Goal: Communication & Community: Answer question/provide support

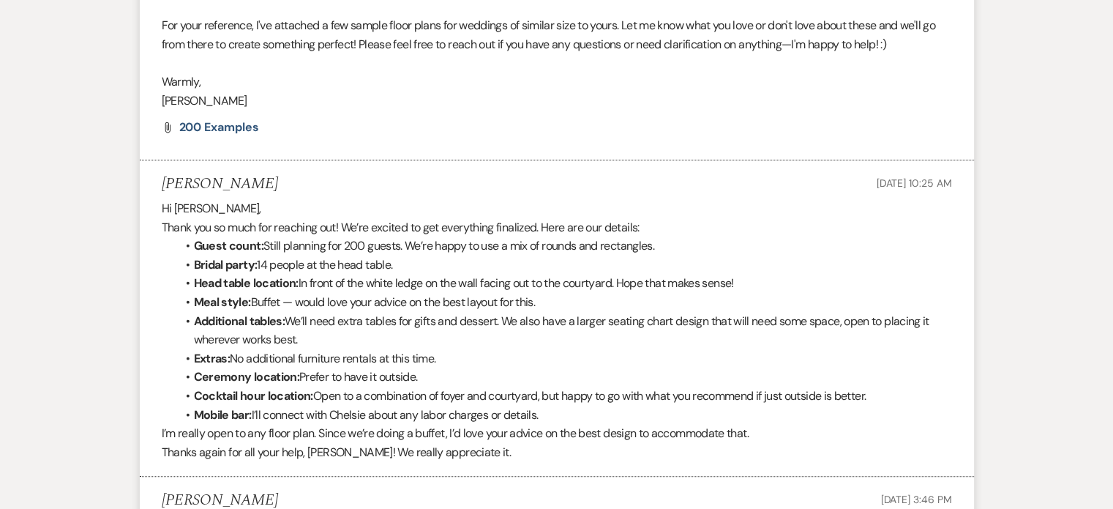
scroll to position [1224, 0]
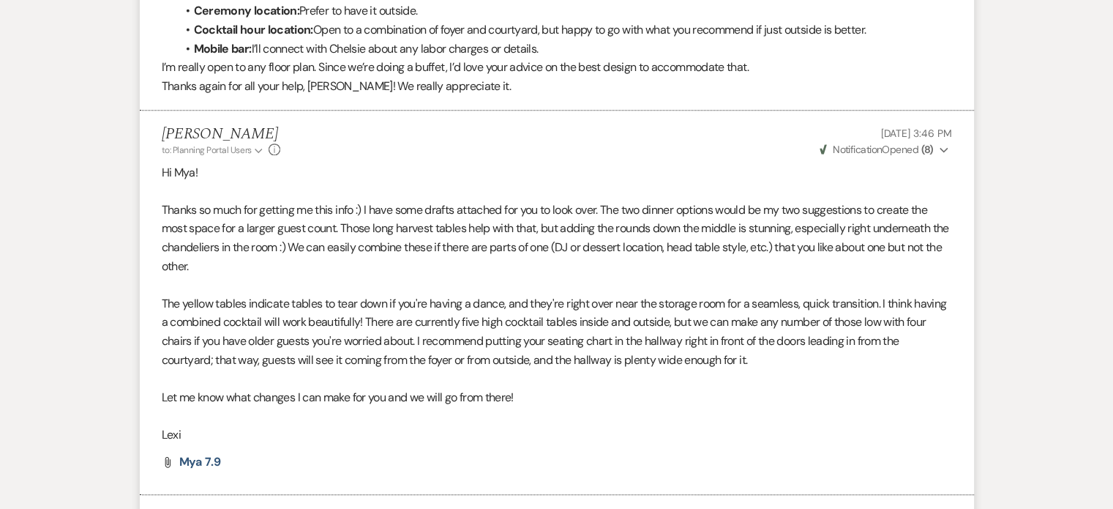
drag, startPoint x: 445, startPoint y: 316, endPoint x: 385, endPoint y: 338, distance: 63.9
click at [385, 369] on p at bounding box center [557, 378] width 791 height 19
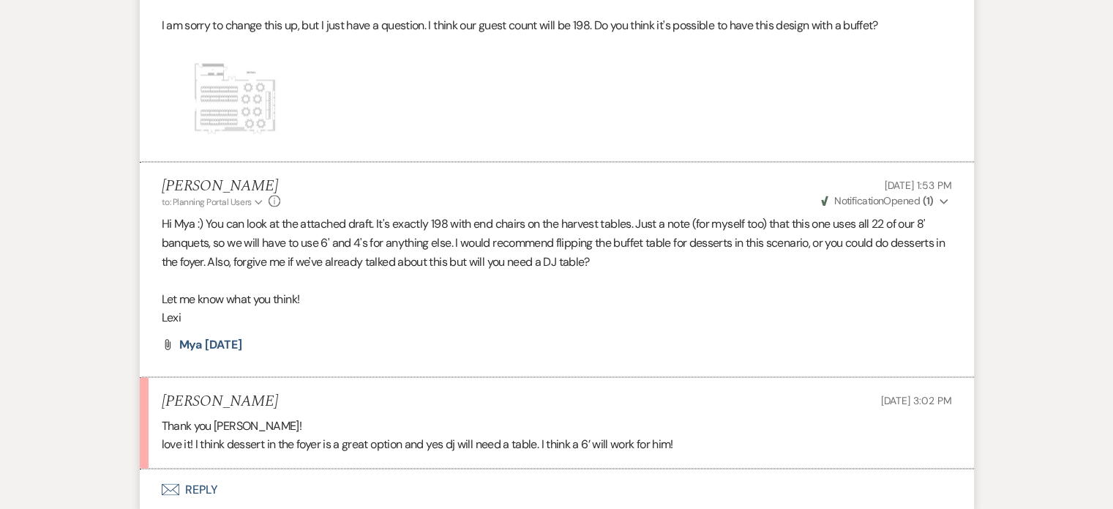
scroll to position [2834, 0]
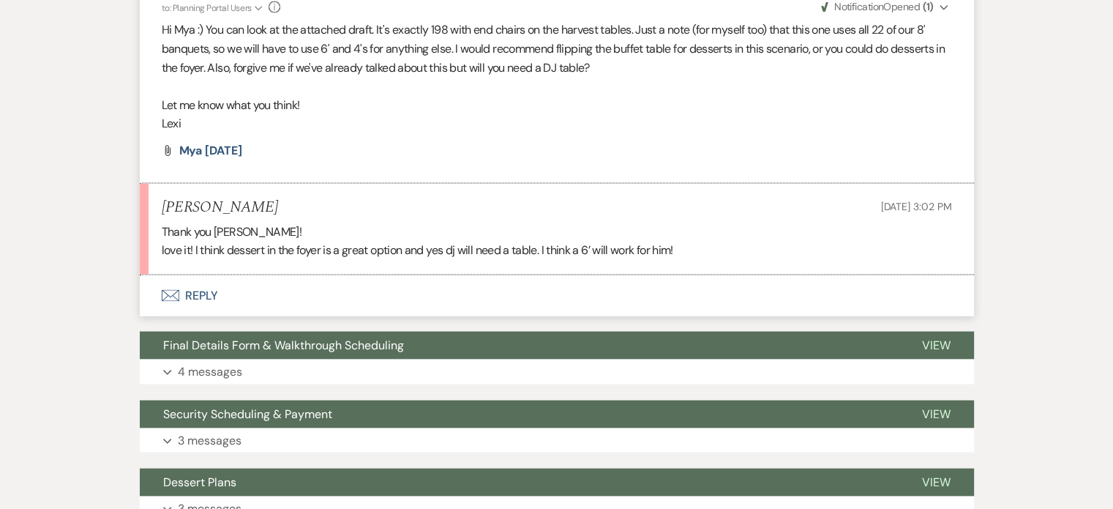
click at [191, 275] on button "Envelope Reply" at bounding box center [557, 295] width 834 height 41
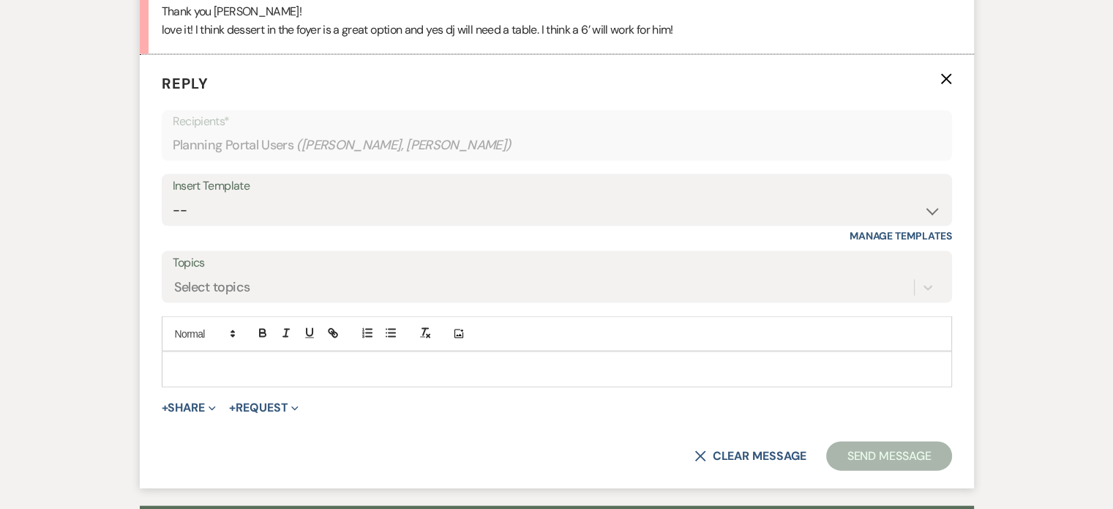
scroll to position [3127, 0]
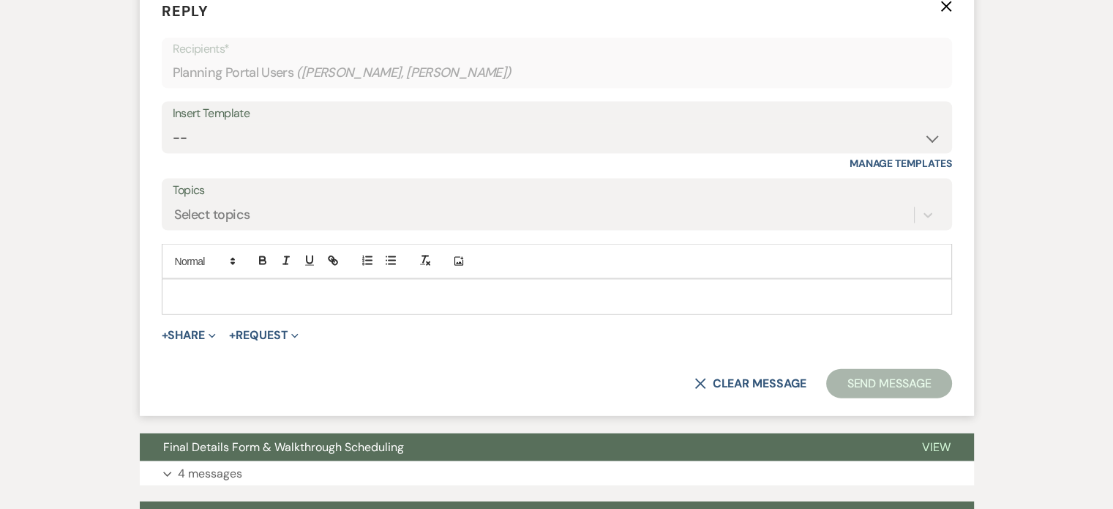
click at [232, 288] on p at bounding box center [556, 296] width 767 height 16
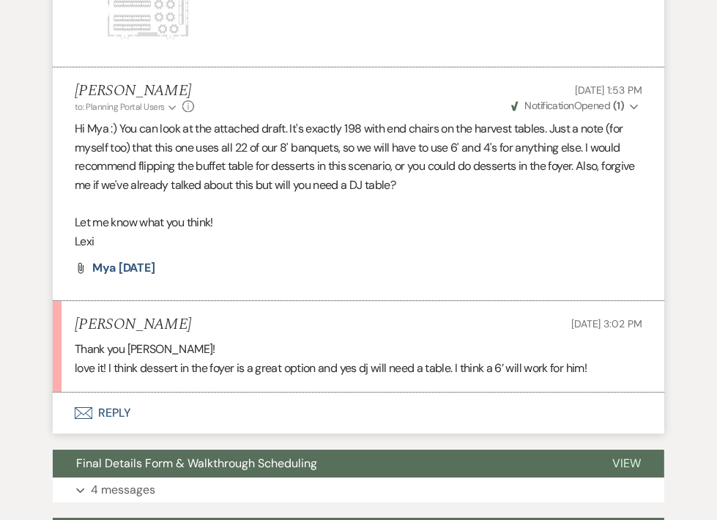
click at [123, 409] on button "Envelope Reply" at bounding box center [358, 412] width 611 height 41
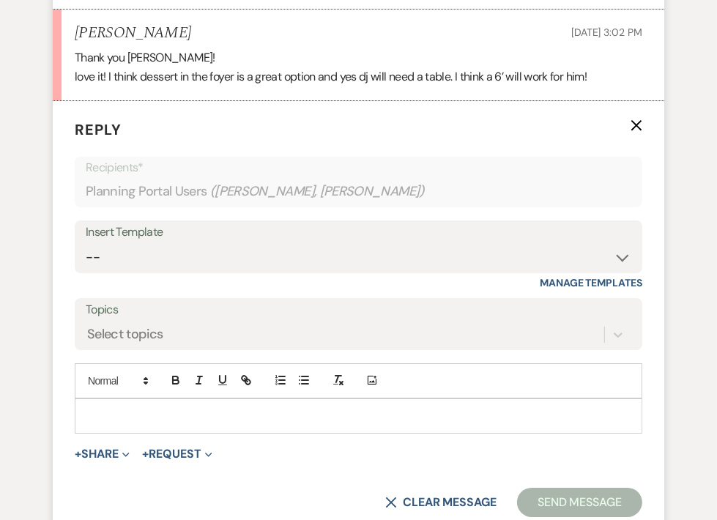
scroll to position [3392, 0]
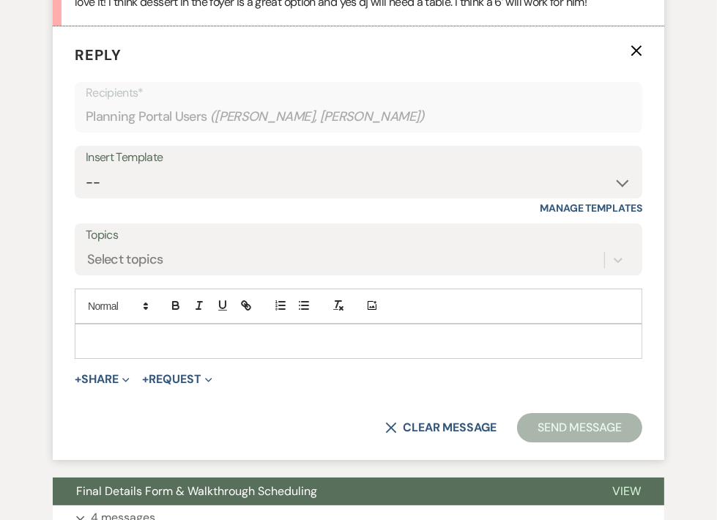
click at [193, 333] on p at bounding box center [358, 341] width 544 height 16
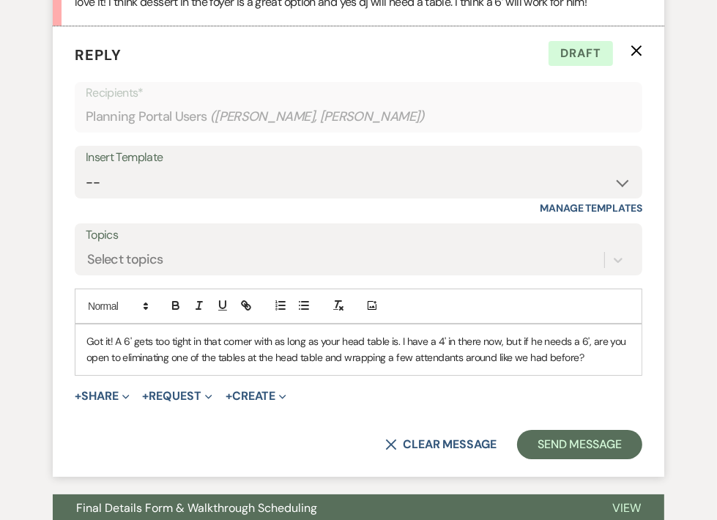
click at [608, 356] on p "Got it! A 6' gets too tight in that corner with as long as your head table is. …" at bounding box center [358, 349] width 544 height 33
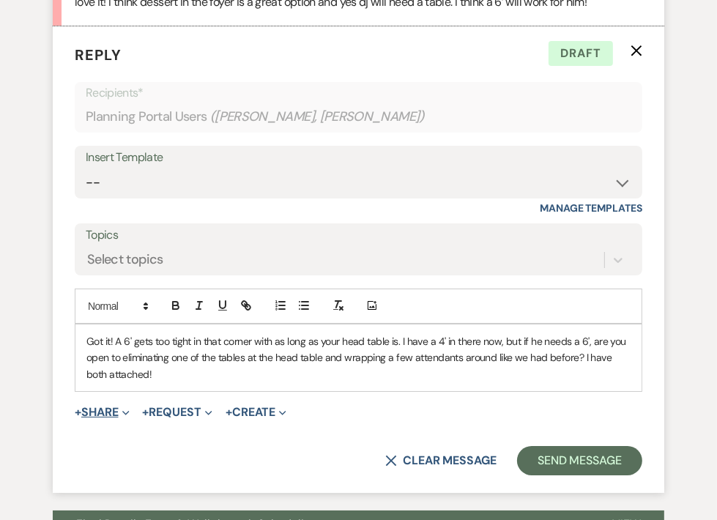
click at [81, 409] on span "+" at bounding box center [78, 412] width 7 height 12
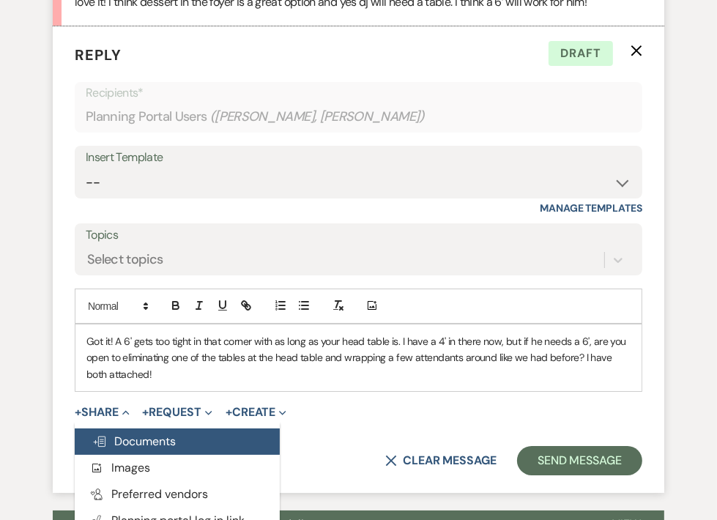
click at [127, 433] on span "Doc Upload Documents" at bounding box center [133, 440] width 83 height 15
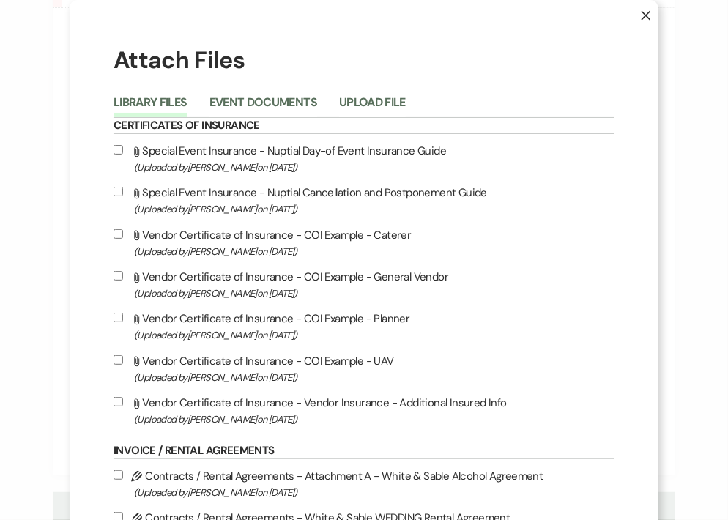
click at [384, 90] on div "Library Files Event Documents Upload File" at bounding box center [363, 102] width 501 height 31
click at [365, 105] on button "Upload File" at bounding box center [372, 107] width 67 height 20
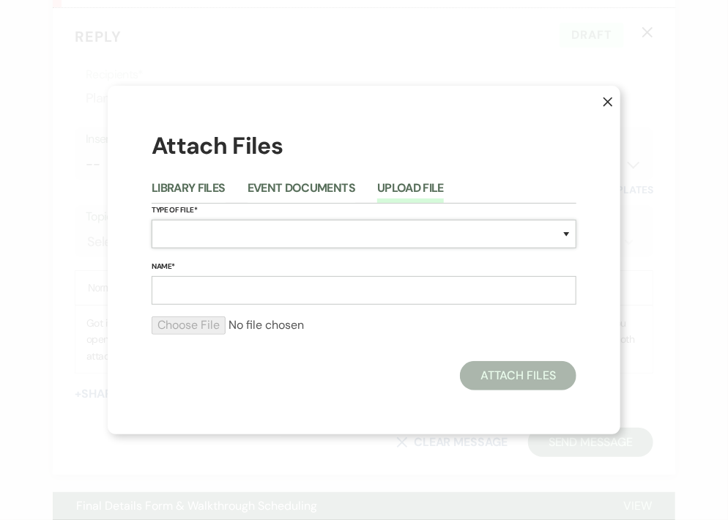
click at [227, 238] on select "Special Event Insurance Vendor Certificate of Insurance Contracts / Rental Agre…" at bounding box center [364, 234] width 425 height 29
select select "24"
click at [152, 220] on select "Special Event Insurance Vendor Certificate of Insurance Contracts / Rental Agre…" at bounding box center [364, 234] width 425 height 29
click at [196, 277] on input "Name*" at bounding box center [364, 290] width 425 height 29
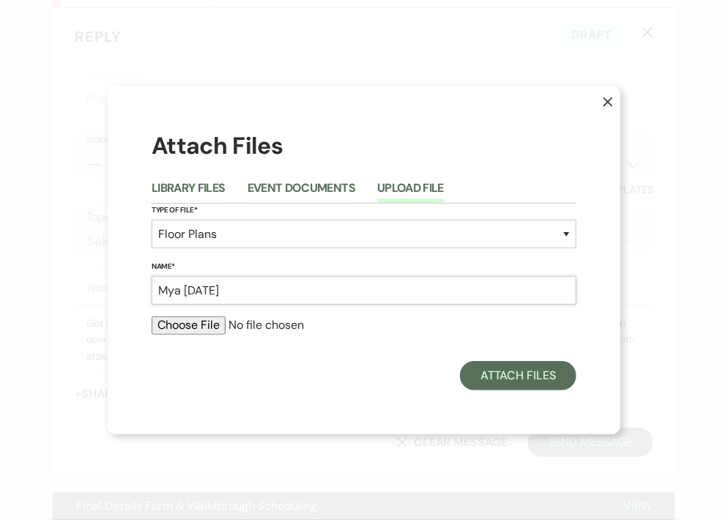
type input "Mya 8.19.25"
click at [207, 323] on input "file" at bounding box center [364, 325] width 425 height 18
type input "C:\fakepath\Mya 8.19.25.pdf"
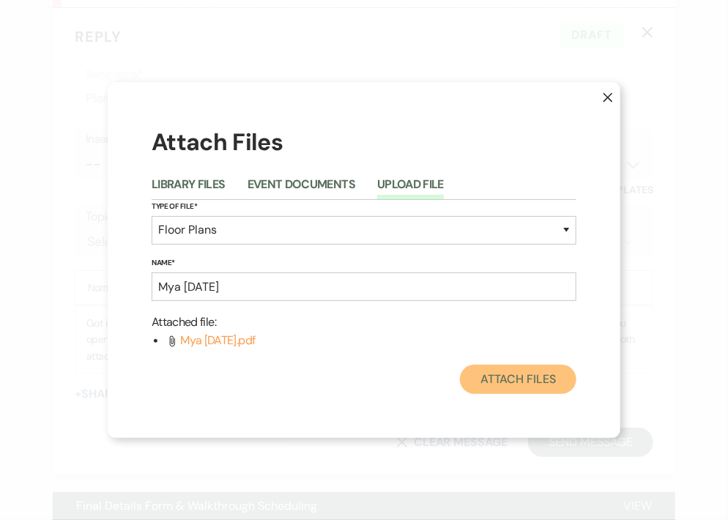
click at [524, 374] on button "Attach Files" at bounding box center [518, 379] width 116 height 29
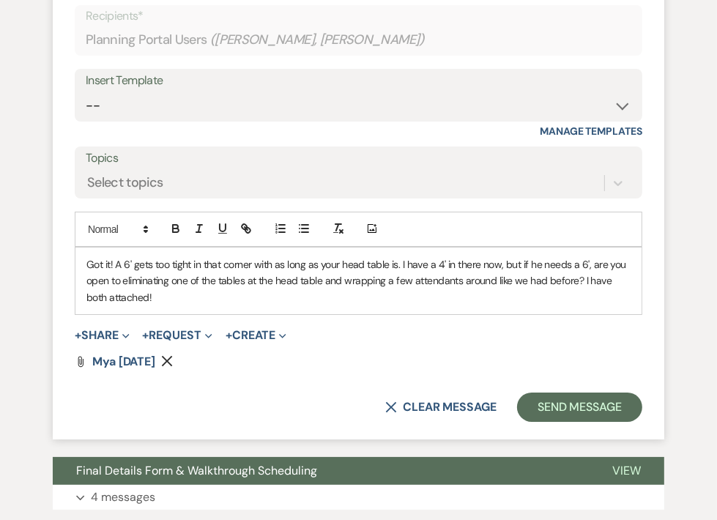
scroll to position [3539, 0]
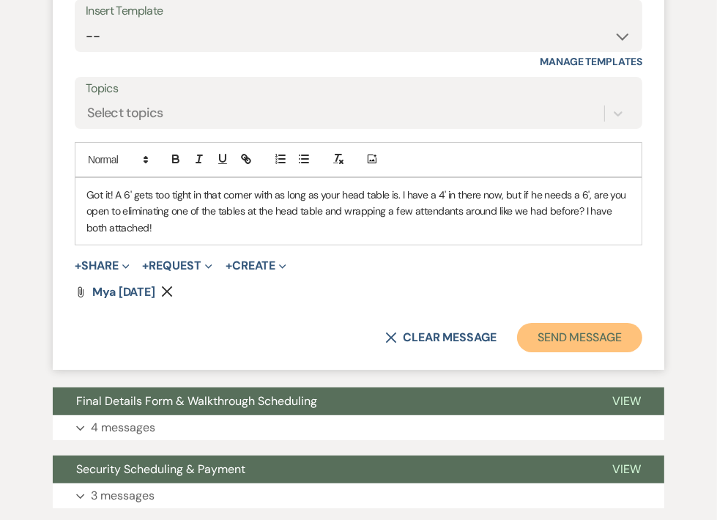
click at [579, 339] on button "Send Message" at bounding box center [579, 337] width 125 height 29
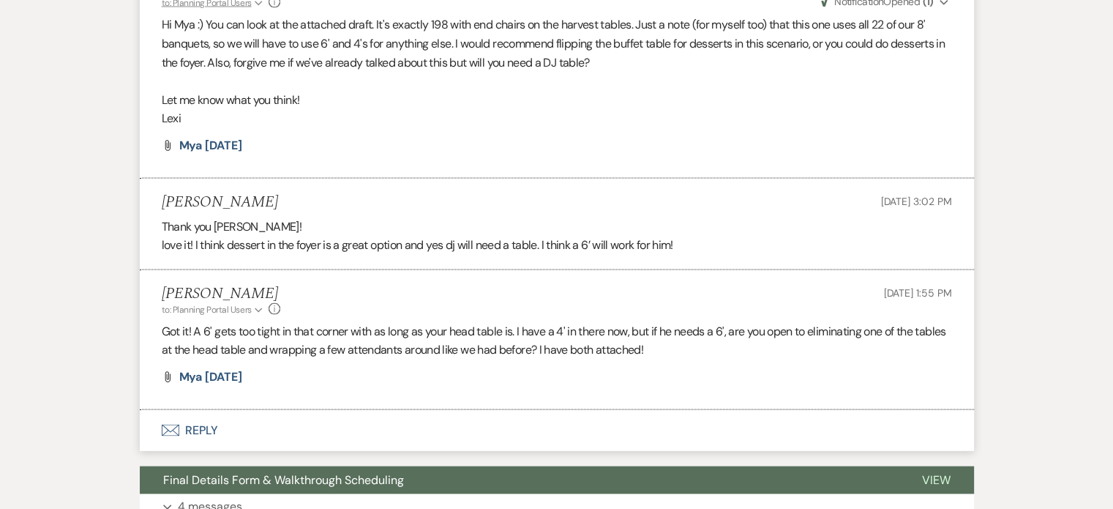
scroll to position [2640, 0]
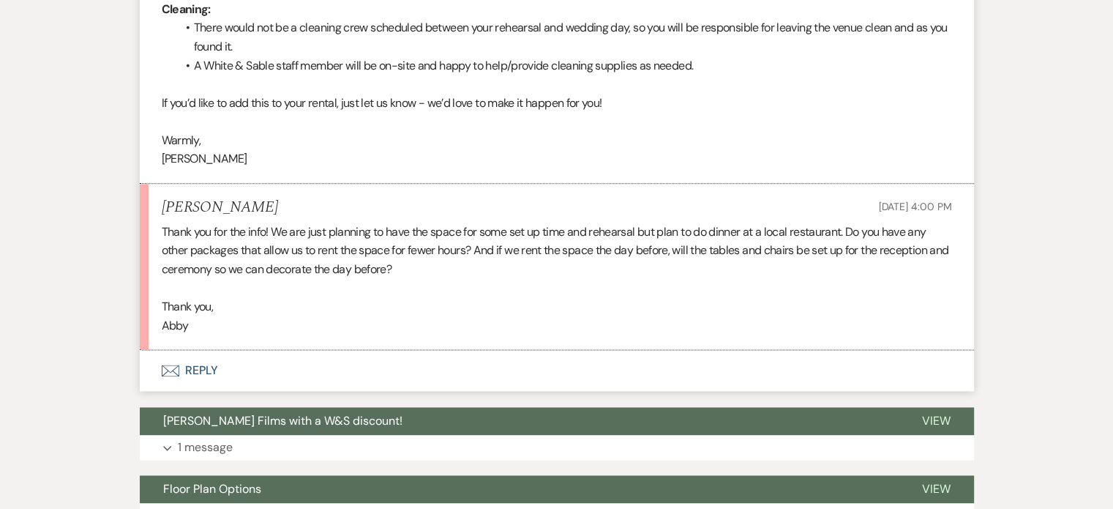
scroll to position [1843, 0]
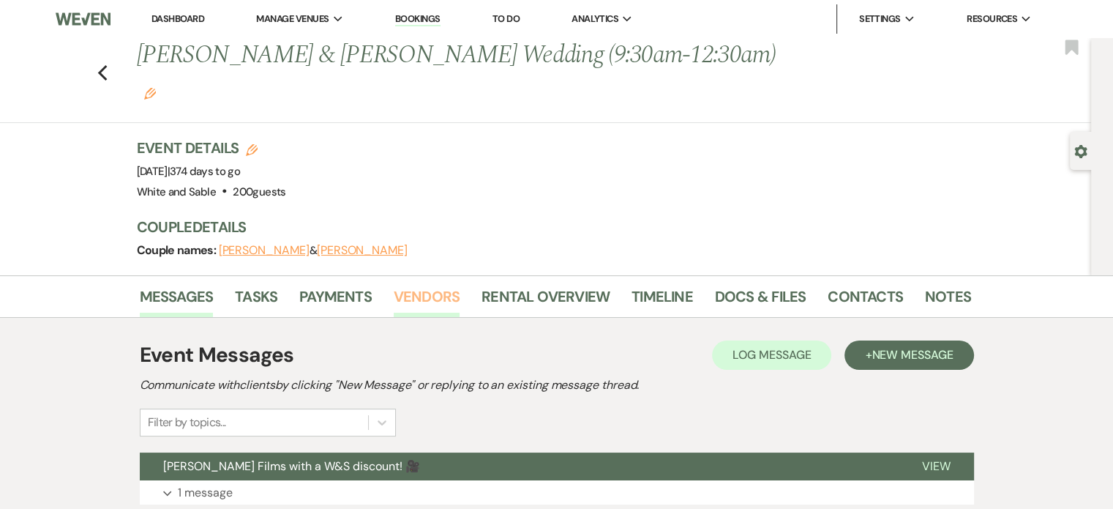
click at [436, 285] on link "Vendors" at bounding box center [427, 301] width 66 height 32
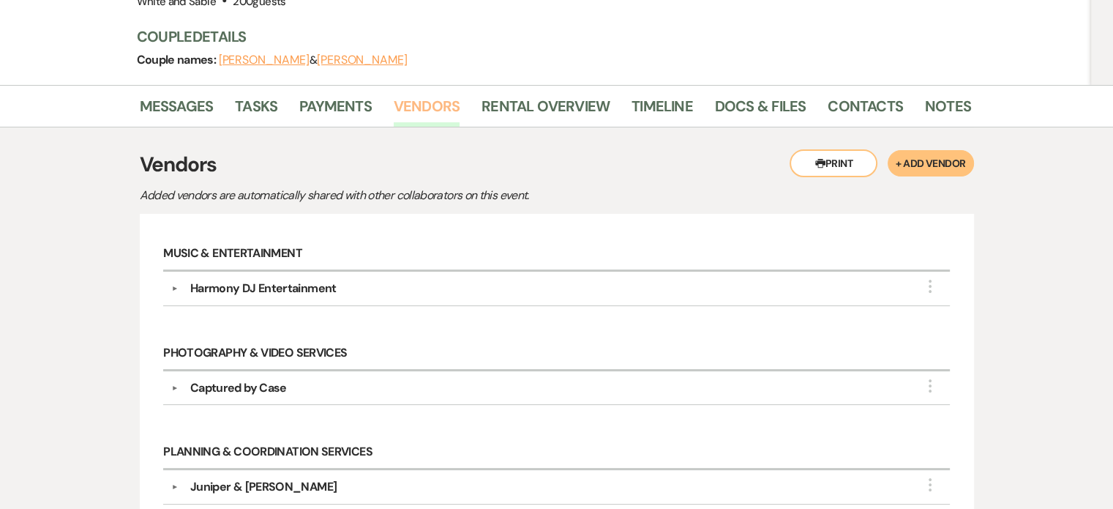
scroll to position [52, 0]
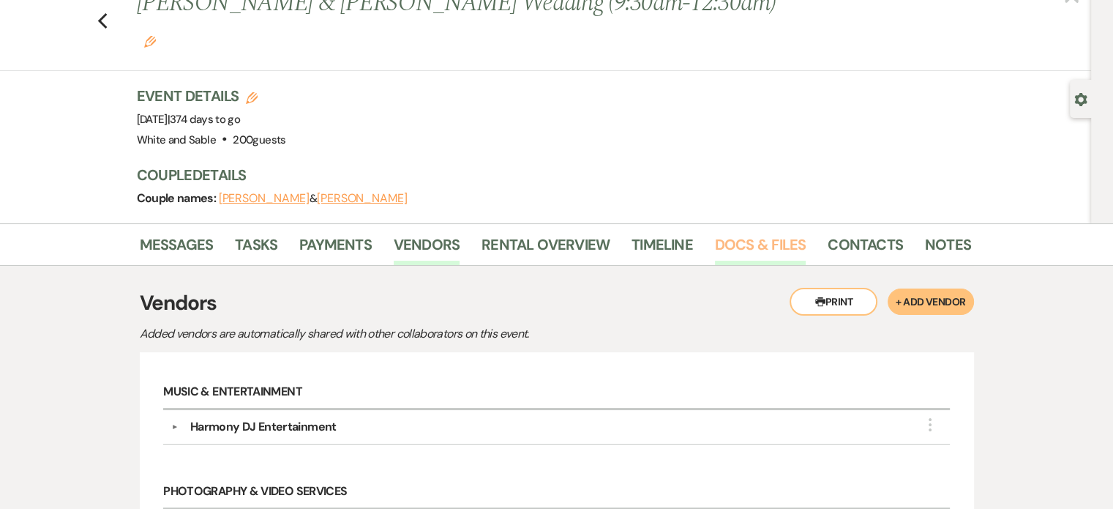
click at [766, 233] on link "Docs & Files" at bounding box center [760, 249] width 91 height 32
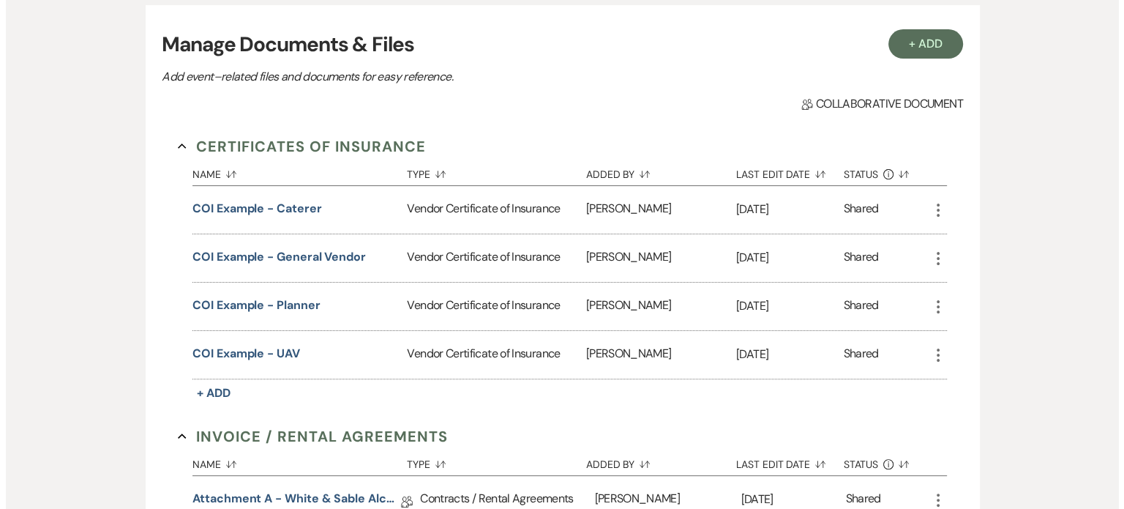
scroll to position [185, 0]
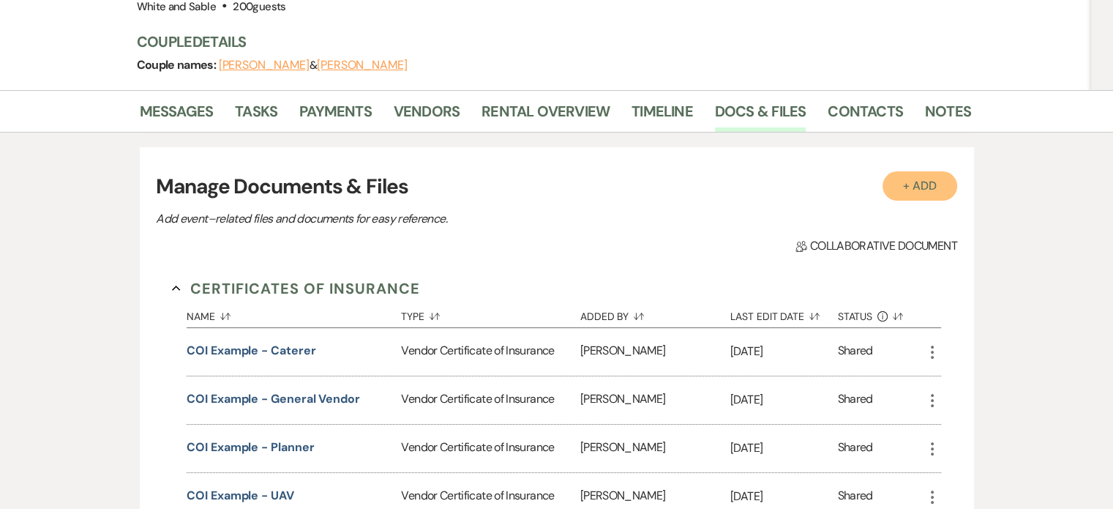
click at [928, 171] on button "+ Add" at bounding box center [920, 185] width 75 height 29
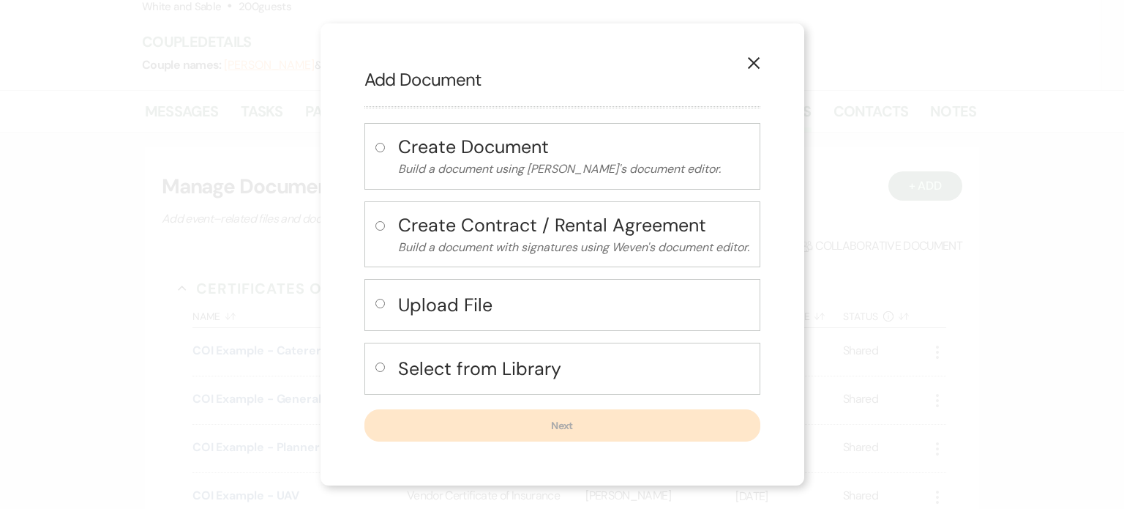
click at [422, 302] on h4 "Upload File" at bounding box center [573, 305] width 351 height 26
radio input "true"
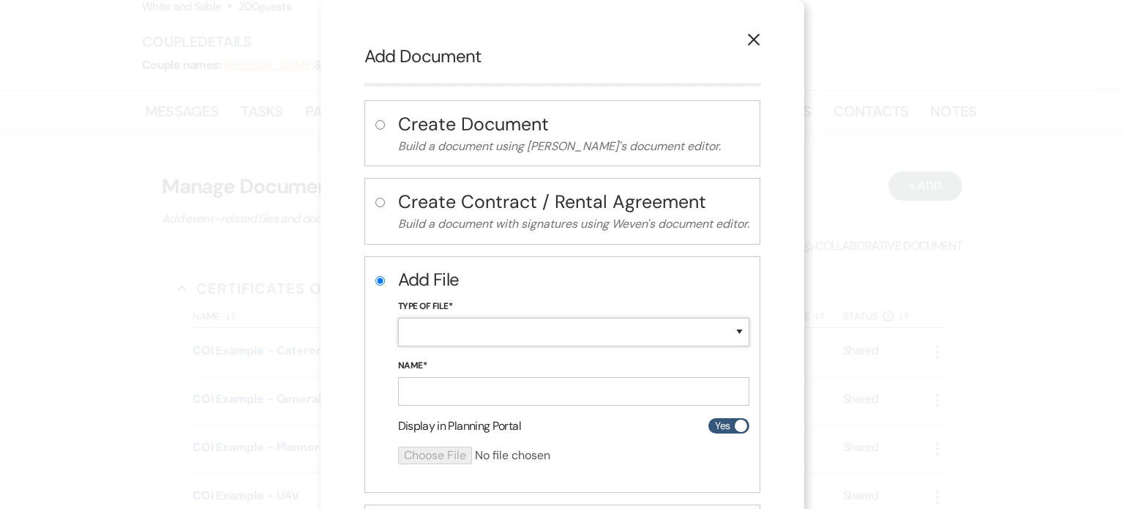
click at [427, 328] on select "Special Event Insurance Vendor Certificate of Insurance Contracts / Rental Agre…" at bounding box center [573, 332] width 351 height 29
select select "18"
click at [398, 318] on select "Special Event Insurance Vendor Certificate of Insurance Contracts / Rental Agre…" at bounding box center [573, 332] width 351 height 29
click at [502, 386] on input "Name*" at bounding box center [573, 391] width 351 height 29
type input "Harmony DJ COI"
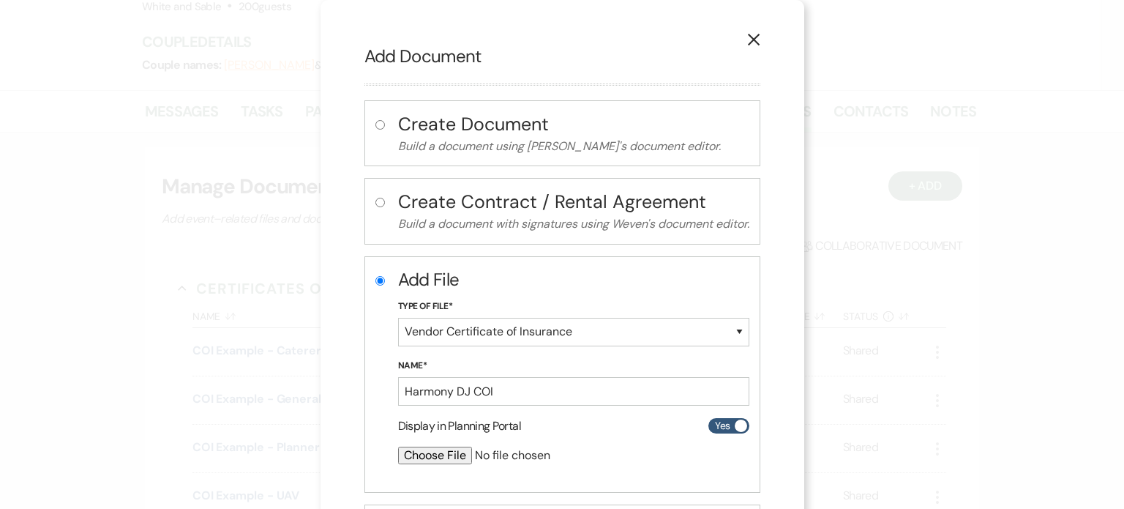
click at [423, 460] on input "file" at bounding box center [535, 456] width 274 height 18
type input "C:\fakepath\Harmony DJ COI 6.17.25.pdf"
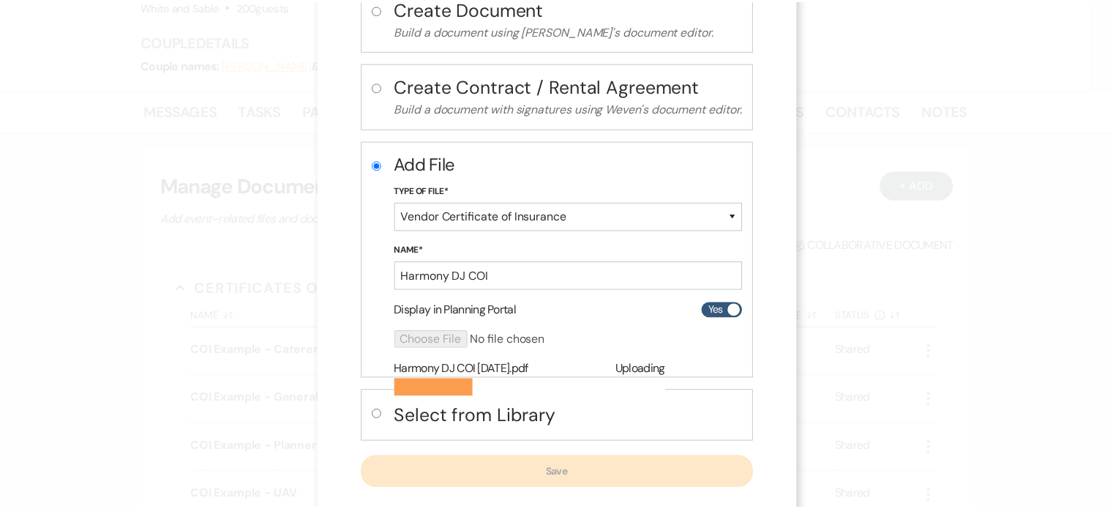
scroll to position [138, 0]
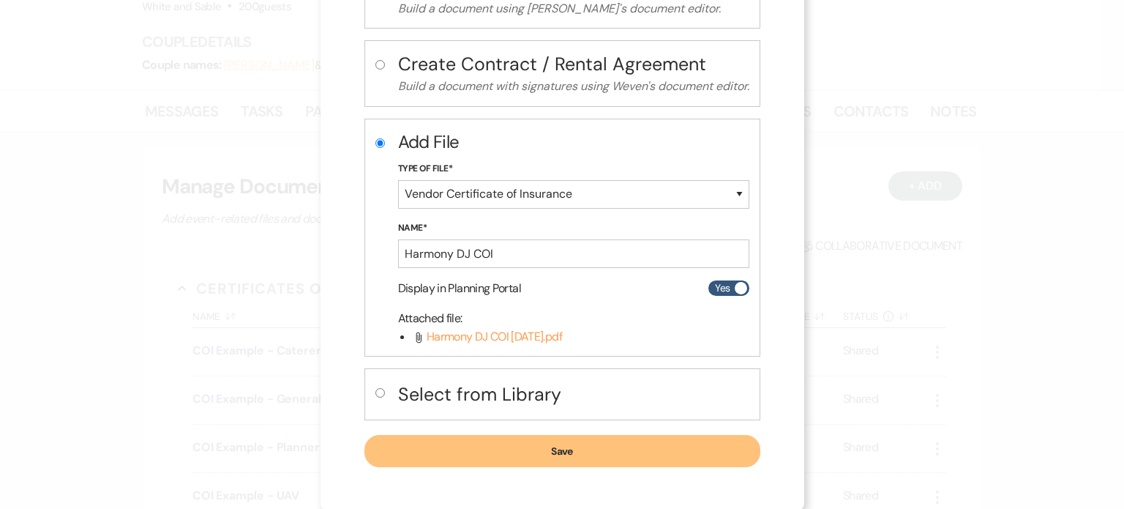
click at [556, 447] on button "Save" at bounding box center [563, 451] width 396 height 32
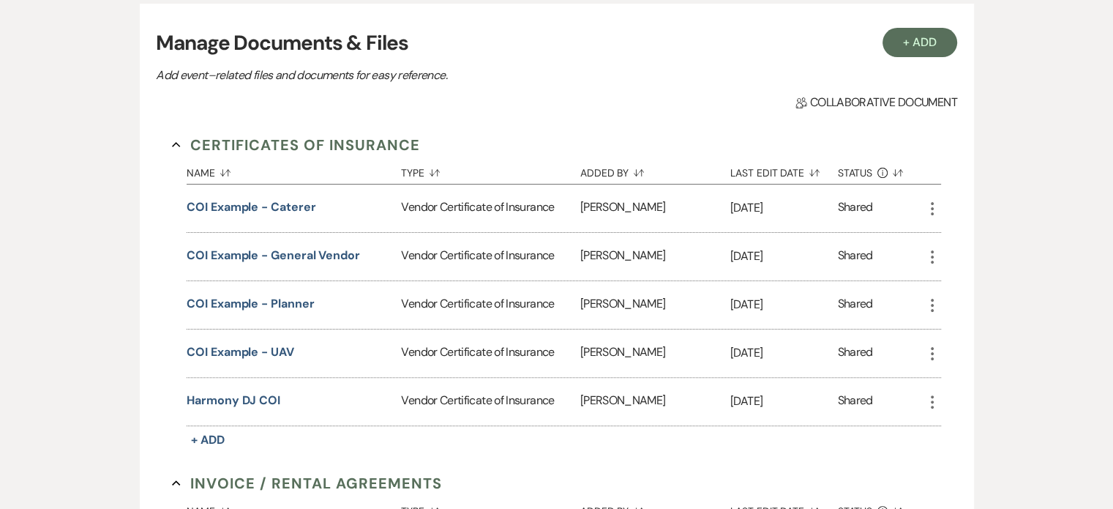
scroll to position [551, 0]
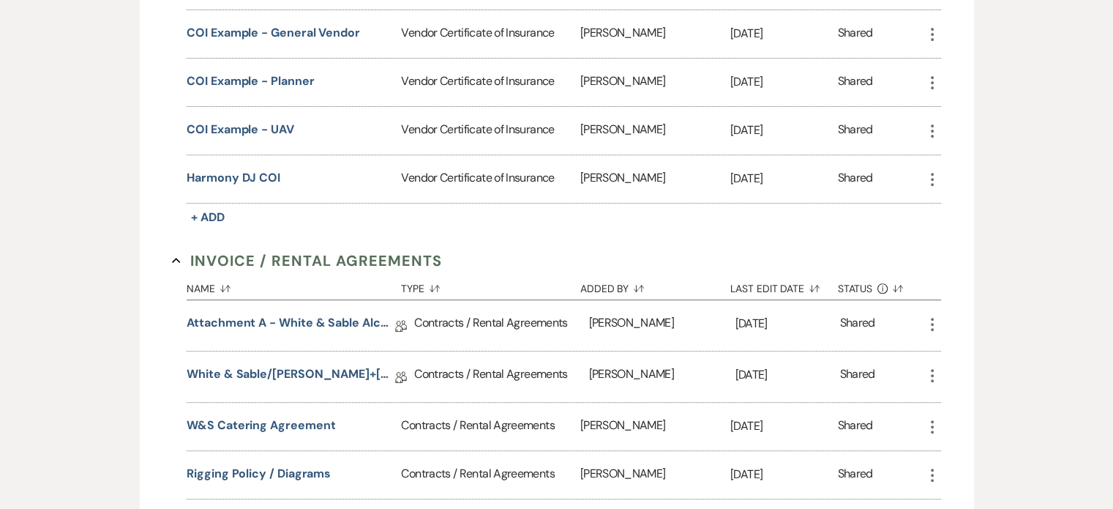
click at [925, 171] on icon "More" at bounding box center [933, 180] width 18 height 18
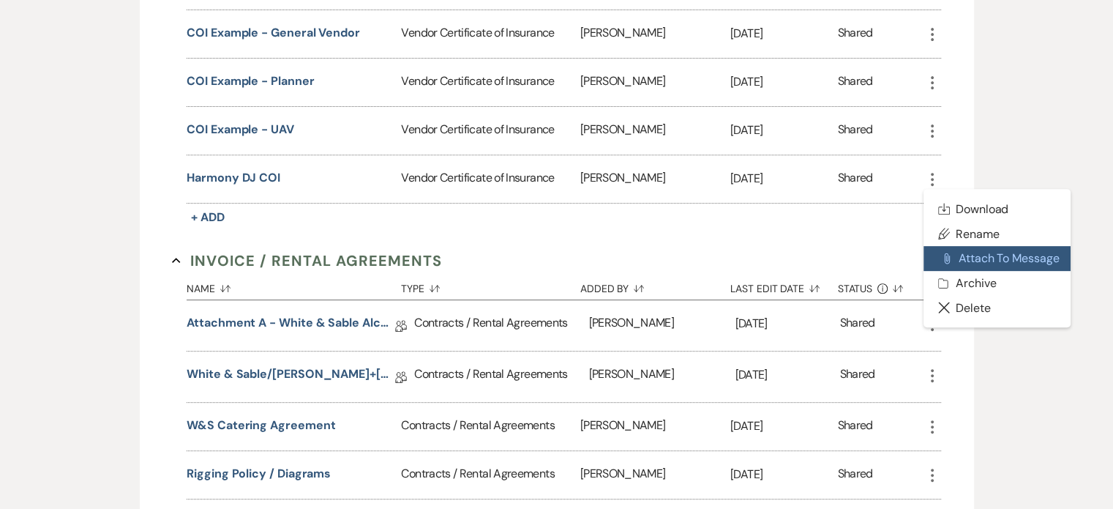
drag, startPoint x: 973, startPoint y: 218, endPoint x: 1020, endPoint y: 311, distance: 104.1
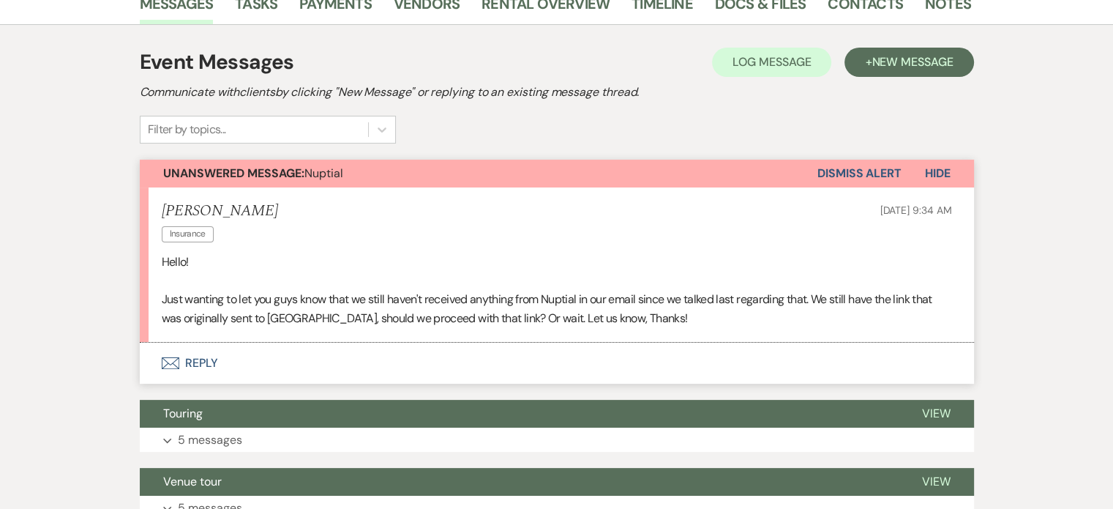
scroll to position [146, 0]
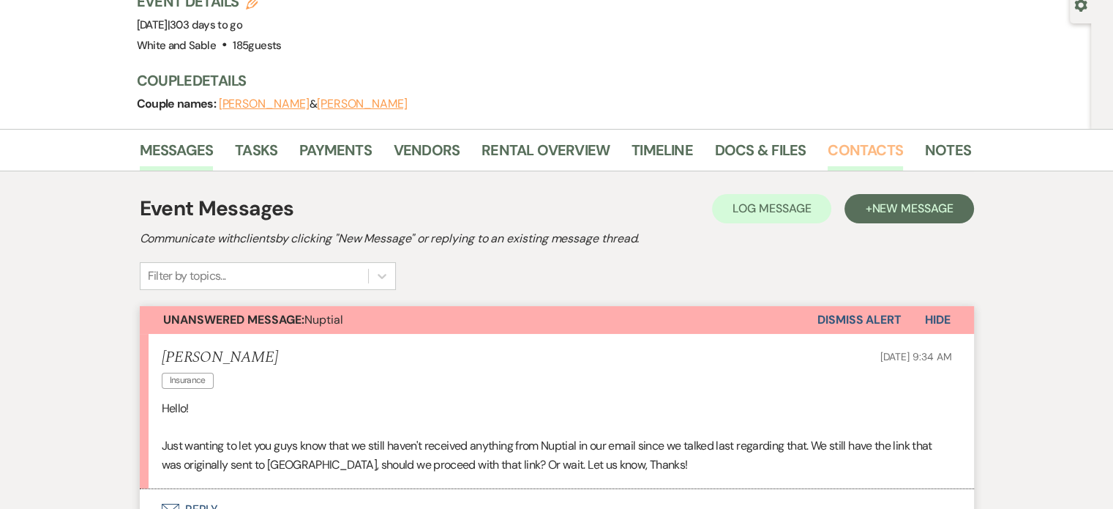
click at [846, 138] on link "Contacts" at bounding box center [865, 154] width 75 height 32
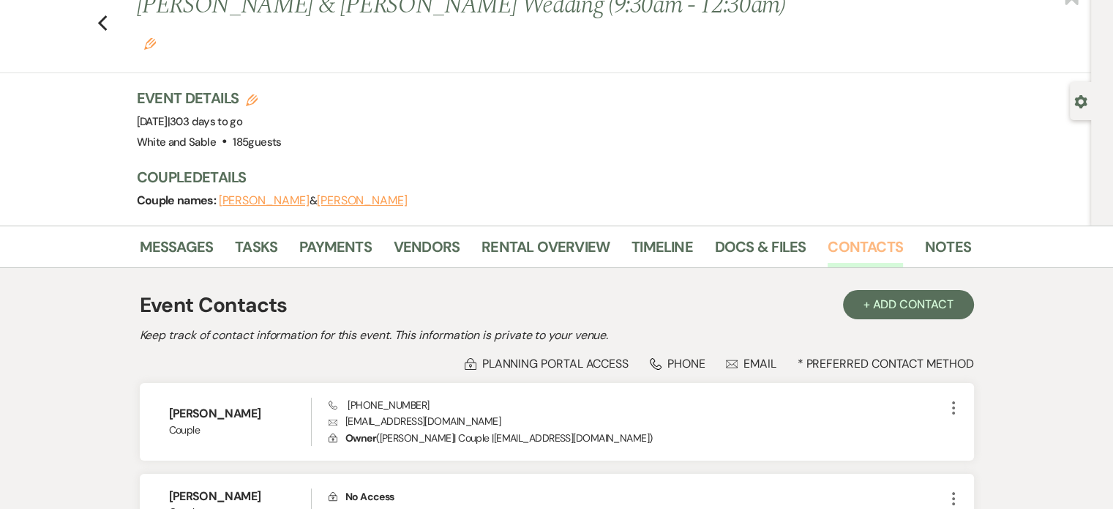
scroll to position [73, 0]
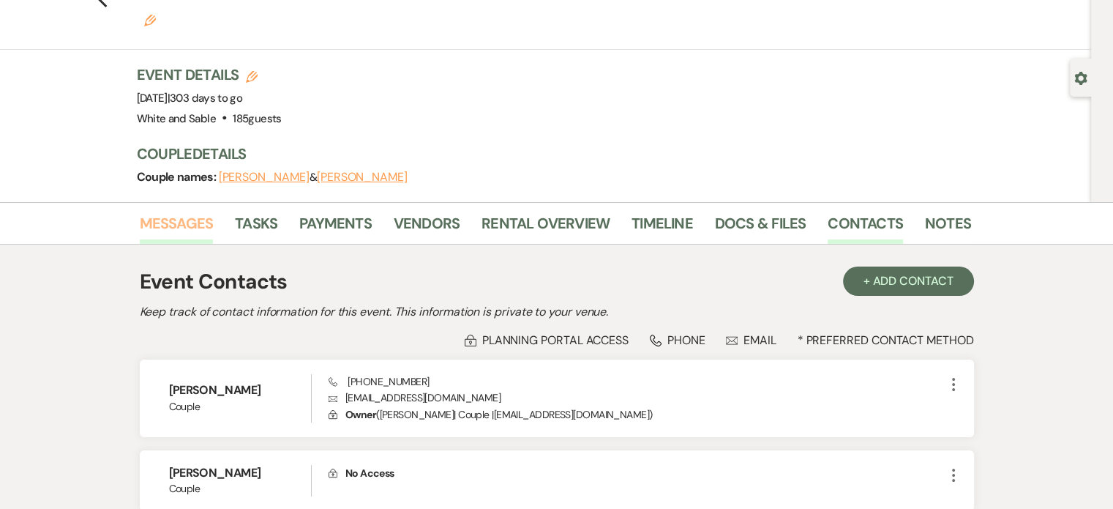
click at [178, 212] on link "Messages" at bounding box center [177, 228] width 74 height 32
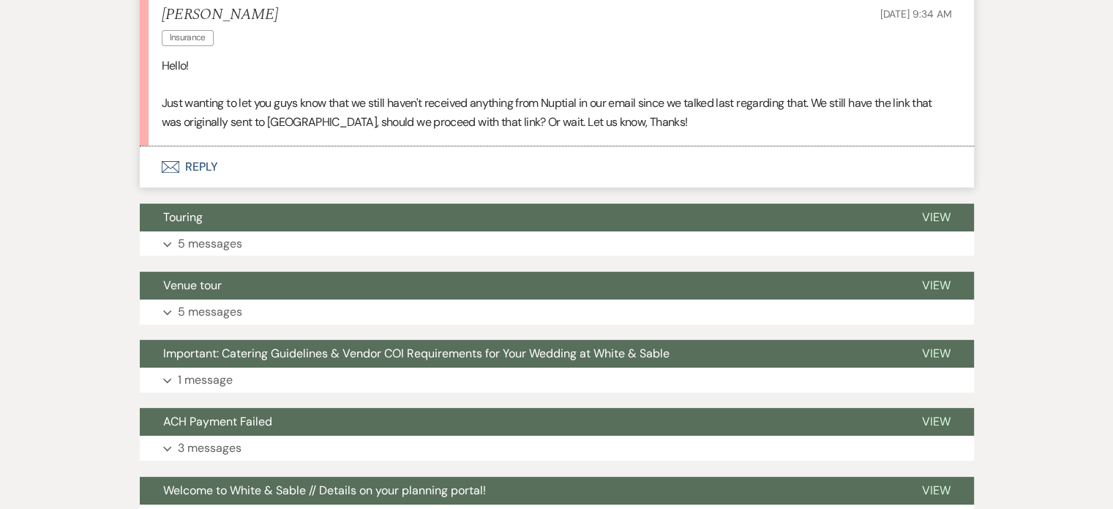
scroll to position [780, 0]
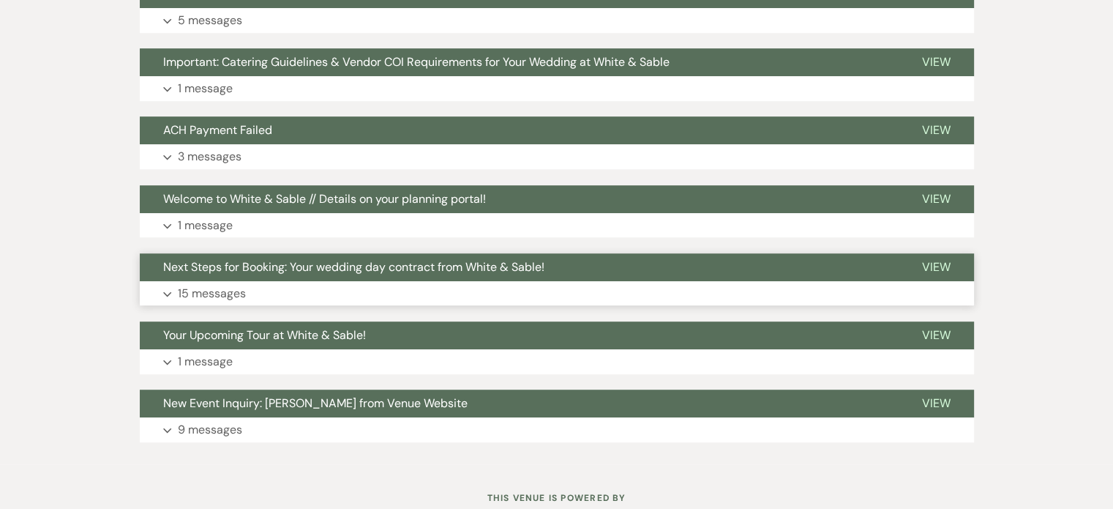
click at [212, 284] on p "15 messages" at bounding box center [212, 293] width 68 height 19
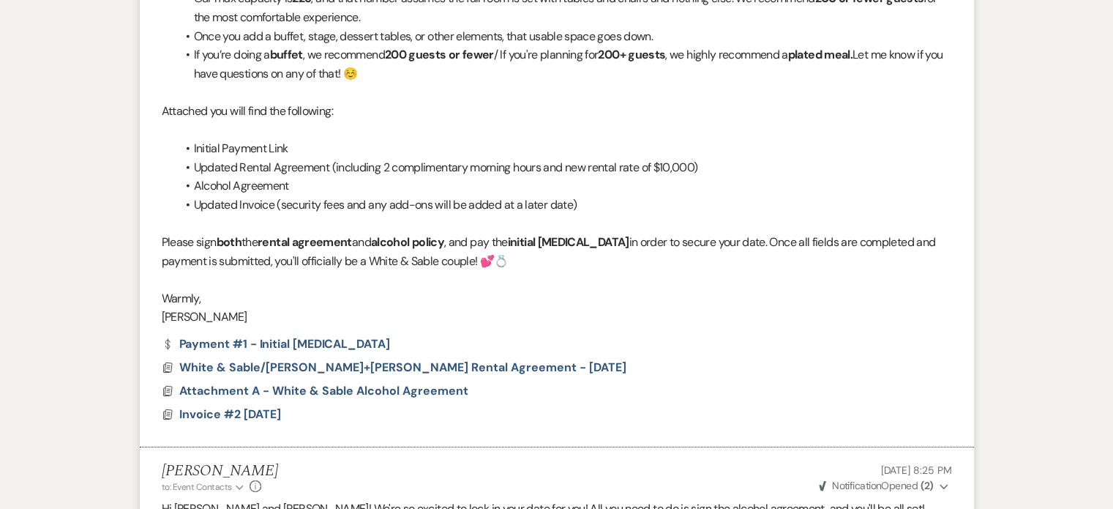
scroll to position [5182, 0]
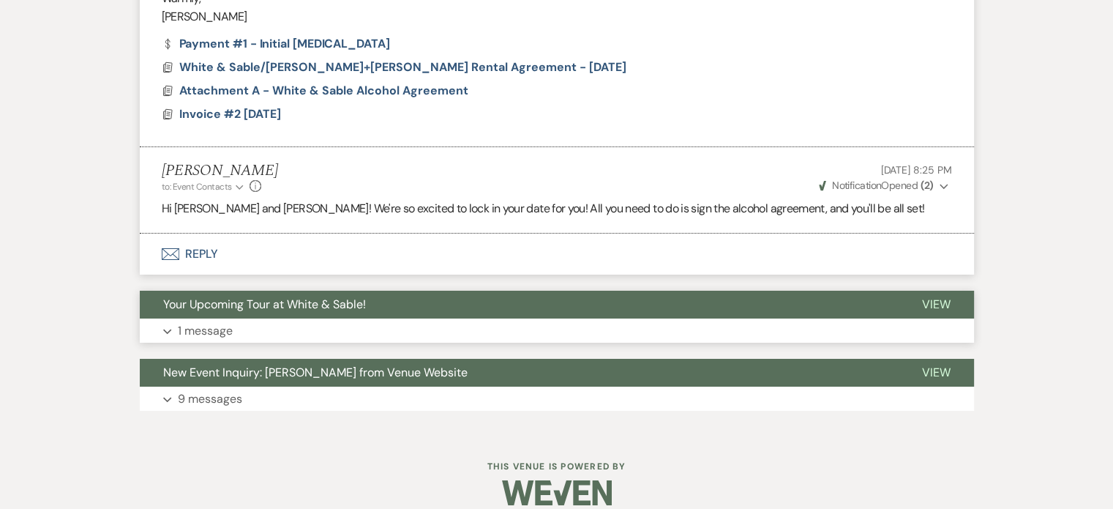
click at [198, 321] on p "1 message" at bounding box center [205, 330] width 55 height 19
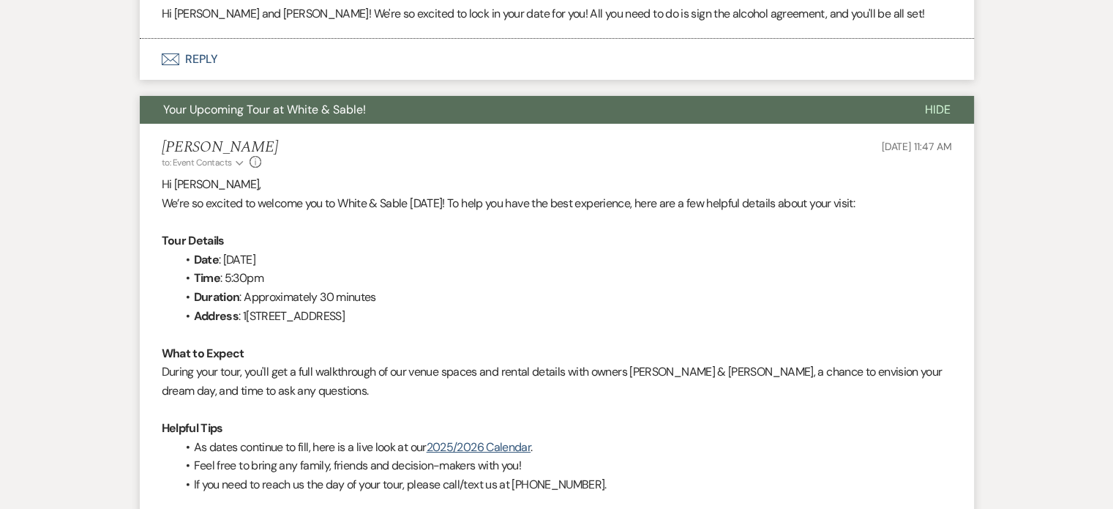
scroll to position [5659, 0]
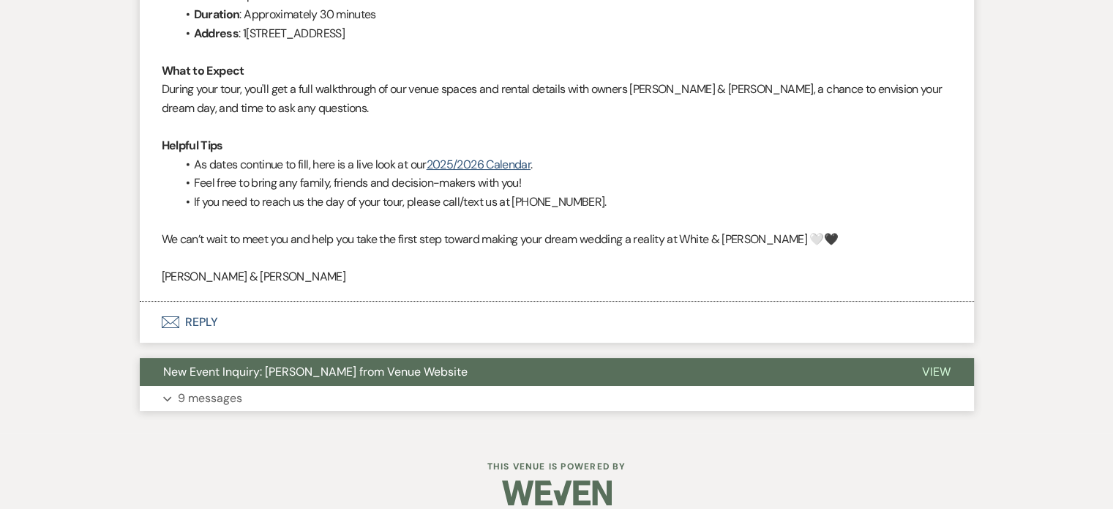
click at [219, 389] on p "9 messages" at bounding box center [210, 398] width 64 height 19
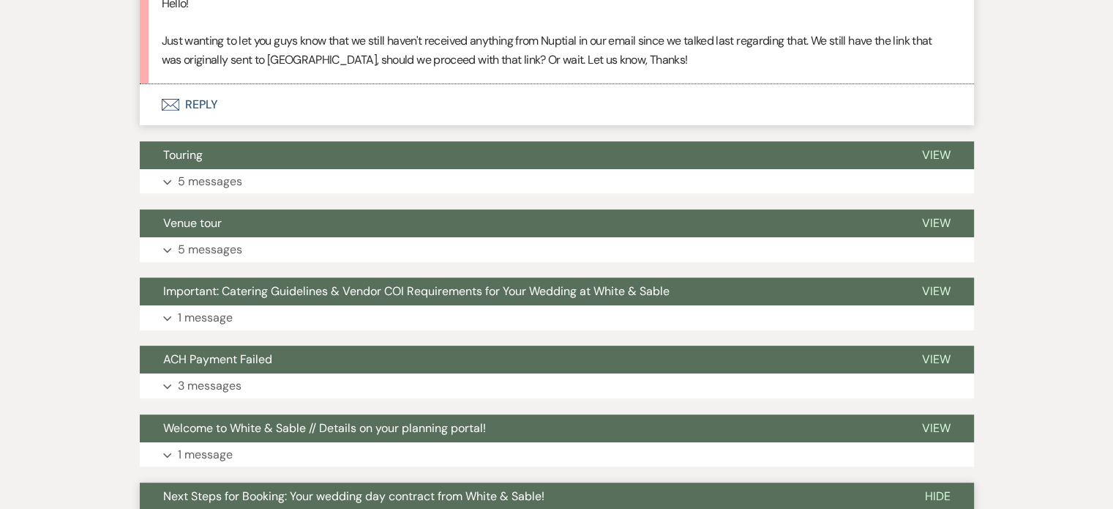
scroll to position [478, 0]
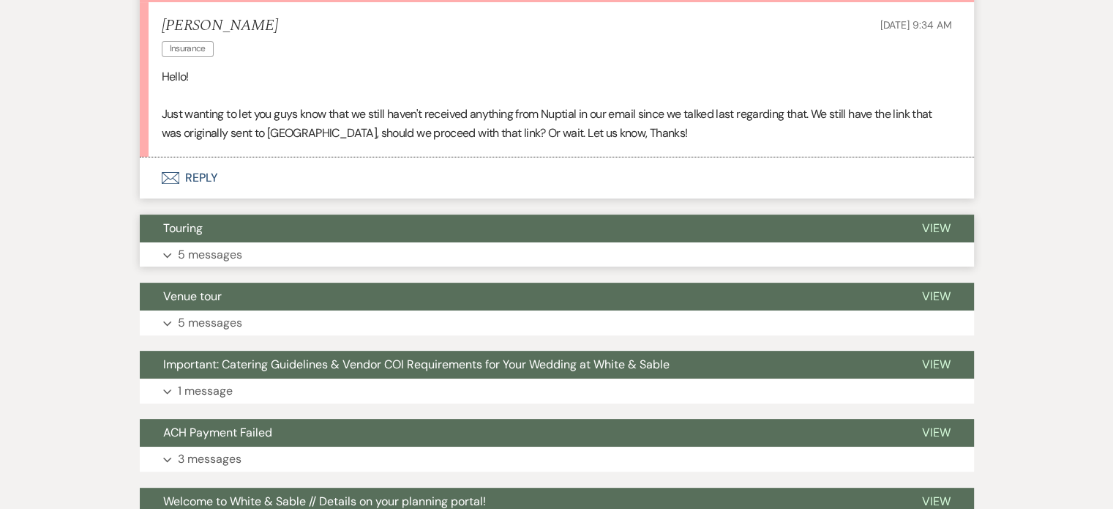
click at [209, 245] on p "5 messages" at bounding box center [210, 254] width 64 height 19
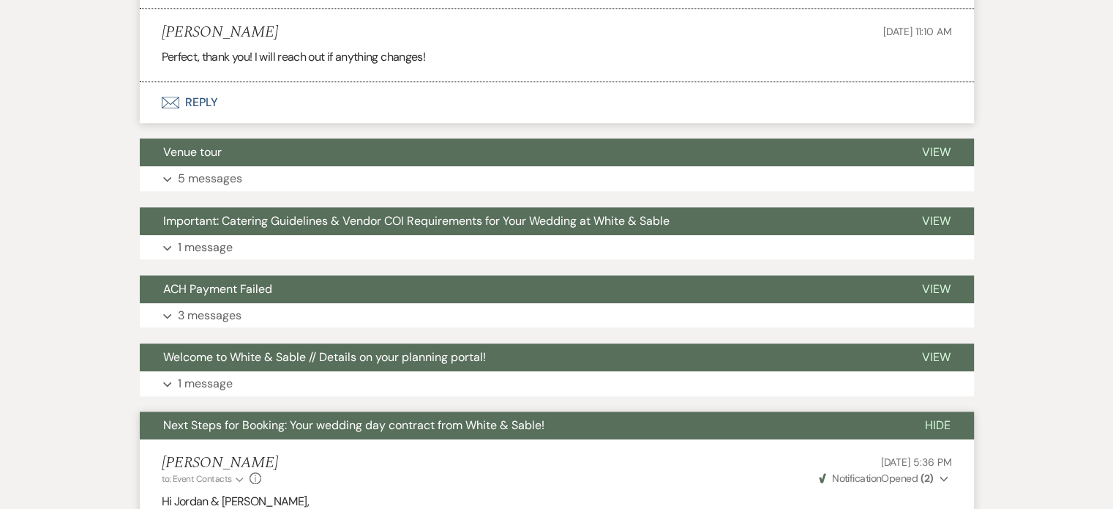
scroll to position [1356, 0]
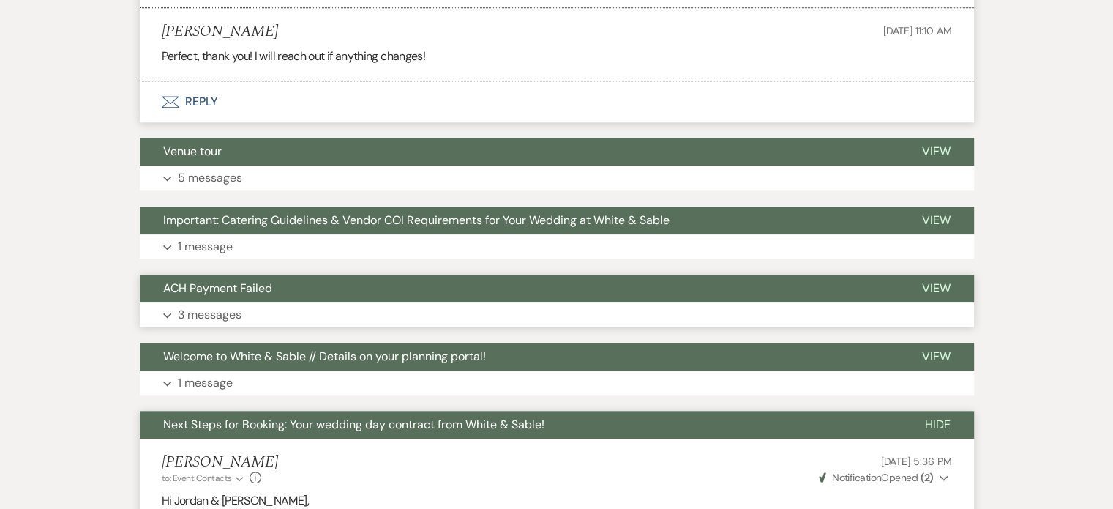
click at [202, 305] on p "3 messages" at bounding box center [210, 314] width 64 height 19
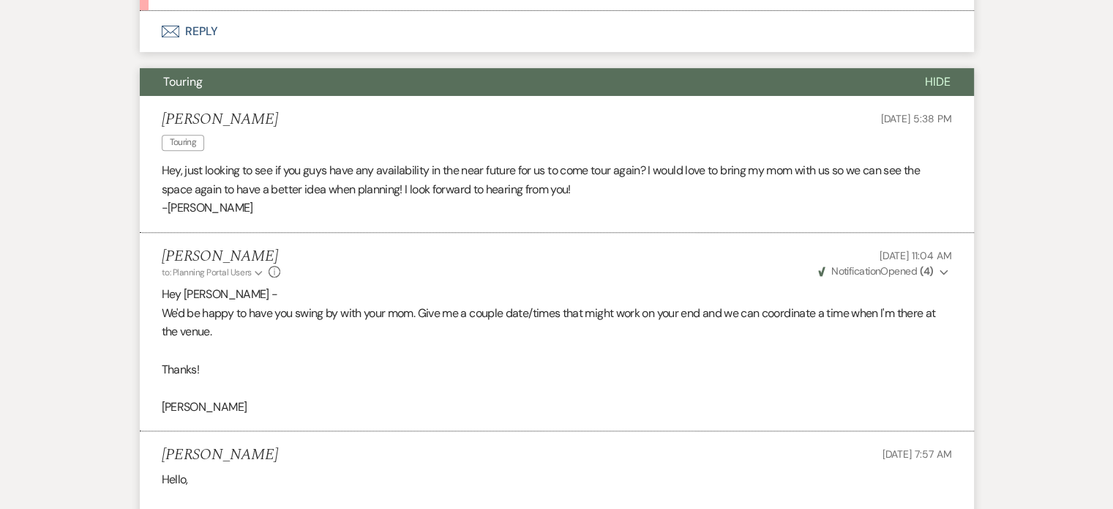
scroll to position [185, 0]
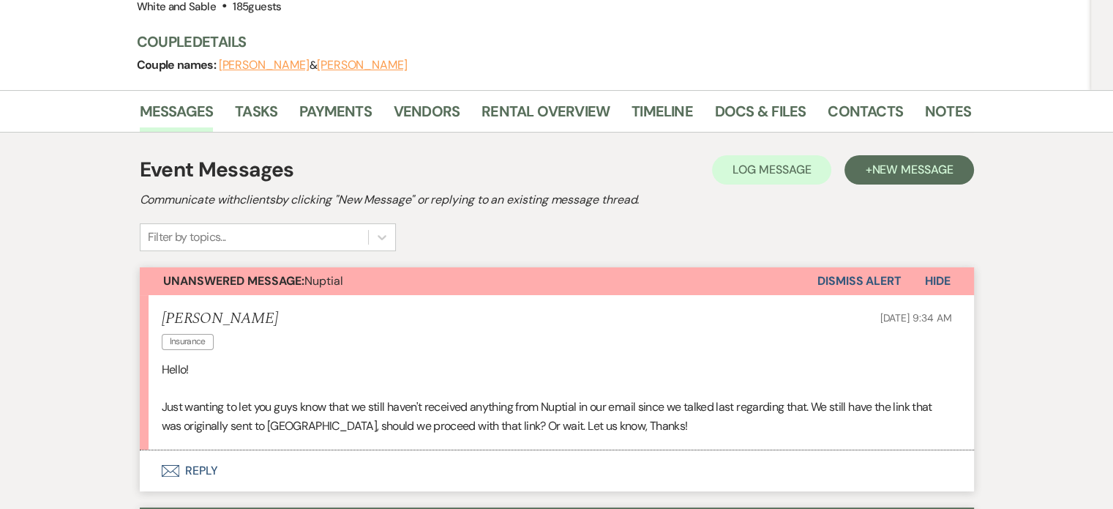
click at [194, 450] on button "Envelope Reply" at bounding box center [557, 470] width 834 height 41
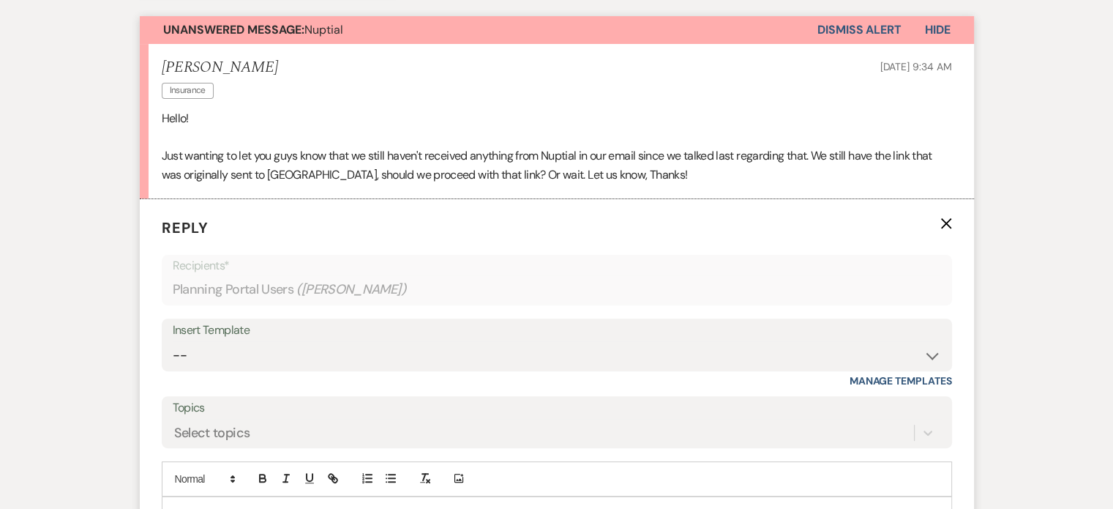
scroll to position [551, 0]
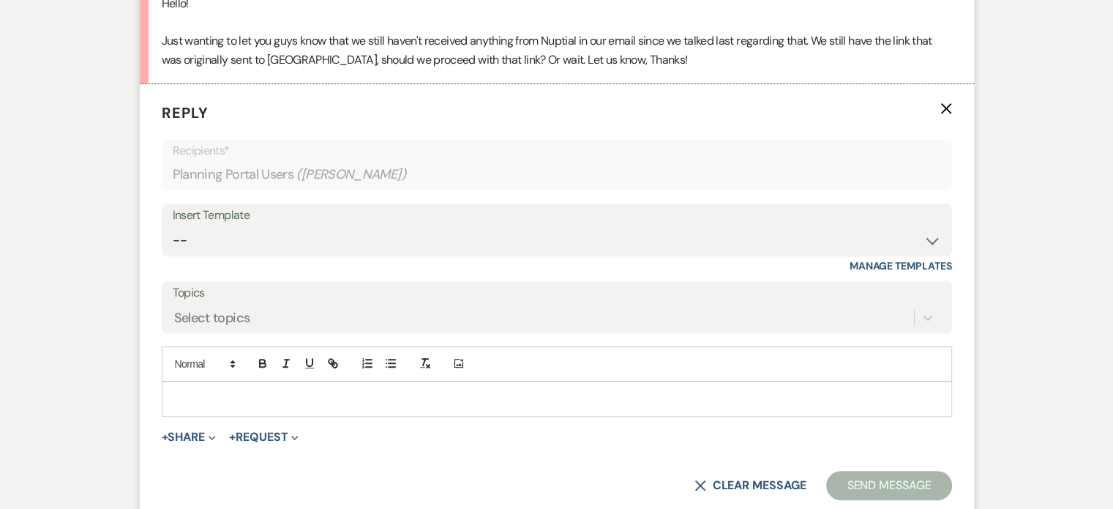
click at [227, 391] on p at bounding box center [556, 399] width 767 height 16
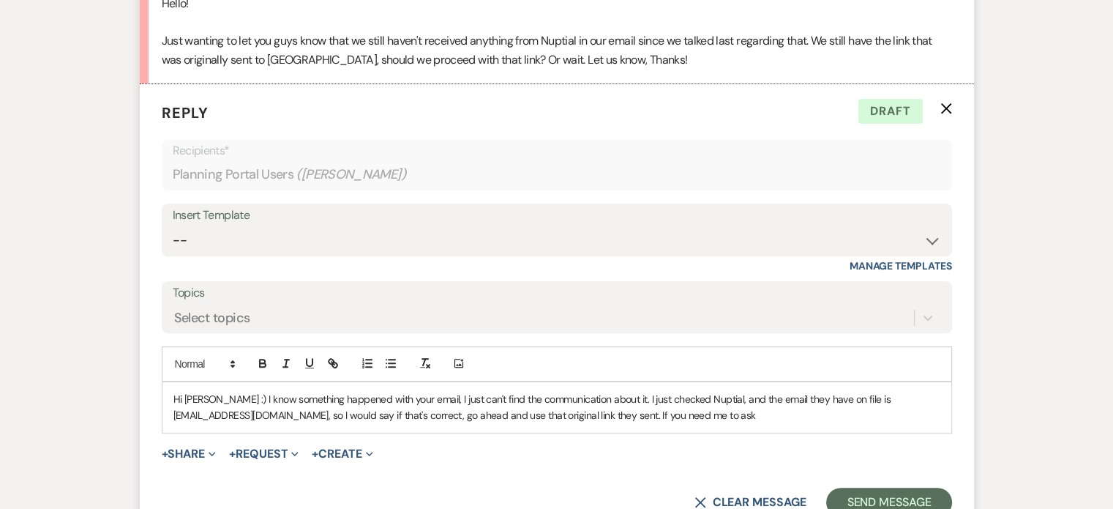
click at [745, 391] on p "Hi Jordan :) I know something happened with your email, I just can't find the c…" at bounding box center [556, 407] width 767 height 33
click at [625, 391] on p "Hi Jordan :) I know something happened with your email, I just can't find the c…" at bounding box center [556, 407] width 767 height 33
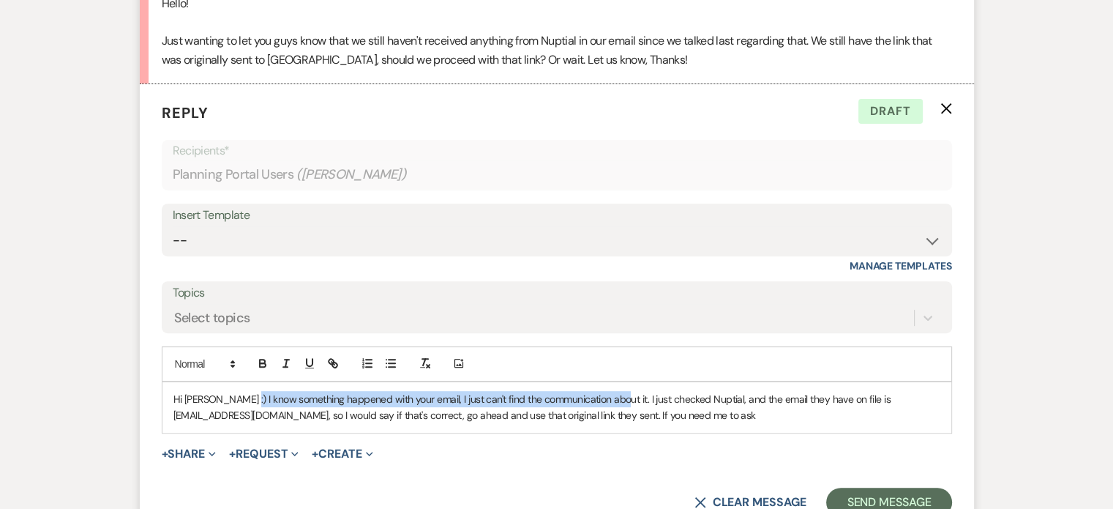
drag, startPoint x: 608, startPoint y: 362, endPoint x: 239, endPoint y: 362, distance: 368.9
click at [239, 391] on p "Hi Jordan :) I know something happened with your email, I just can't find the c…" at bounding box center [556, 407] width 767 height 33
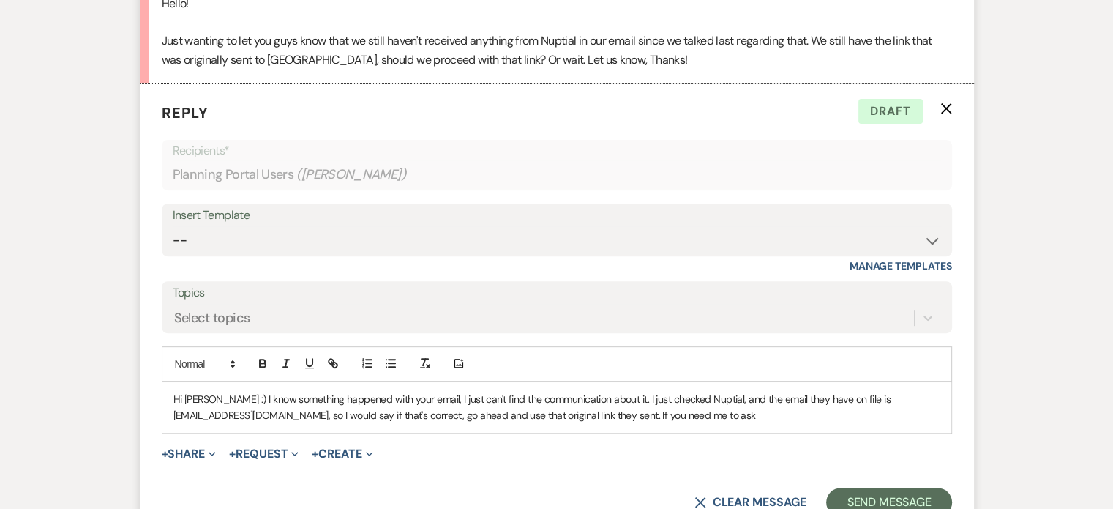
click at [750, 391] on p "Hi Jordan :) I know something happened with your email, I just can't find the c…" at bounding box center [556, 407] width 767 height 33
drag, startPoint x: 750, startPoint y: 380, endPoint x: 624, endPoint y: 376, distance: 126.0
click at [624, 391] on p "Hi Jordan :) I know something happened with your email, I just can't find the c…" at bounding box center [556, 407] width 767 height 33
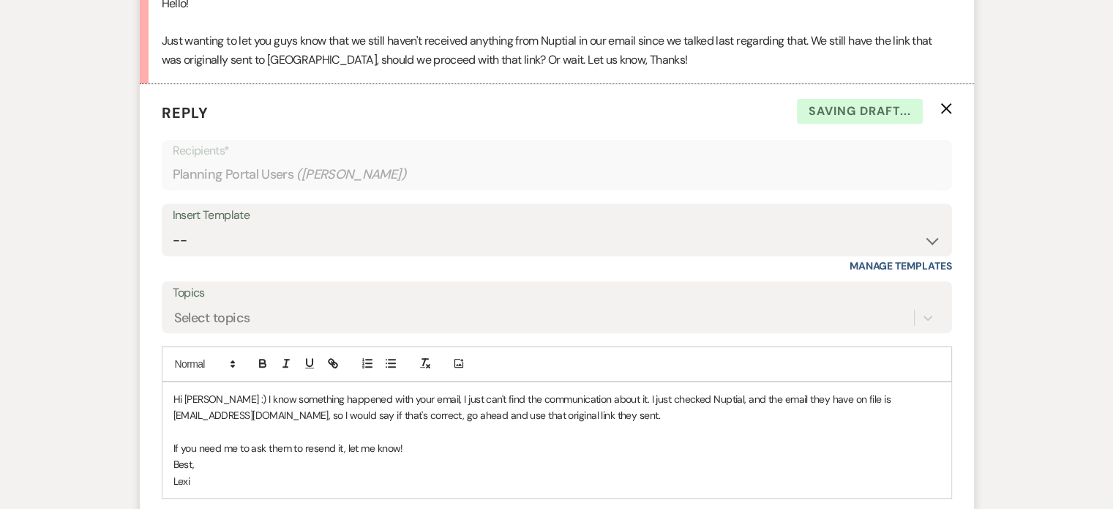
click at [608, 440] on p "If you need me to ask them to resend it, let me know!" at bounding box center [556, 448] width 767 height 16
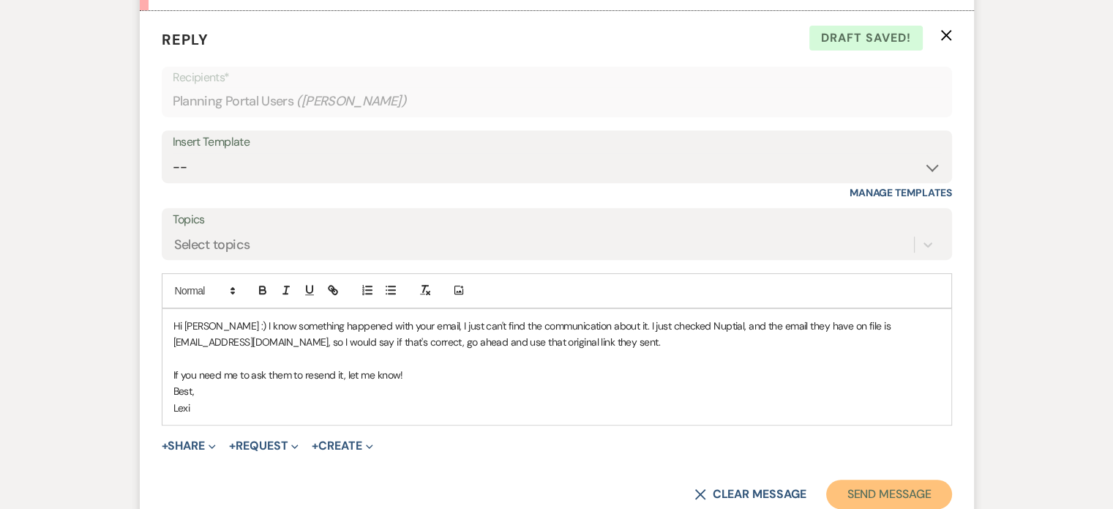
click at [843, 479] on button "Send Message" at bounding box center [888, 493] width 125 height 29
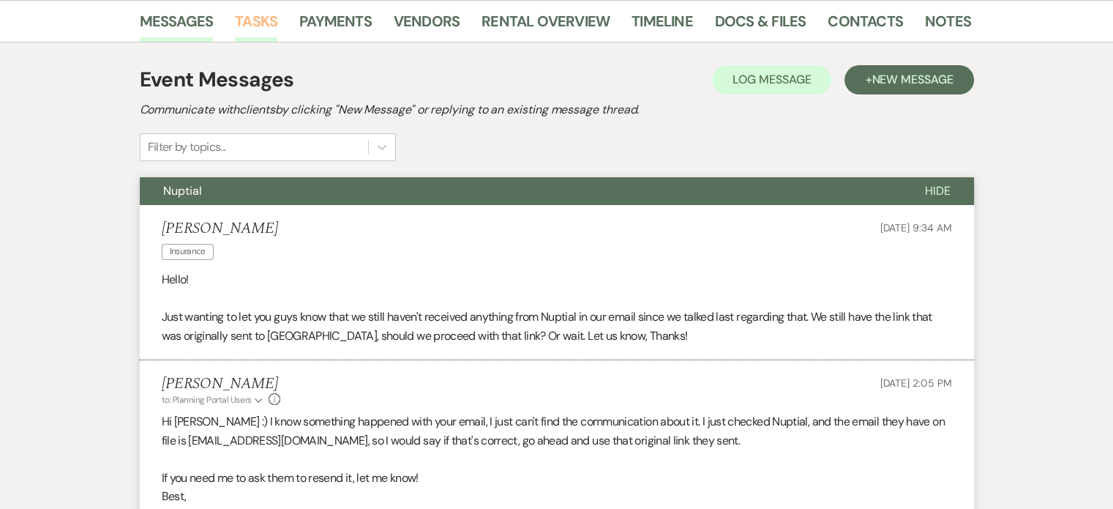
scroll to position [0, 0]
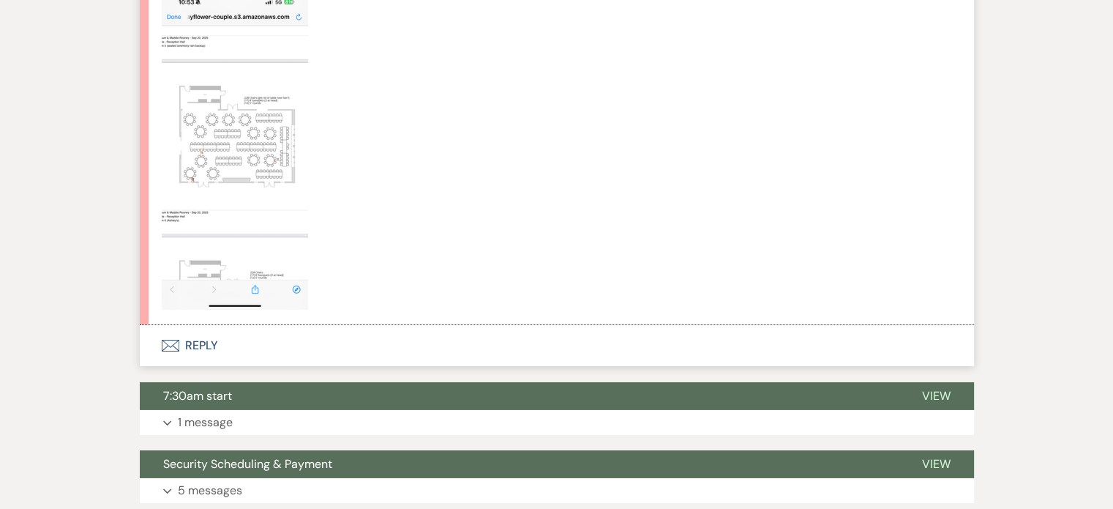
scroll to position [4691, 0]
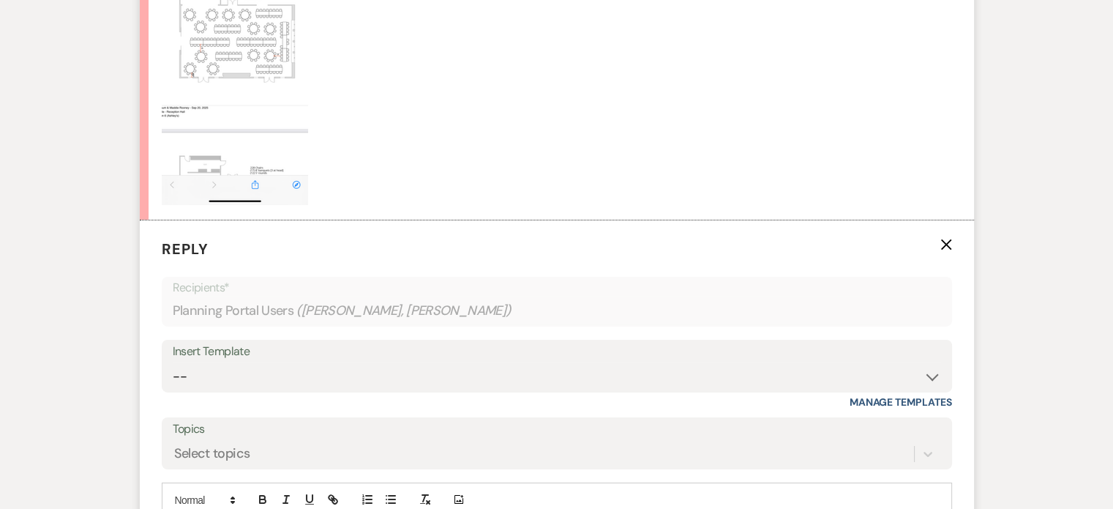
scroll to position [5057, 0]
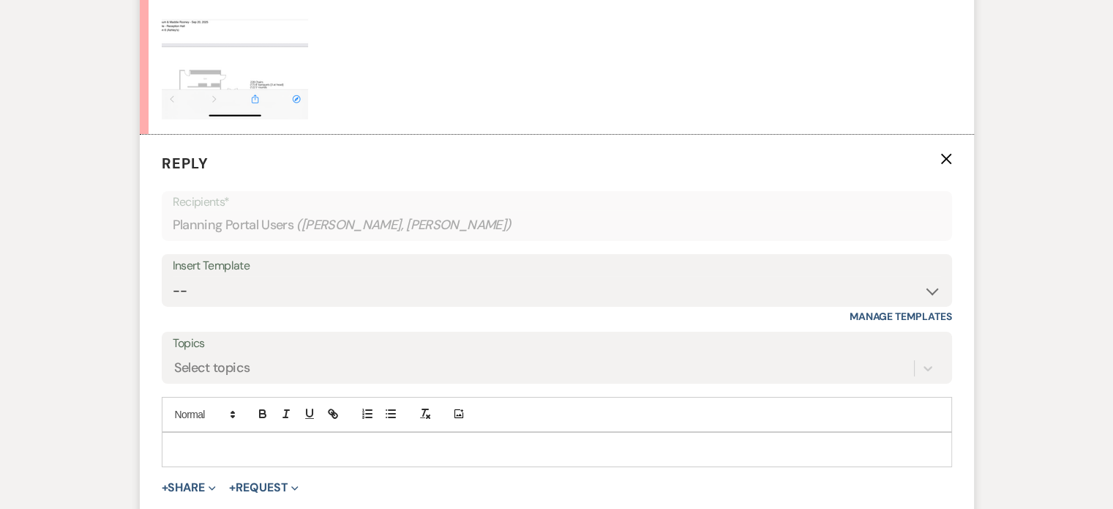
click at [299, 441] on p at bounding box center [556, 449] width 767 height 16
click at [231, 441] on p "In the foyer!" at bounding box center [556, 449] width 767 height 16
drag, startPoint x: 231, startPoint y: 397, endPoint x: 121, endPoint y: 397, distance: 109.8
click at [176, 482] on button "+ Share Expand" at bounding box center [189, 488] width 55 height 12
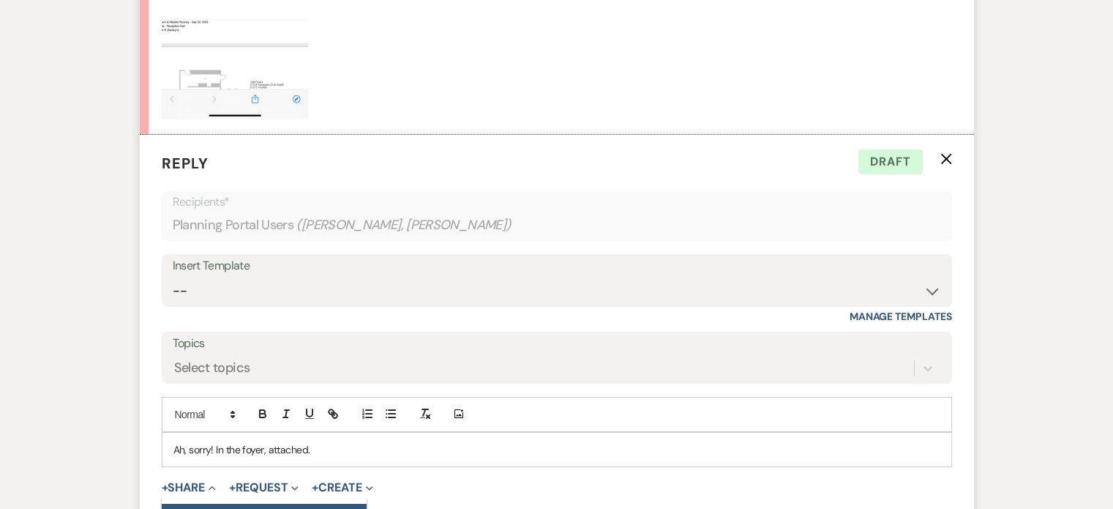
click at [191, 508] on use "button" at bounding box center [187, 517] width 12 height 10
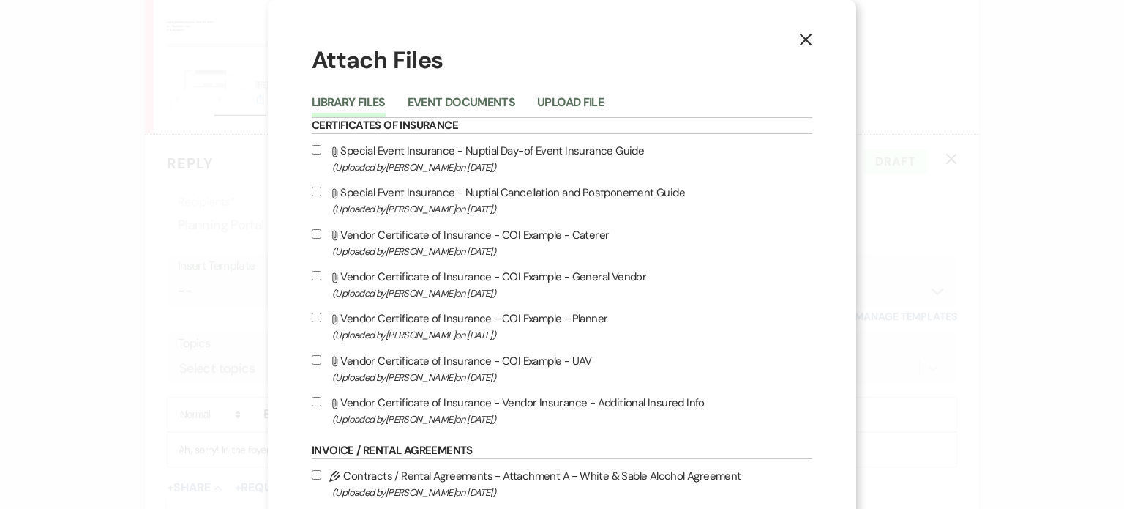
click at [573, 101] on button "Upload File" at bounding box center [570, 107] width 67 height 20
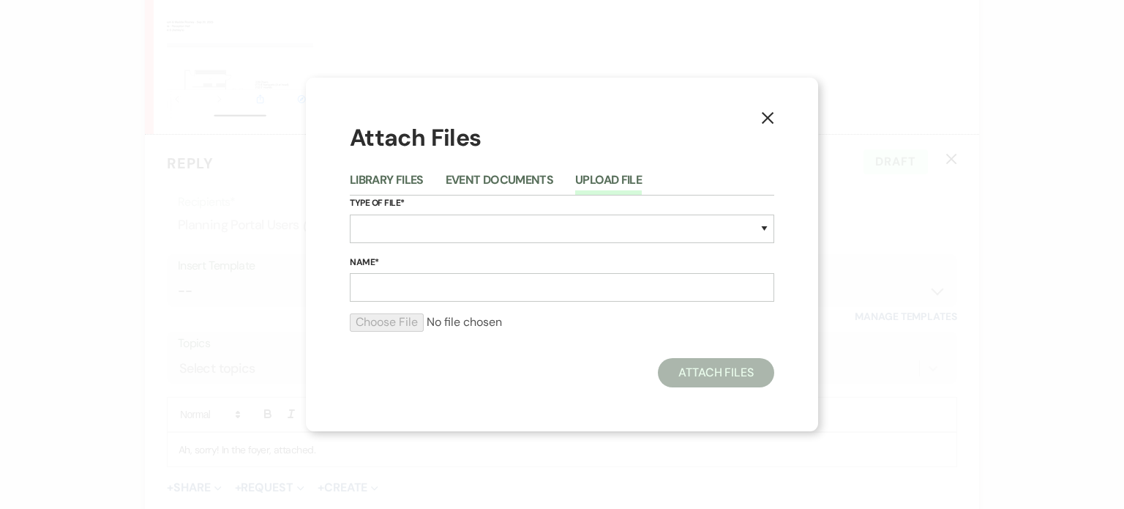
click at [391, 207] on label "Type of File*" at bounding box center [562, 203] width 425 height 16
drag, startPoint x: 391, startPoint y: 211, endPoint x: 391, endPoint y: 223, distance: 11.7
click at [391, 212] on div "Type of File* Special Event Insurance Vendor Certificate of Insurance Contracts…" at bounding box center [562, 224] width 425 height 59
click at [391, 223] on select "Special Event Insurance Vendor Certificate of Insurance Contracts / Rental Agre…" at bounding box center [562, 228] width 425 height 29
select select "24"
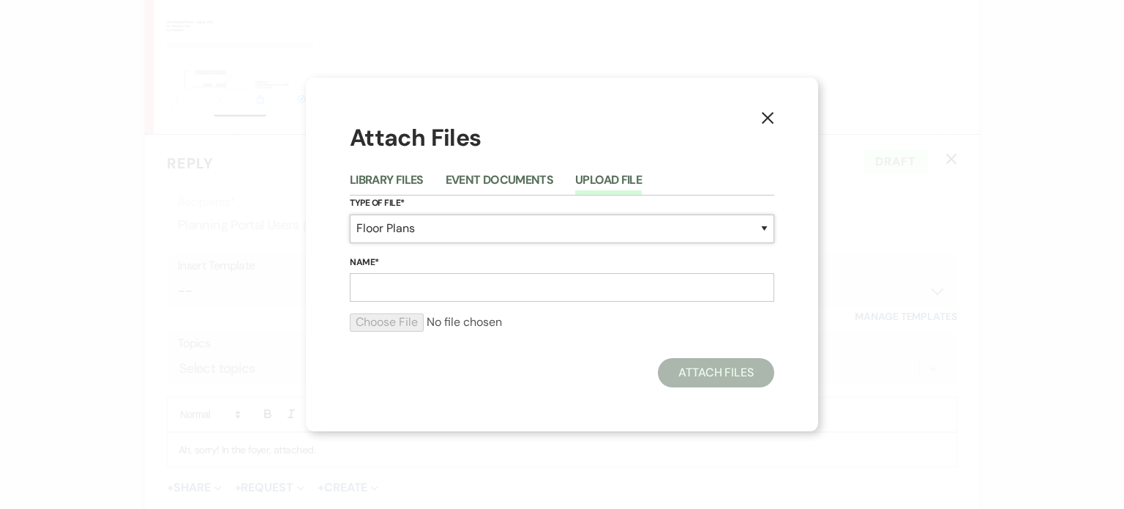
click at [350, 214] on select "Special Event Insurance Vendor Certificate of Insurance Contracts / Rental Agre…" at bounding box center [562, 228] width 425 height 29
click at [398, 286] on input "Name*" at bounding box center [562, 287] width 425 height 29
type input "Foyer Buffet"
click at [387, 322] on input "file" at bounding box center [562, 322] width 425 height 18
type input "C:\fakepath\Foyer Buffet.pdf"
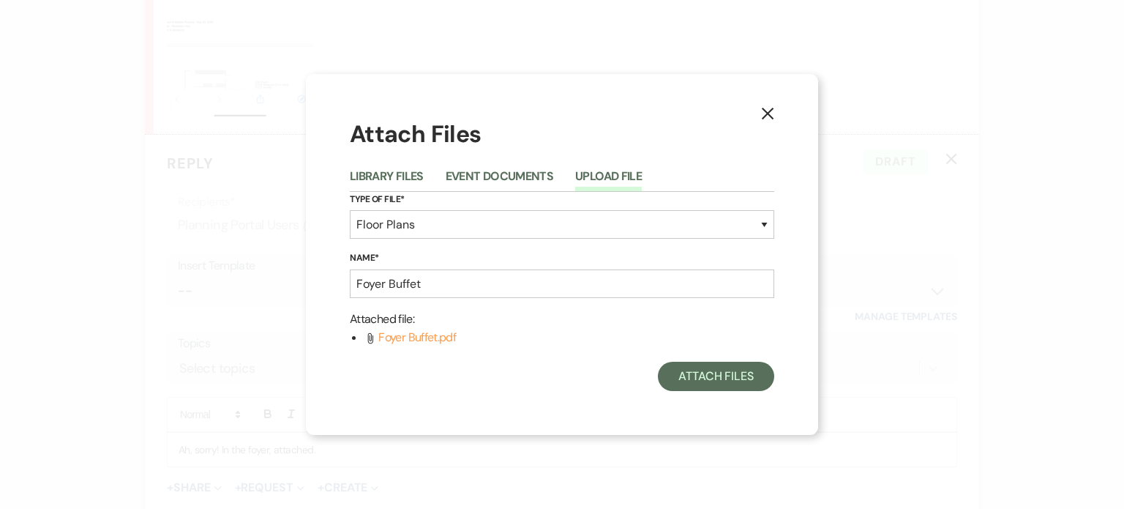
click at [708, 391] on div "X Attach Files Library Files Event Documents Upload File Type of File* Special …" at bounding box center [562, 254] width 512 height 361
click at [707, 370] on button "Attach Files" at bounding box center [716, 376] width 116 height 29
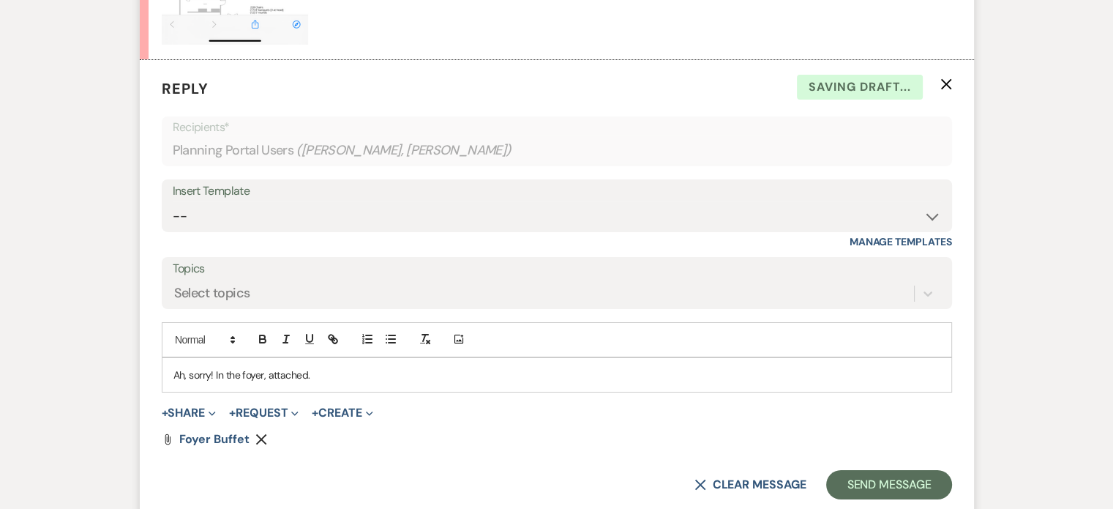
scroll to position [5276, 0]
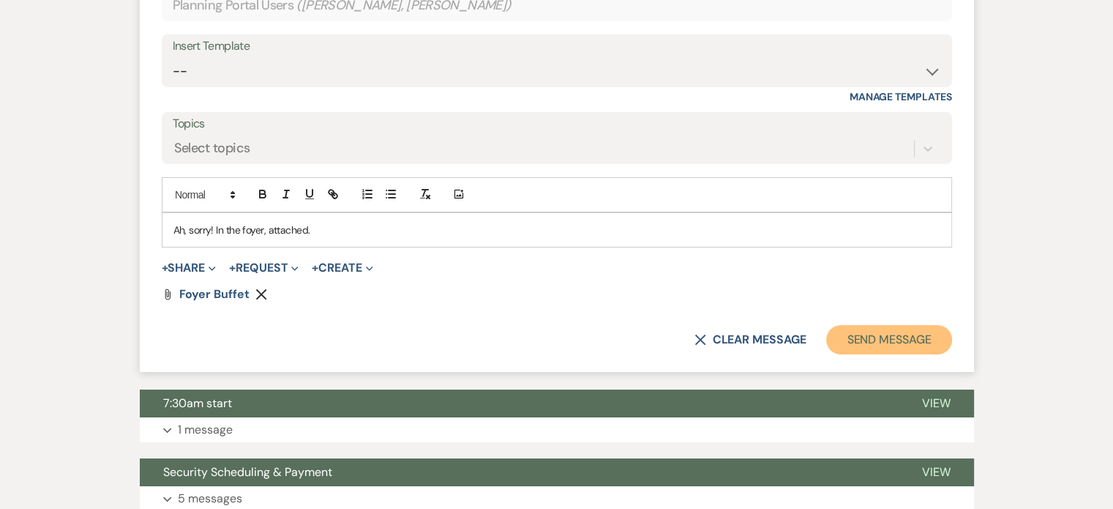
click at [858, 325] on button "Send Message" at bounding box center [888, 339] width 125 height 29
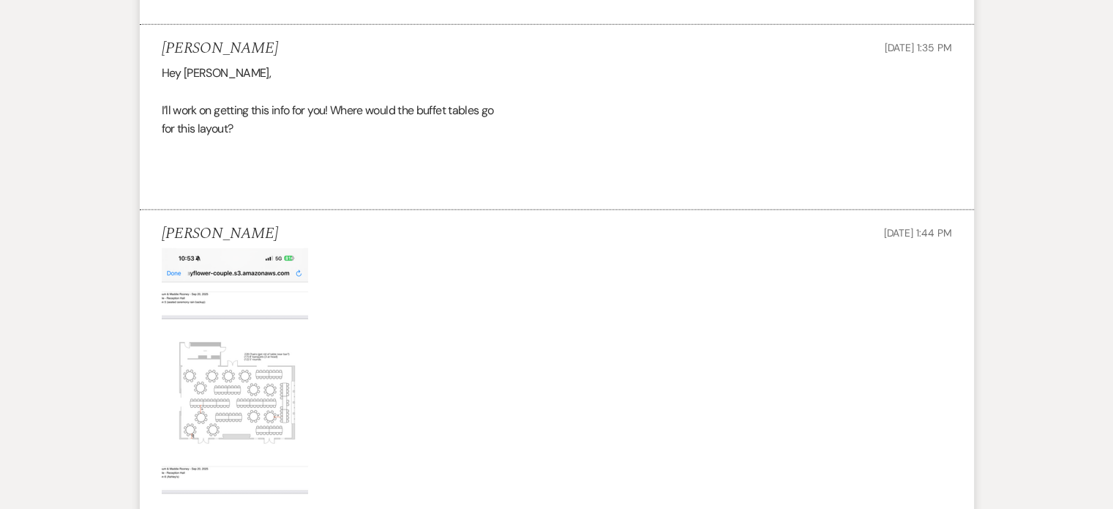
scroll to position [4391, 0]
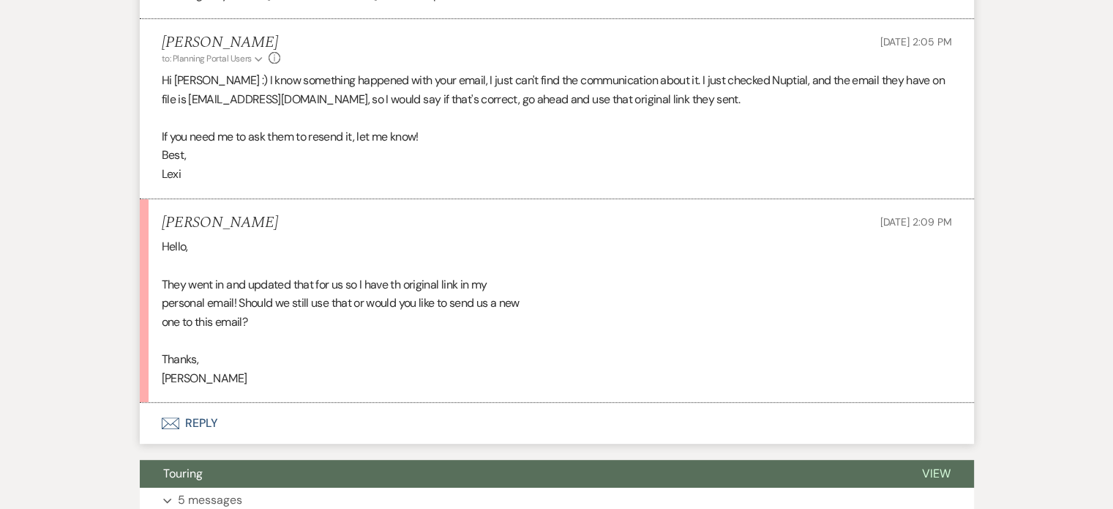
scroll to position [616, 0]
click at [199, 403] on button "Envelope Reply" at bounding box center [557, 423] width 834 height 41
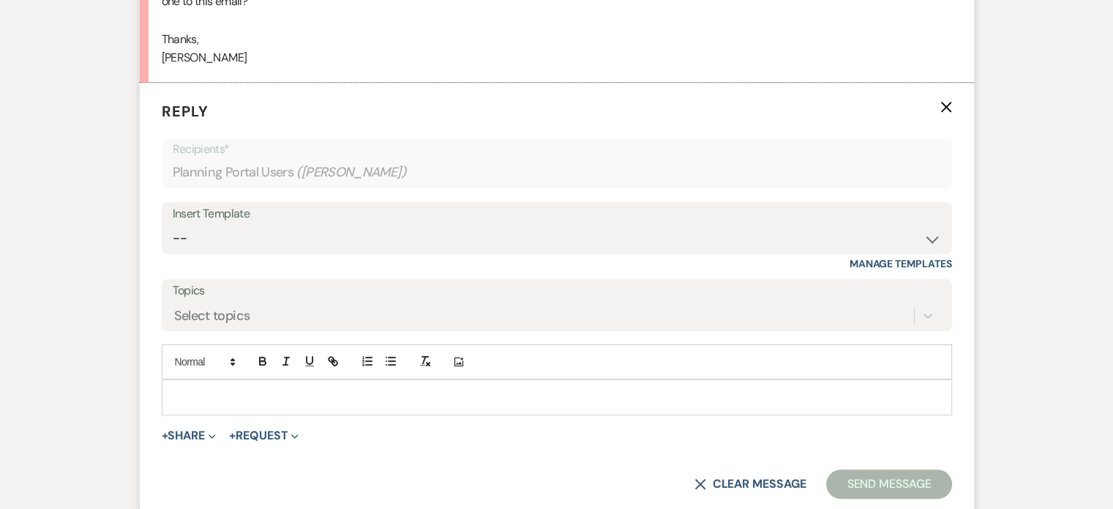
scroll to position [982, 0]
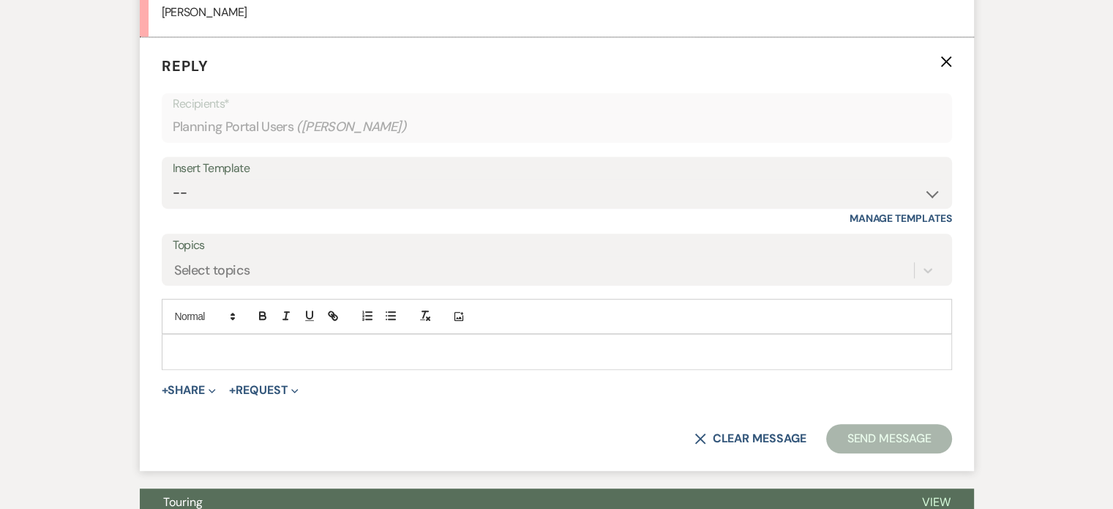
click at [264, 343] on p at bounding box center [556, 351] width 767 height 16
click at [236, 343] on p at bounding box center [556, 351] width 767 height 16
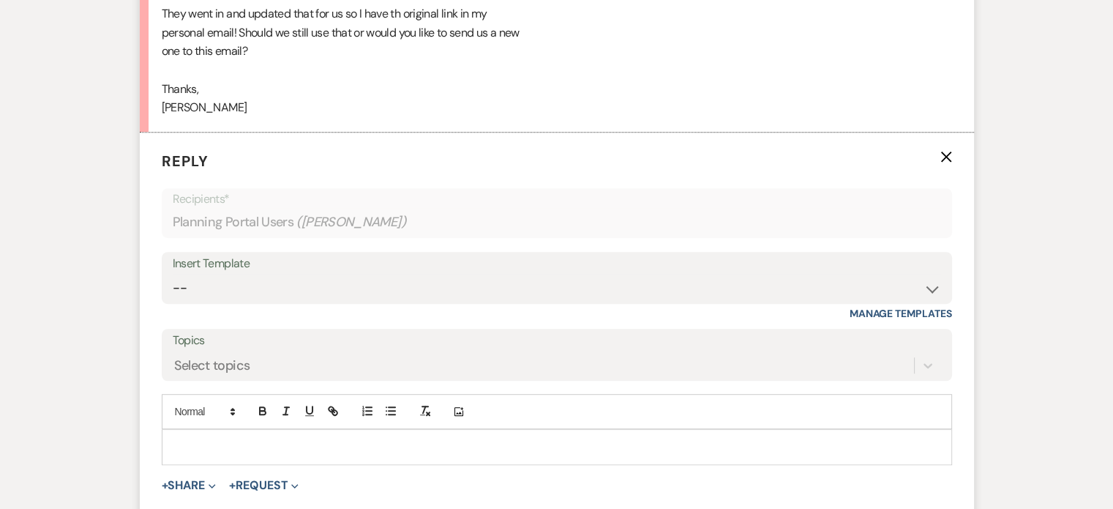
scroll to position [909, 0]
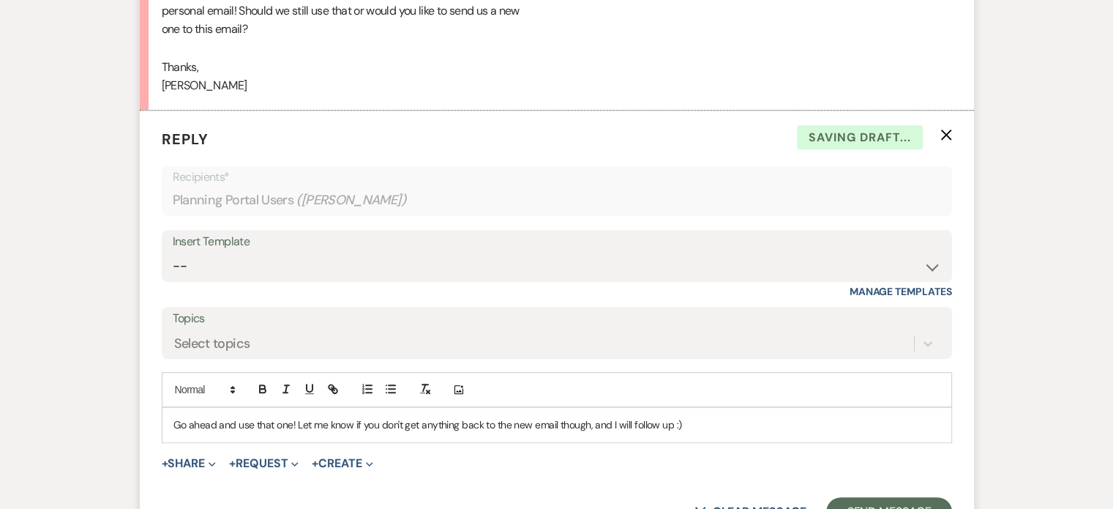
click at [286, 417] on p "Go ahead and use that one! Let me know if you don't get anything back to the ne…" at bounding box center [556, 425] width 767 height 16
click at [578, 408] on div "Go ahead and use that original! But then let me know if you don't get anything …" at bounding box center [557, 425] width 789 height 34
drag, startPoint x: 794, startPoint y: 395, endPoint x: 718, endPoint y: 393, distance: 76.1
click at [795, 417] on p "Go ahead and use that original! But then let me know if you don't get anything …" at bounding box center [556, 425] width 767 height 16
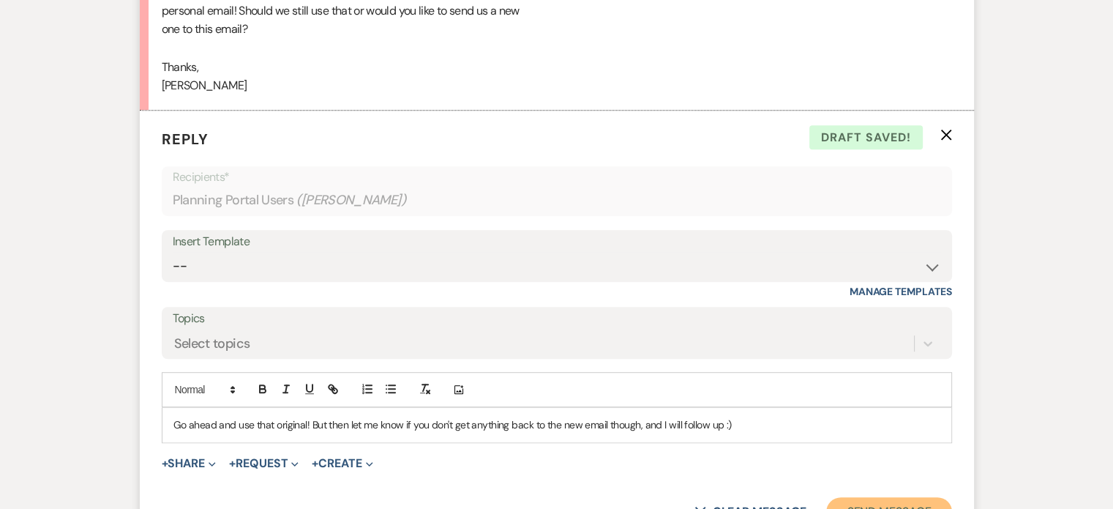
click at [877, 497] on button "Send Message" at bounding box center [888, 511] width 125 height 29
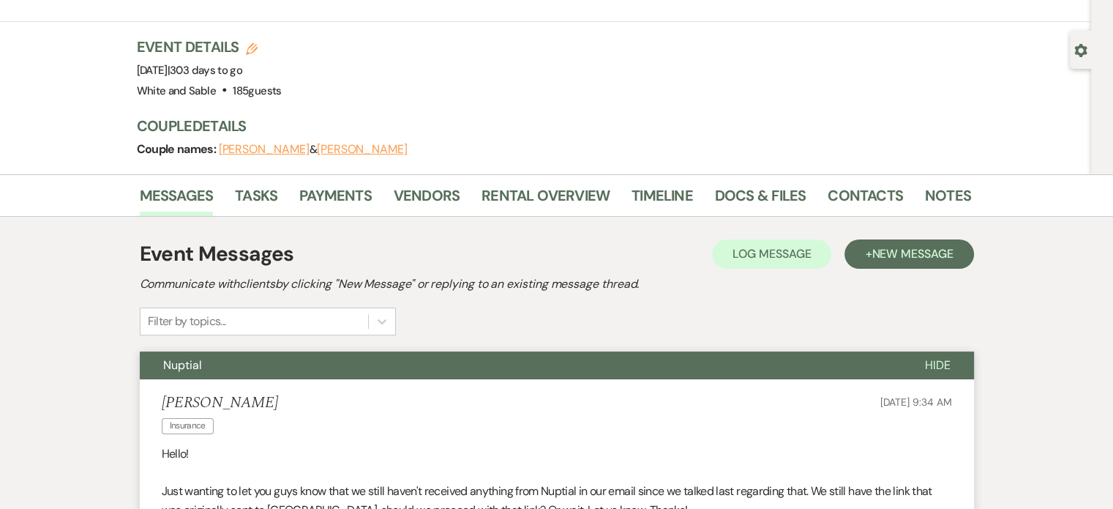
scroll to position [0, 0]
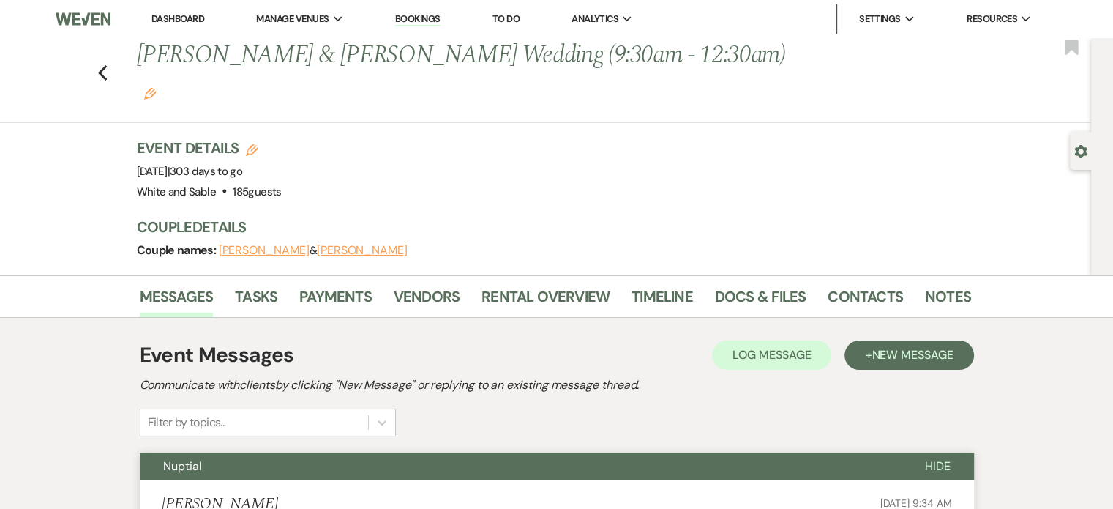
click at [174, 29] on li "Dashboard" at bounding box center [177, 18] width 67 height 29
click at [182, 11] on li "Dashboard" at bounding box center [177, 18] width 67 height 29
click at [191, 14] on link "Dashboard" at bounding box center [178, 18] width 53 height 12
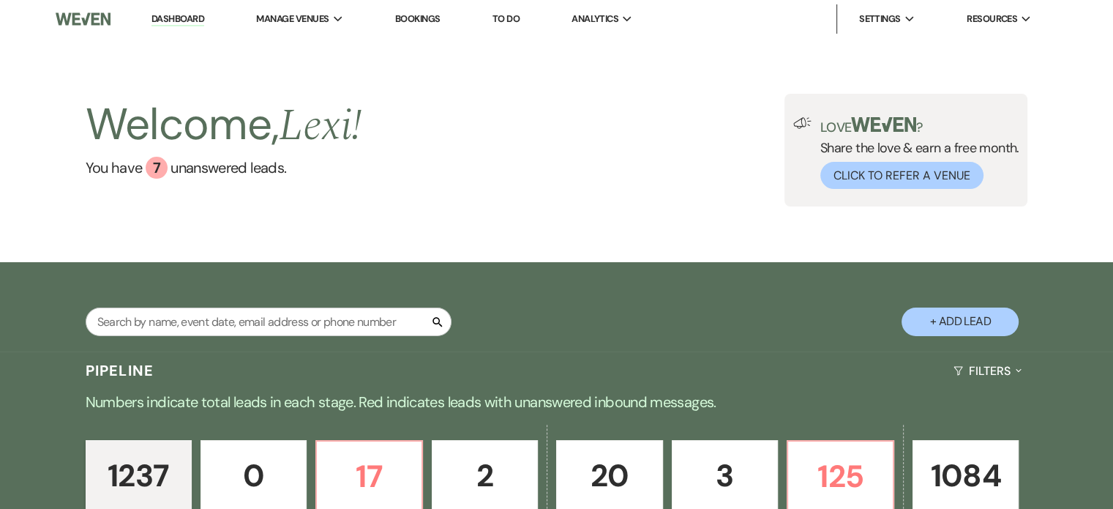
scroll to position [243, 0]
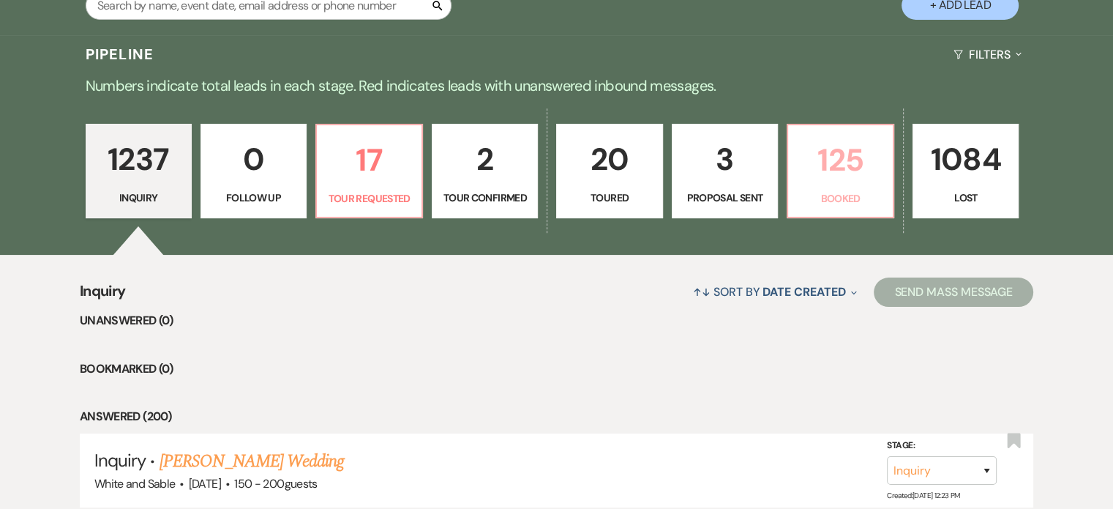
click at [826, 128] on link "125 Booked" at bounding box center [841, 171] width 108 height 95
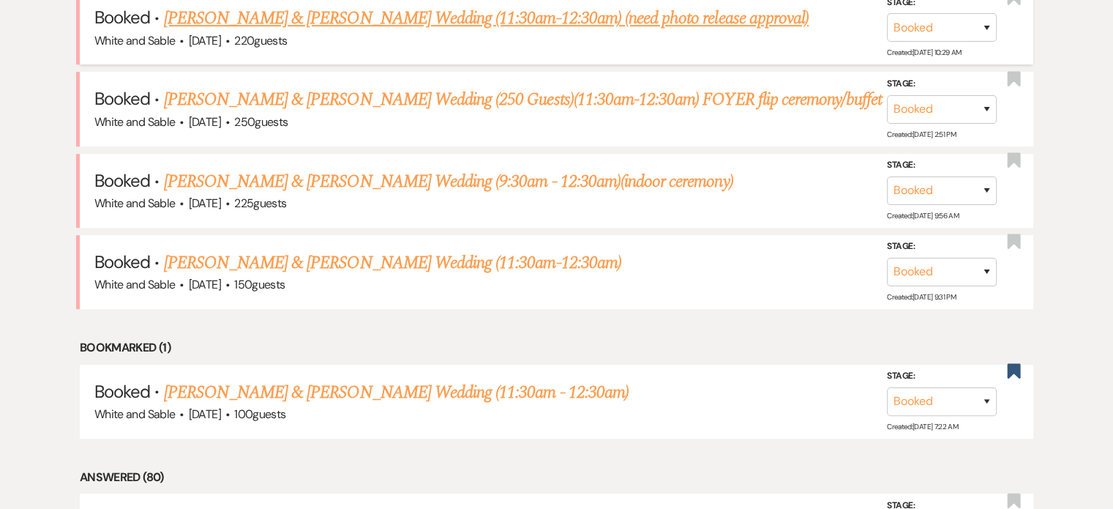
scroll to position [1048, 0]
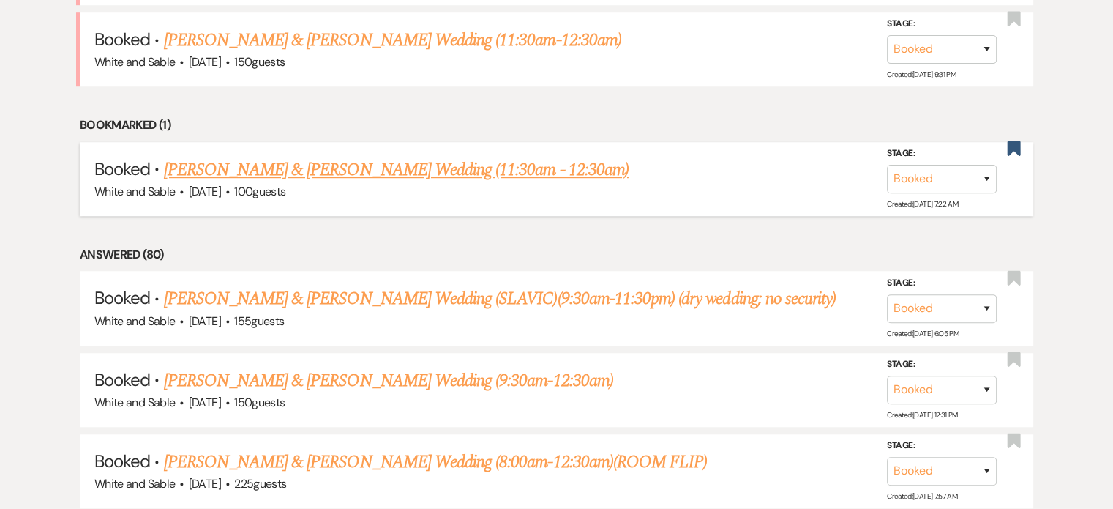
click at [289, 159] on link "Damian Winkelmann & Becca Engel's Wedding (11:30am - 12:30am)" at bounding box center [396, 170] width 465 height 26
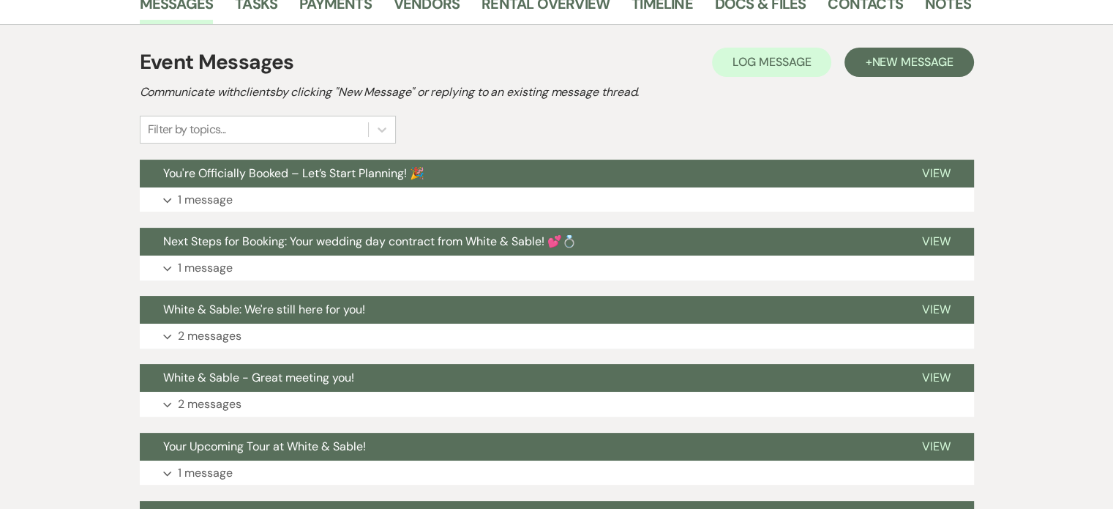
scroll to position [220, 0]
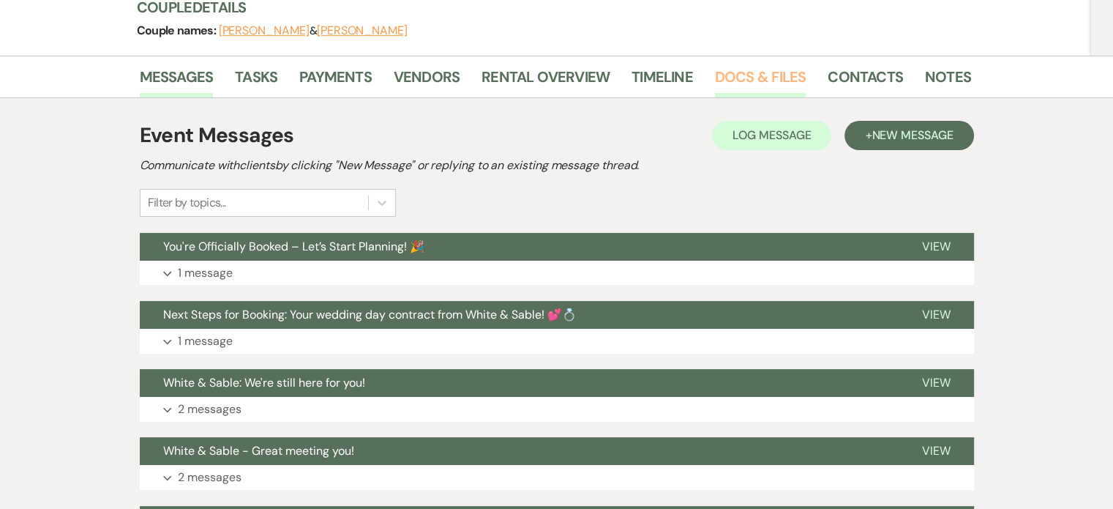
click at [736, 65] on link "Docs & Files" at bounding box center [760, 81] width 91 height 32
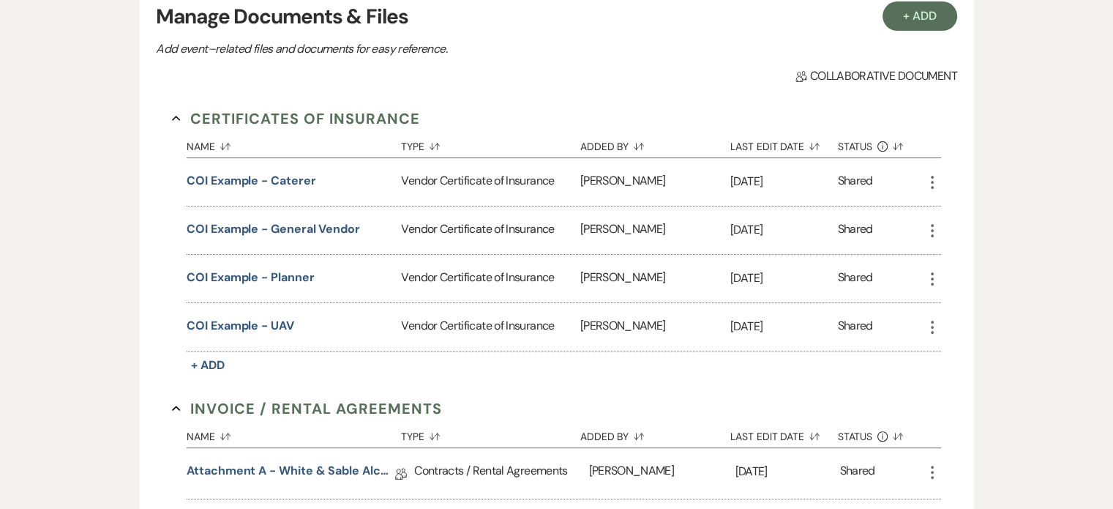
scroll to position [439, 0]
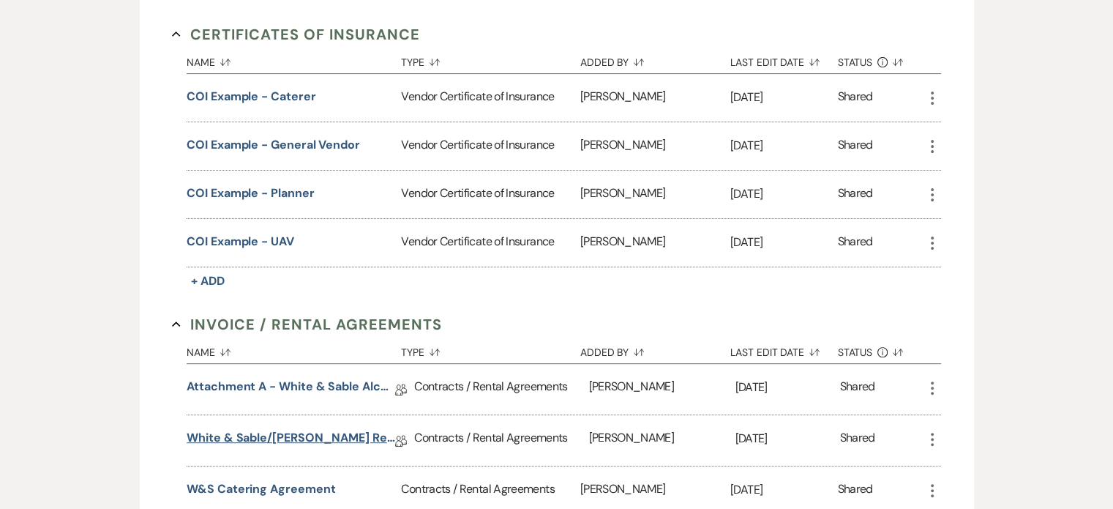
click at [279, 429] on link "White & Sable/Winkelmann Rental Agreement - 6.26.27" at bounding box center [291, 440] width 209 height 23
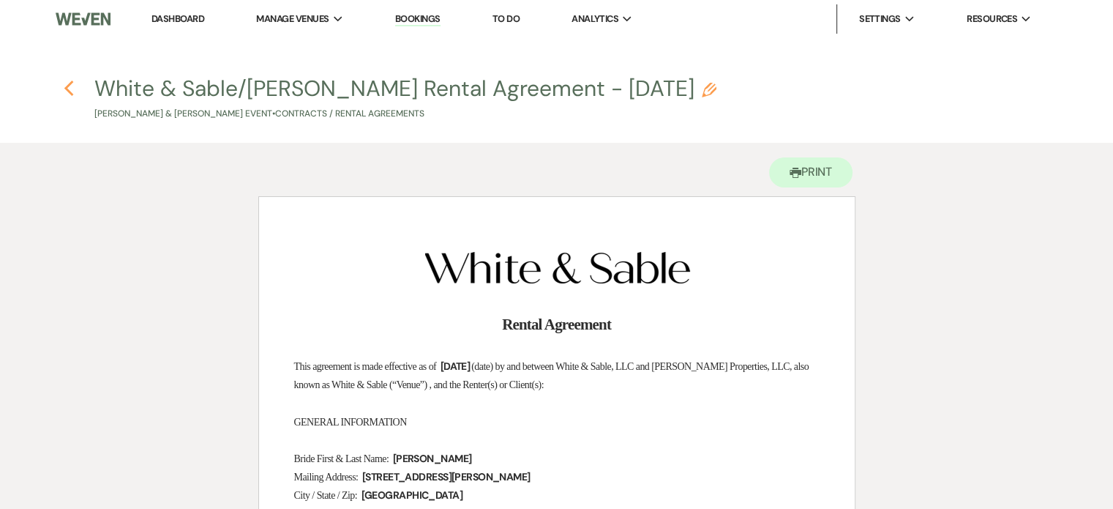
click at [72, 90] on icon "Previous" at bounding box center [69, 89] width 11 height 18
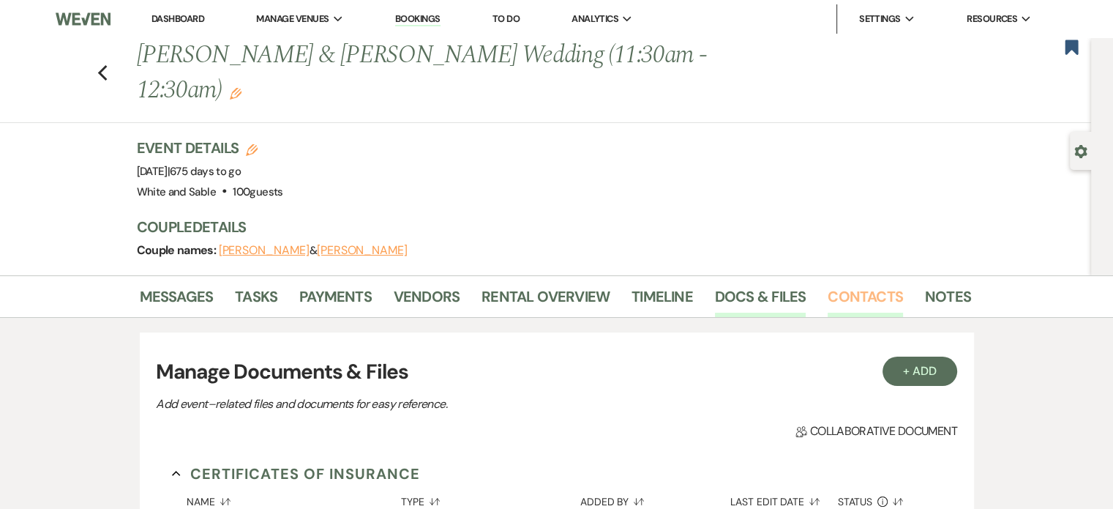
click at [843, 285] on link "Contacts" at bounding box center [865, 301] width 75 height 32
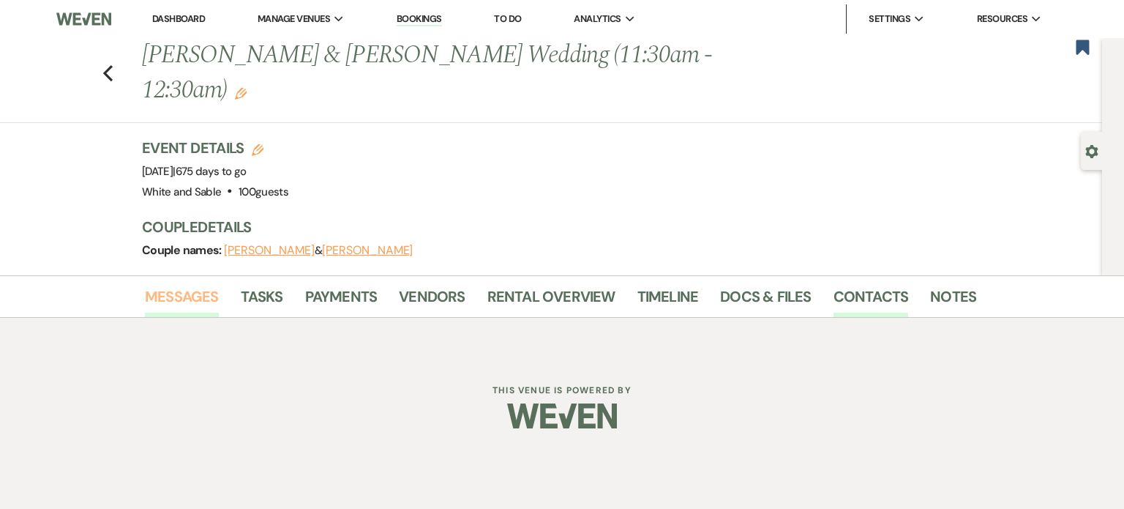
click at [178, 285] on link "Messages" at bounding box center [182, 301] width 74 height 32
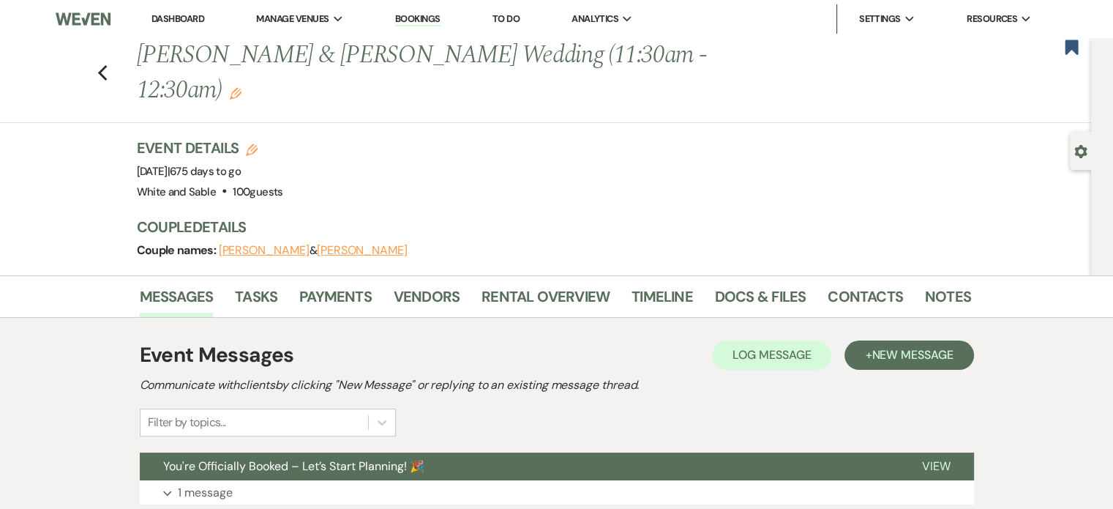
drag, startPoint x: 267, startPoint y: 244, endPoint x: 258, endPoint y: 260, distance: 18.1
click at [268, 275] on div "Messages Tasks Payments Vendors Rental Overview Timeline Docs & Files Contacts …" at bounding box center [556, 296] width 1113 height 42
click at [258, 285] on link "Tasks" at bounding box center [256, 301] width 42 height 32
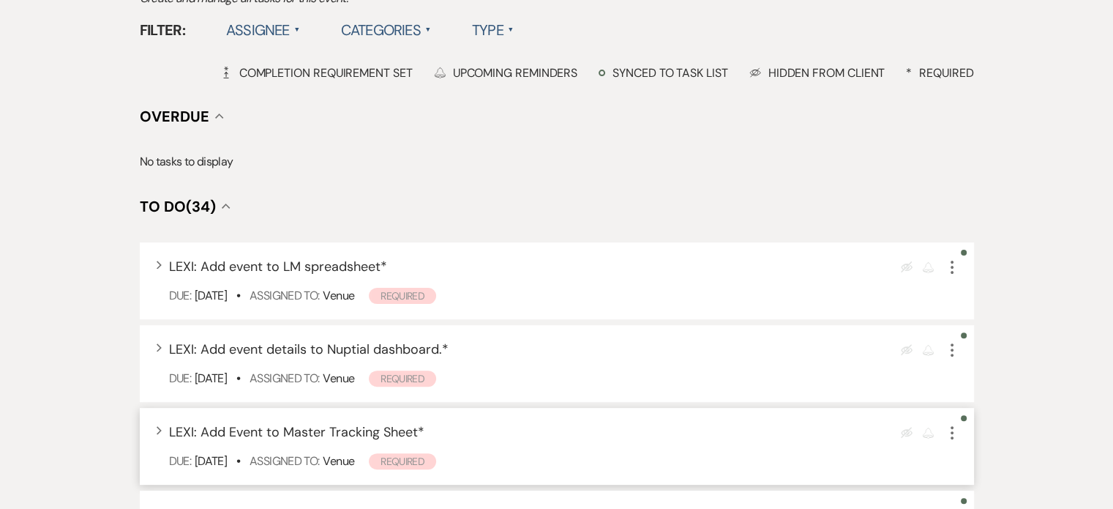
scroll to position [514, 0]
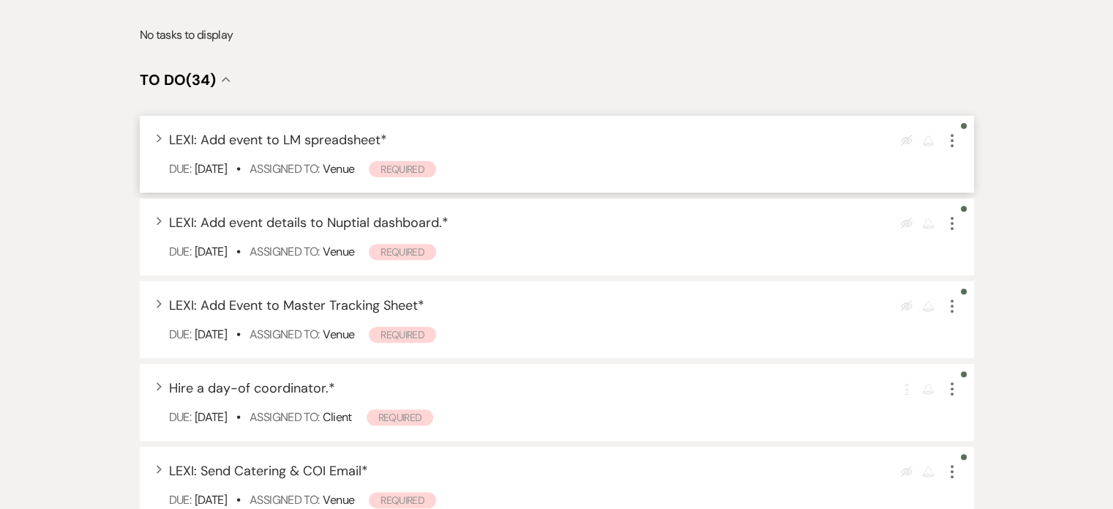
click at [952, 132] on icon "More" at bounding box center [953, 141] width 18 height 18
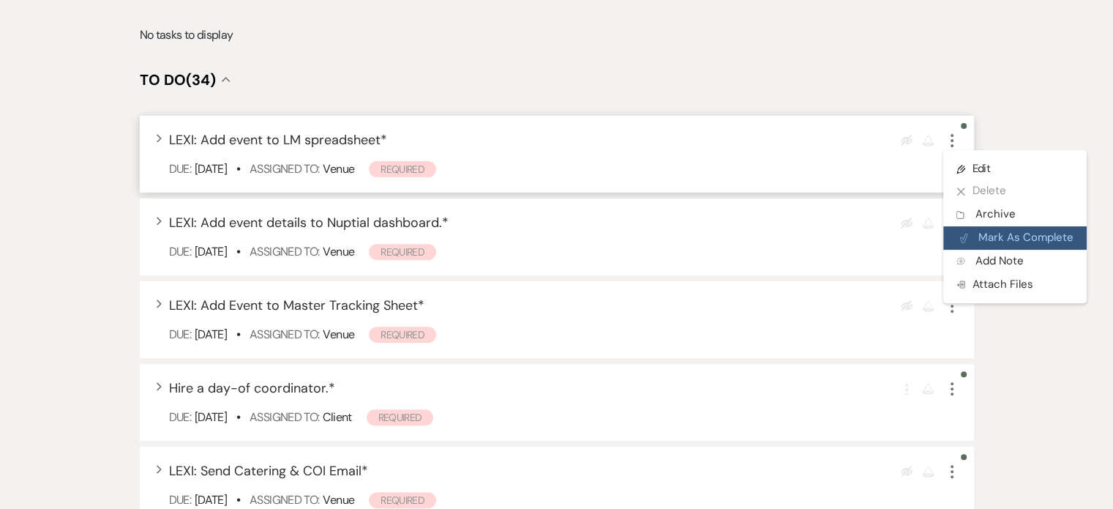
click at [977, 226] on button "Plan Portal Link Mark As Complete" at bounding box center [1015, 237] width 143 height 23
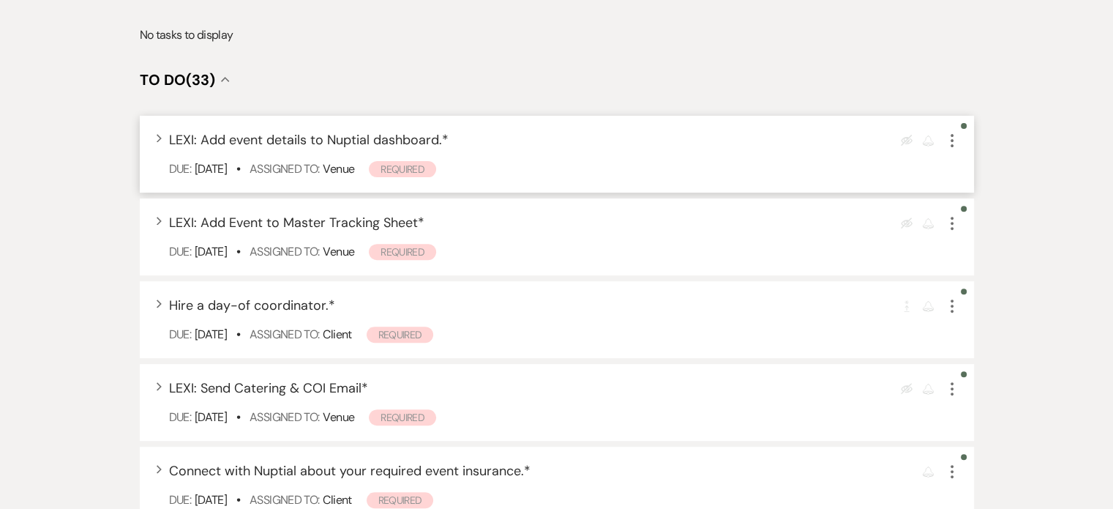
click at [951, 134] on use "button" at bounding box center [952, 140] width 3 height 13
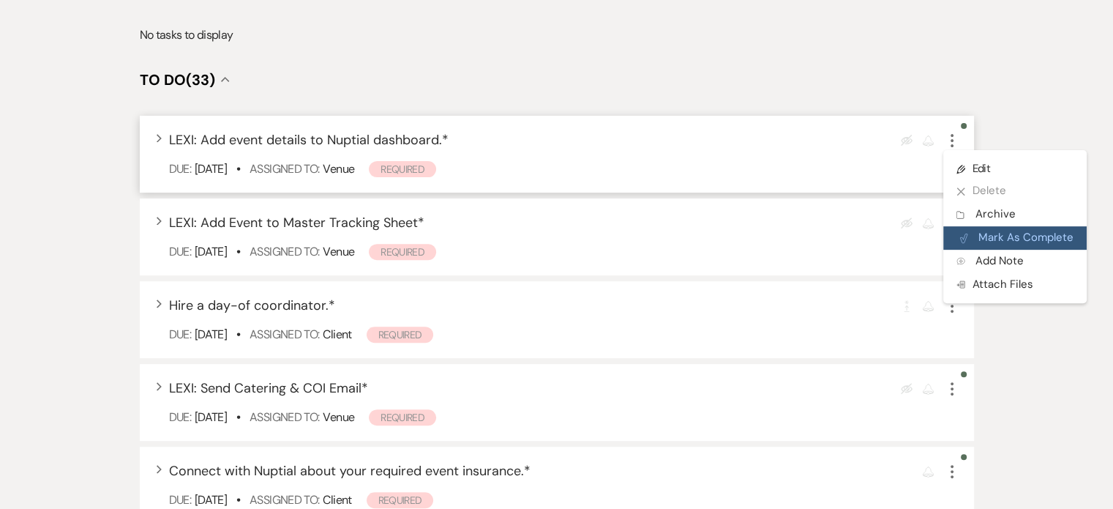
click at [987, 226] on button "Plan Portal Link Mark As Complete" at bounding box center [1015, 237] width 143 height 23
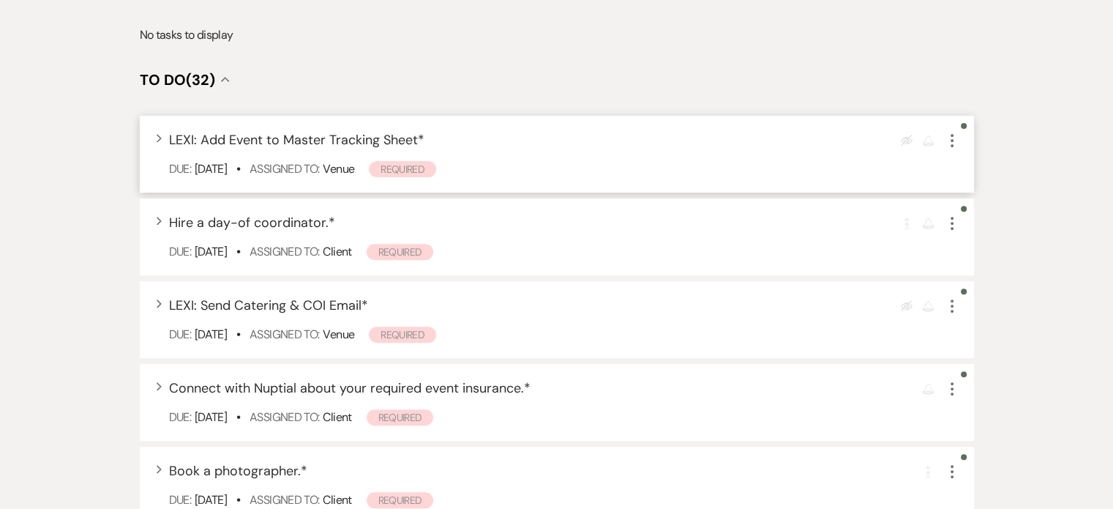
click at [951, 132] on icon "More" at bounding box center [953, 141] width 18 height 18
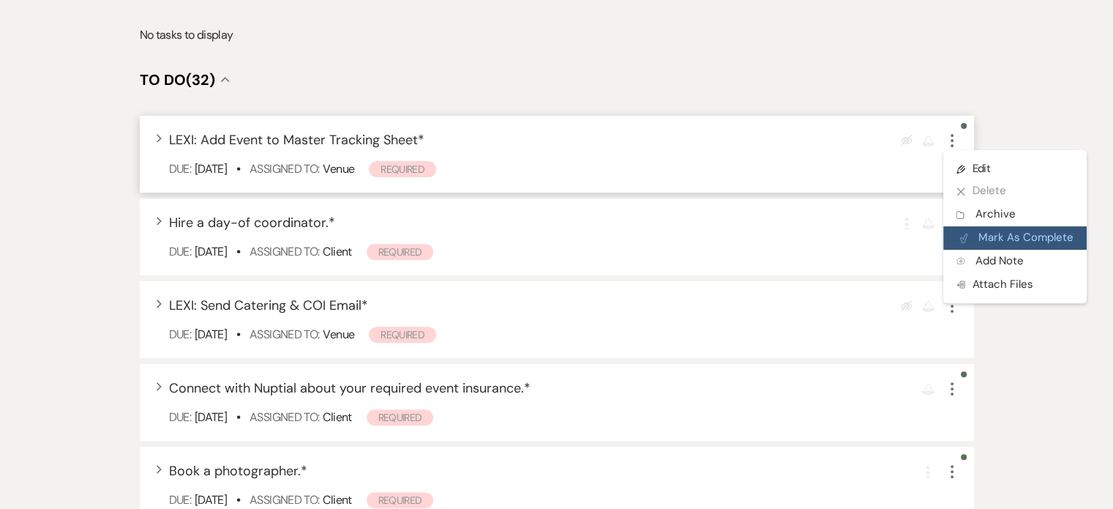
click at [987, 226] on button "Plan Portal Link Mark As Complete" at bounding box center [1015, 237] width 143 height 23
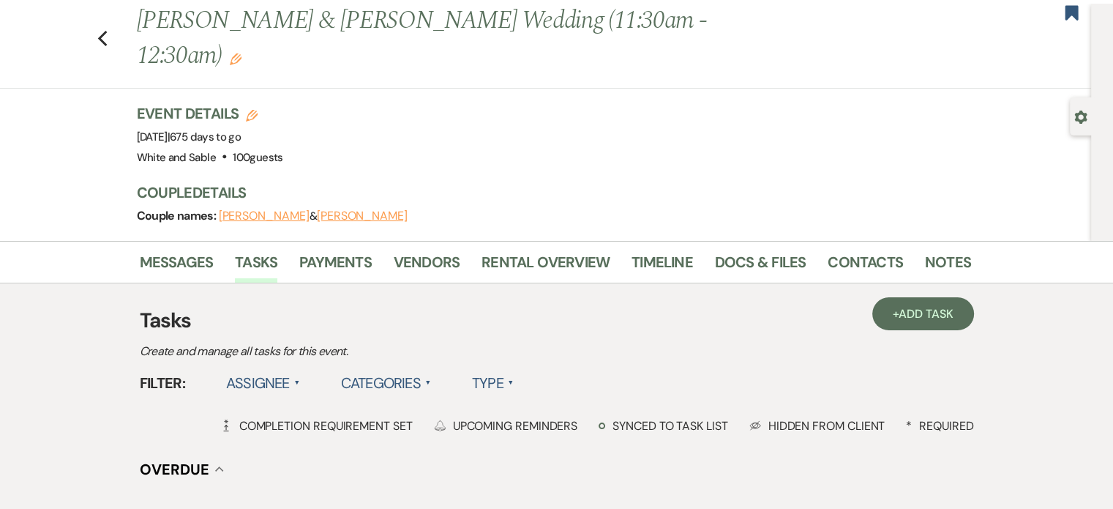
scroll to position [0, 0]
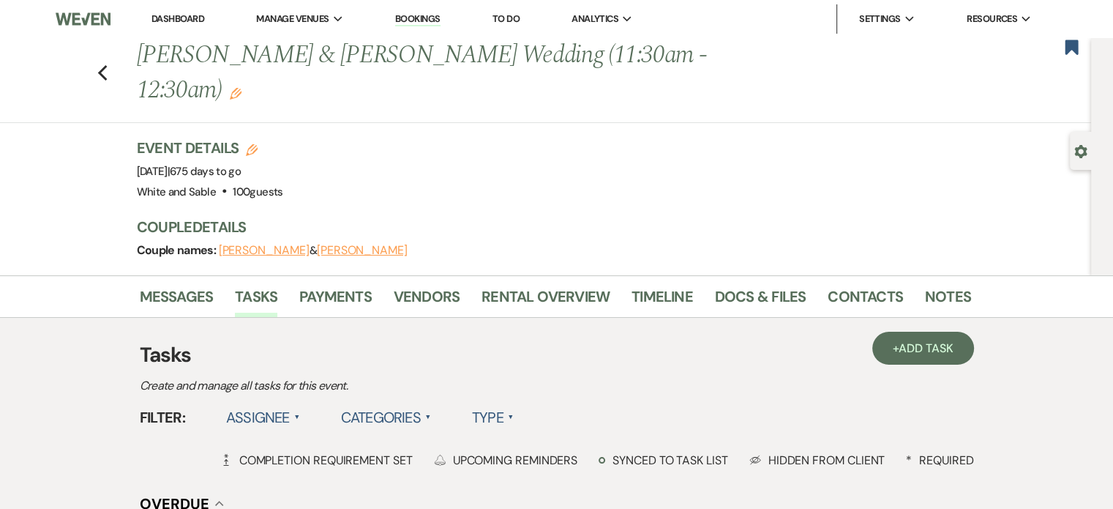
click at [184, 16] on link "Dashboard" at bounding box center [178, 18] width 53 height 12
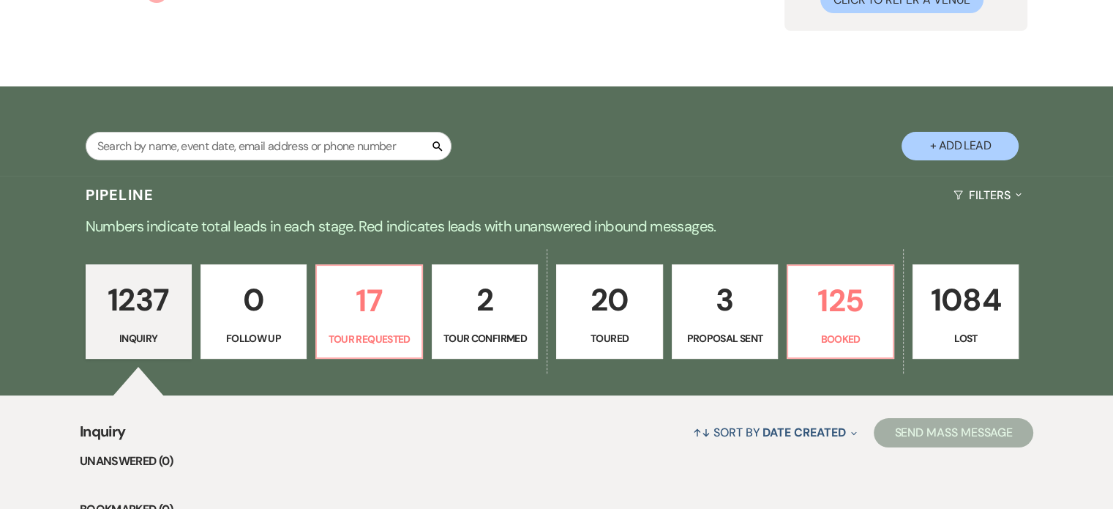
scroll to position [146, 0]
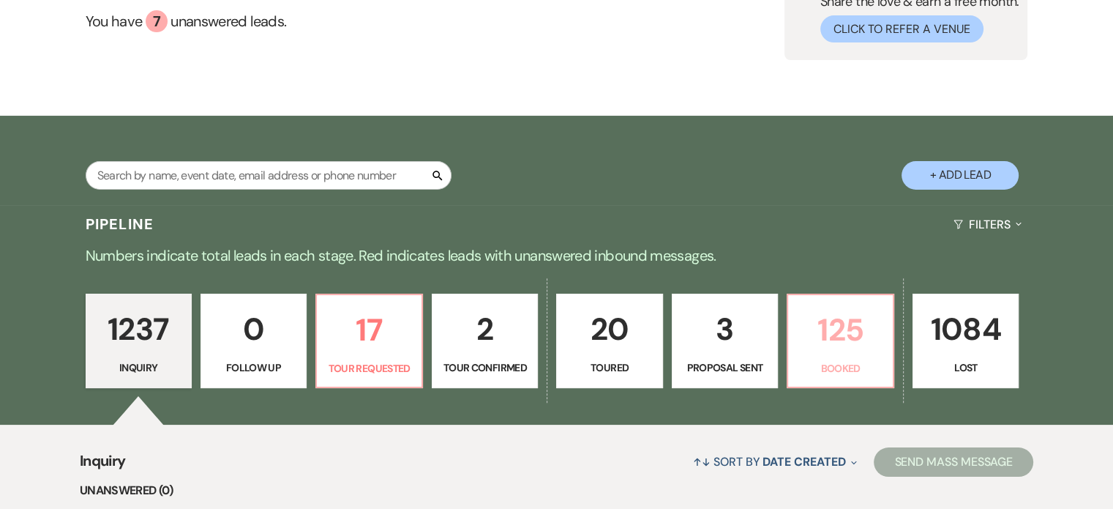
click at [808, 378] on link "125 Booked" at bounding box center [841, 341] width 108 height 95
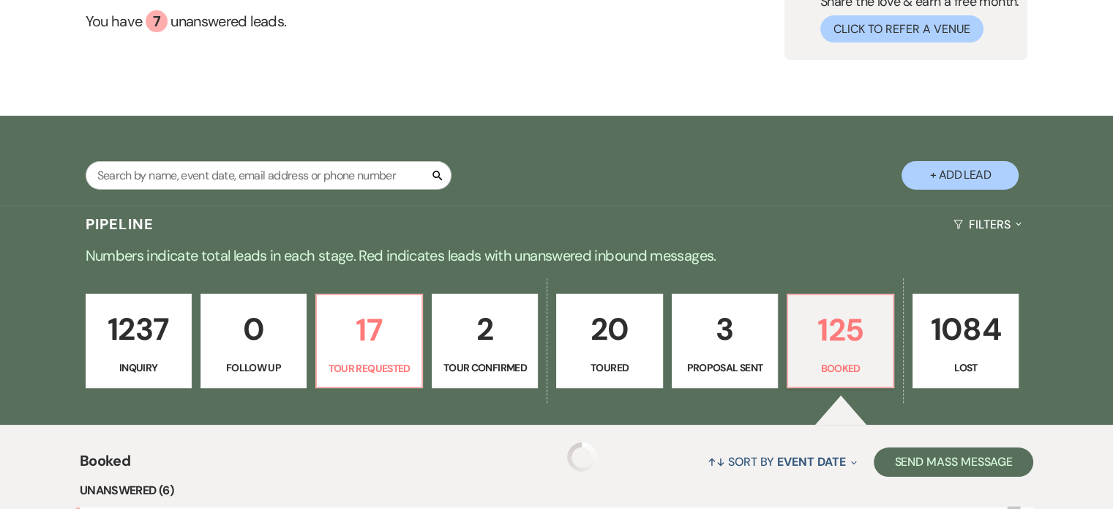
scroll to position [805, 0]
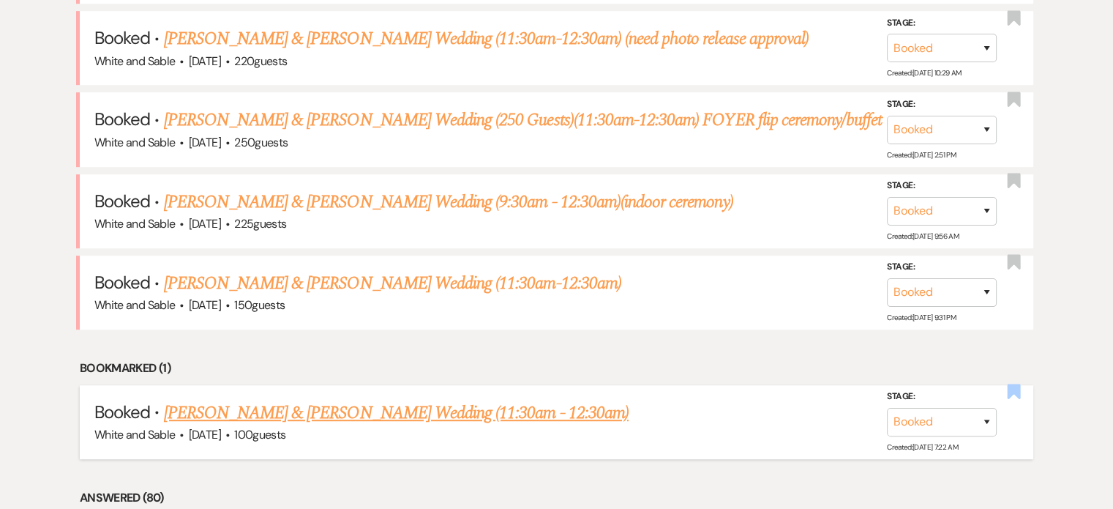
click at [1014, 389] on use "button" at bounding box center [1014, 391] width 13 height 15
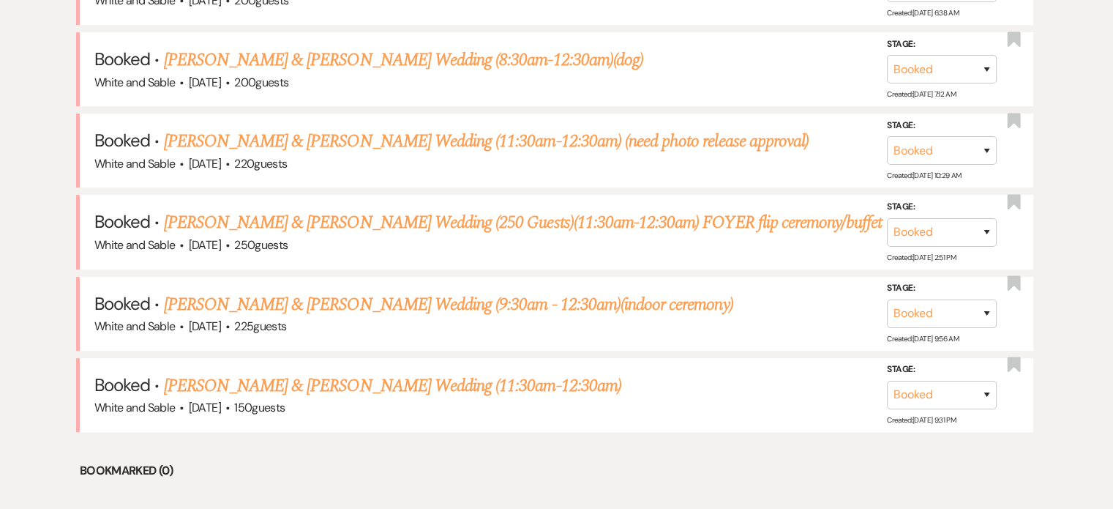
scroll to position [586, 0]
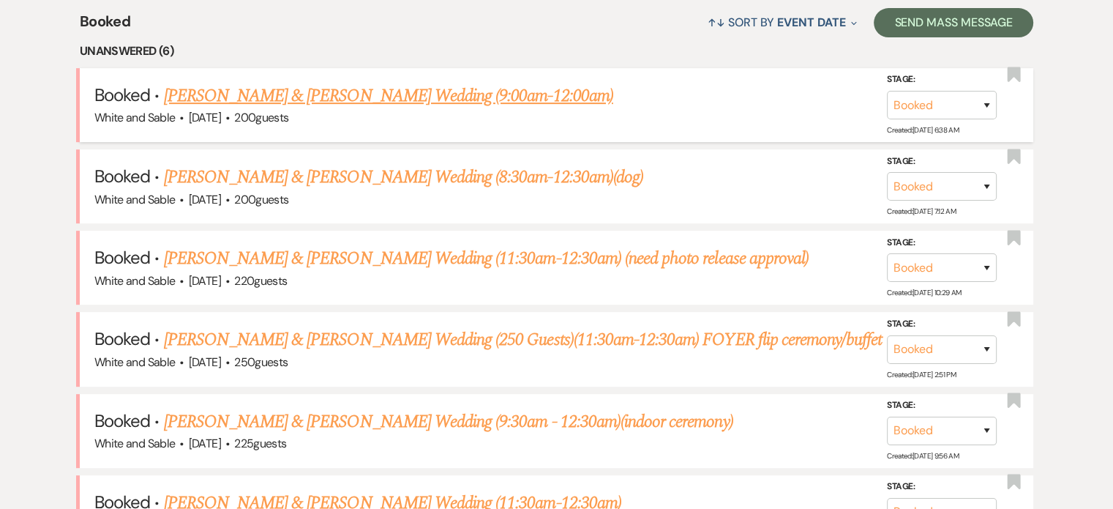
click at [321, 108] on div "White and Sable · Aug 22, 2025 · 200 guests" at bounding box center [556, 117] width 925 height 19
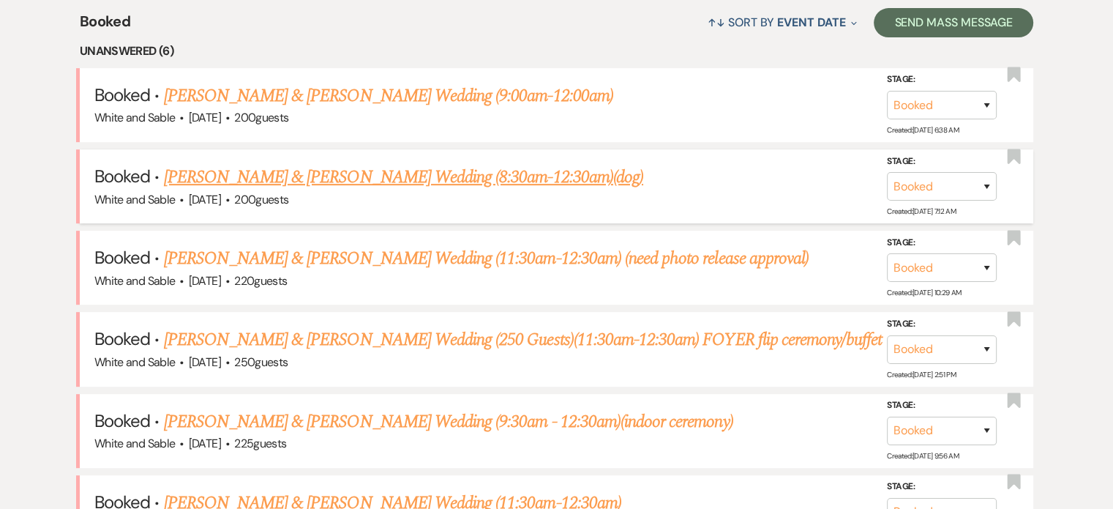
click at [275, 168] on link "Tommy Steffen & Mya Bredemus's Wedding (8:30am-12:30am)(dog)" at bounding box center [403, 177] width 479 height 26
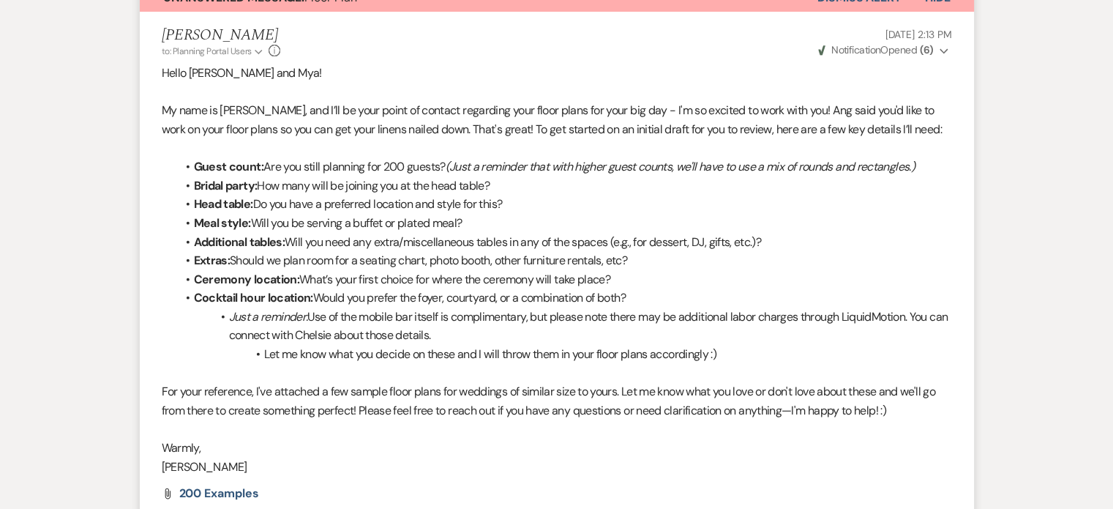
scroll to position [367, 0]
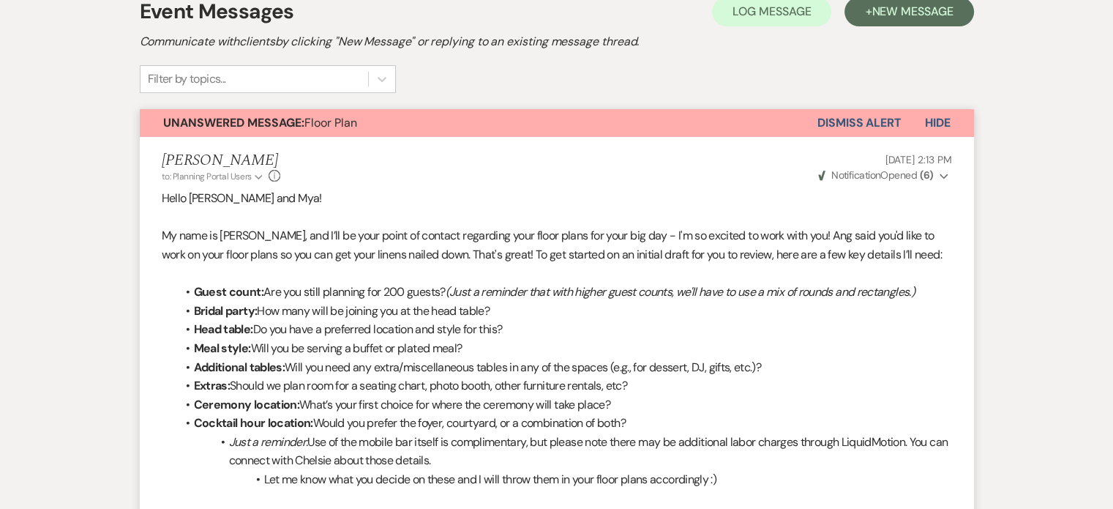
click at [859, 109] on button "Dismiss Alert" at bounding box center [860, 123] width 84 height 28
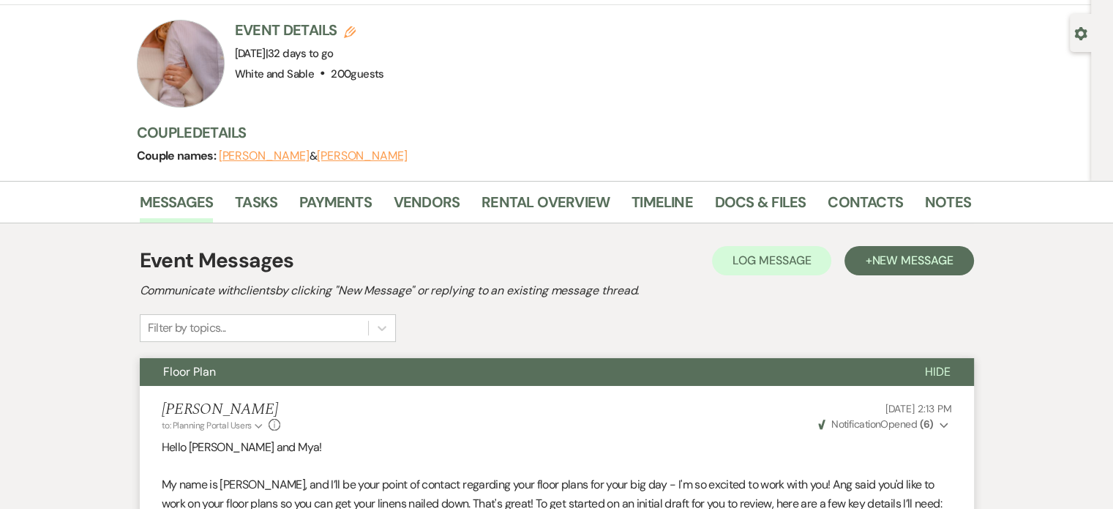
scroll to position [0, 0]
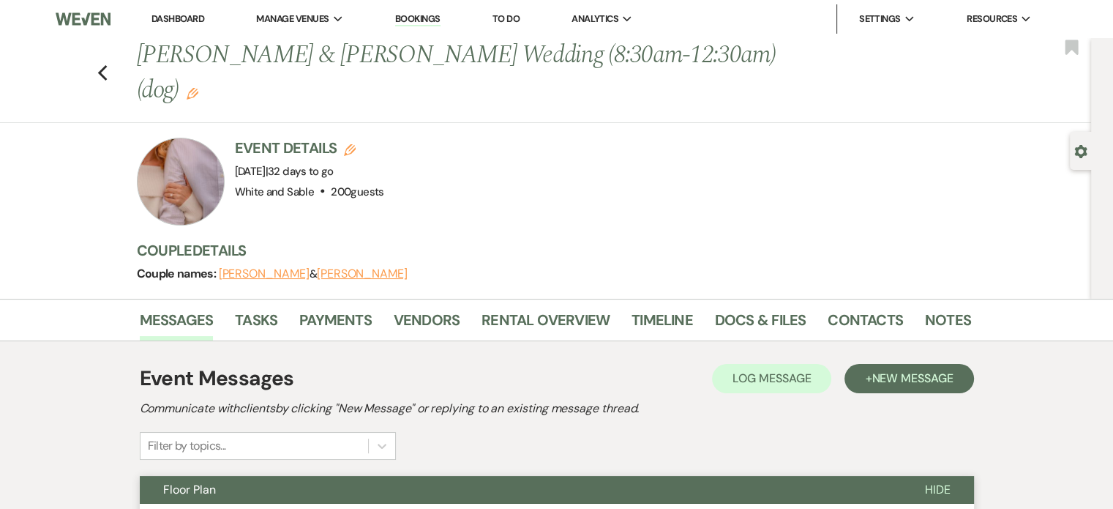
click at [190, 17] on link "Dashboard" at bounding box center [178, 18] width 53 height 12
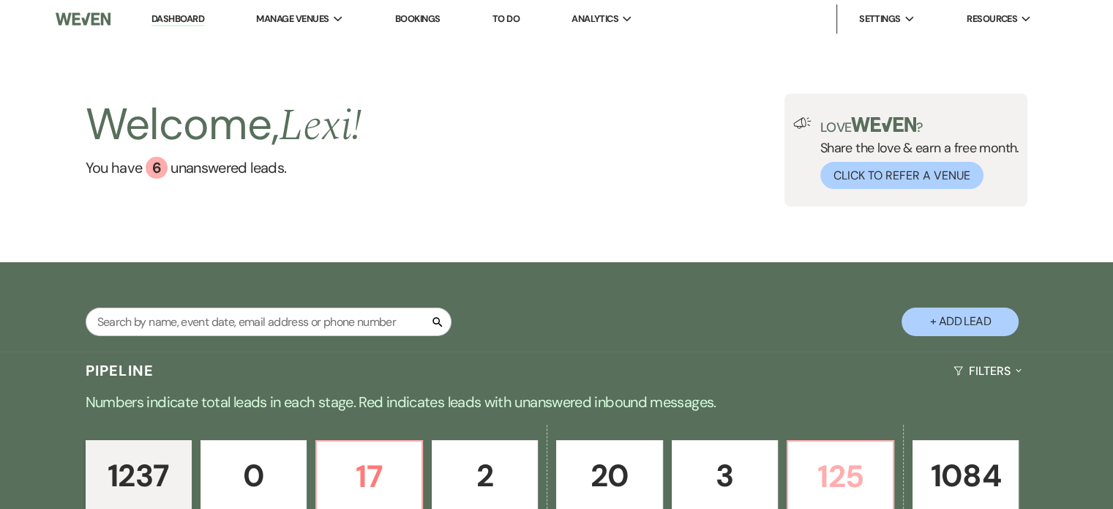
click at [854, 471] on p "125" at bounding box center [840, 476] width 87 height 49
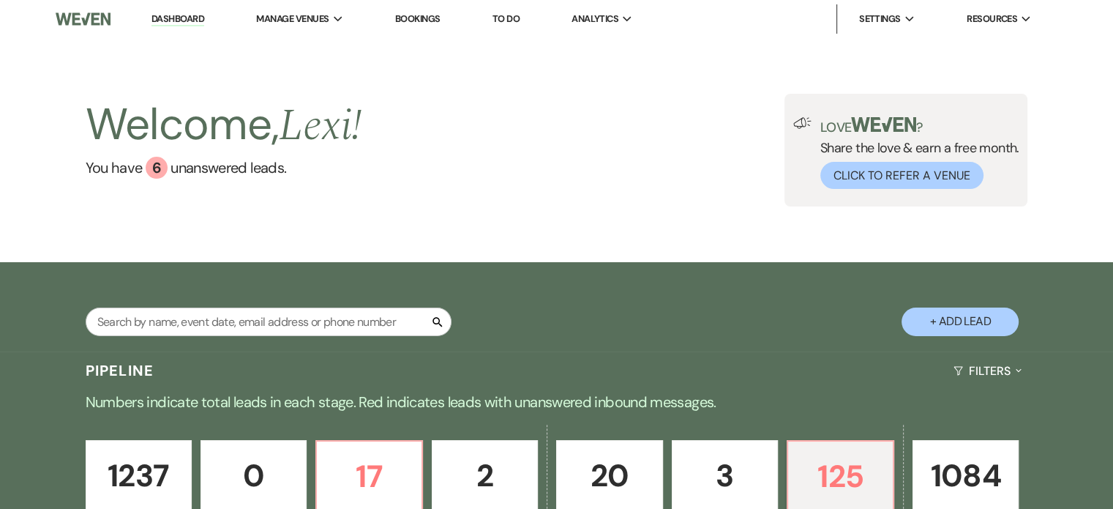
scroll to position [512, 0]
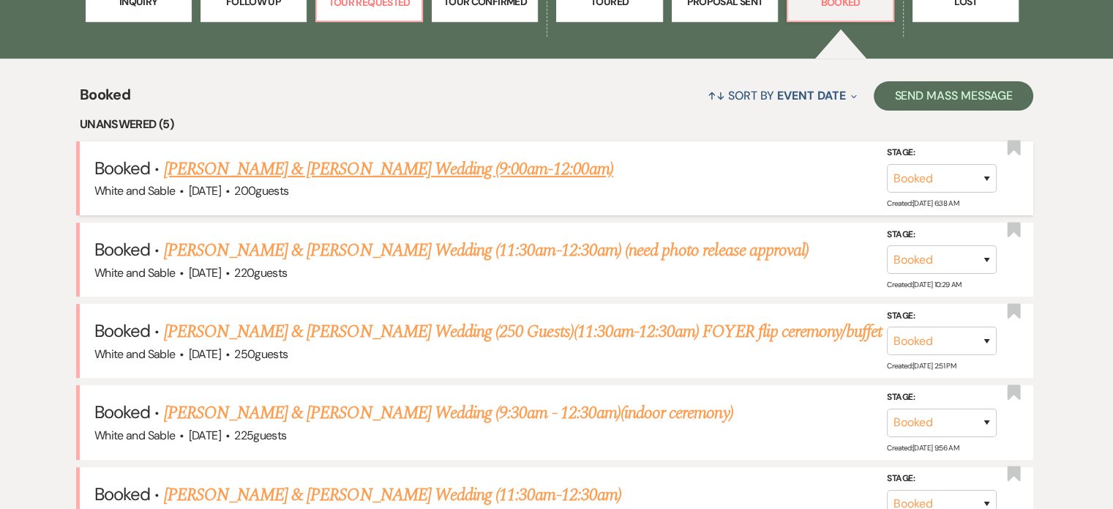
click at [228, 160] on link "Lindsey Atchison & Cory Lushanko's Wedding (9:00am-12:00am)" at bounding box center [388, 169] width 449 height 26
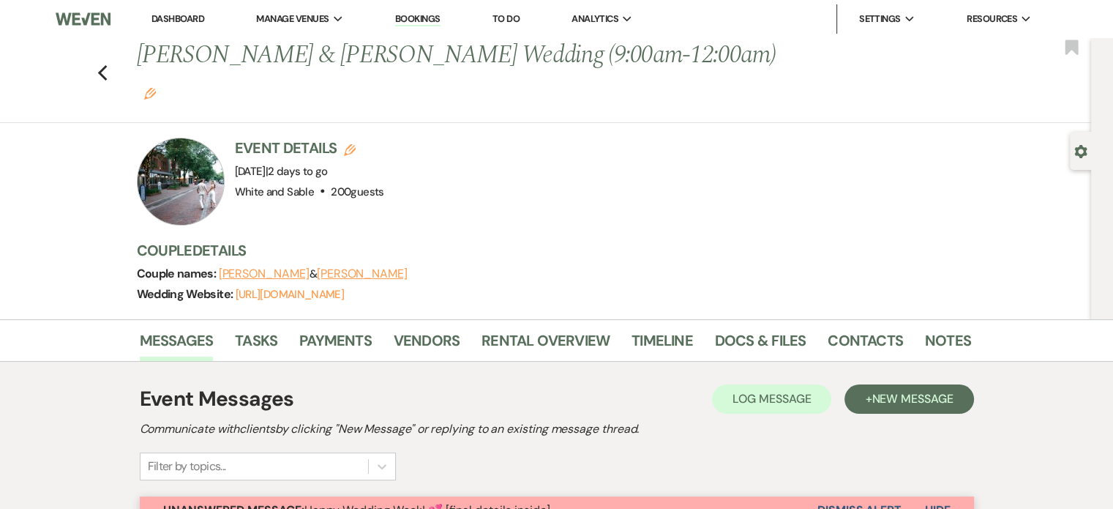
click at [116, 52] on div "Previous Lindsey Atchison & Cory Lushanko's Wedding (9:00am-12:00am) Edit Bookm…" at bounding box center [542, 80] width 1099 height 85
click at [107, 65] on use "button" at bounding box center [102, 73] width 10 height 16
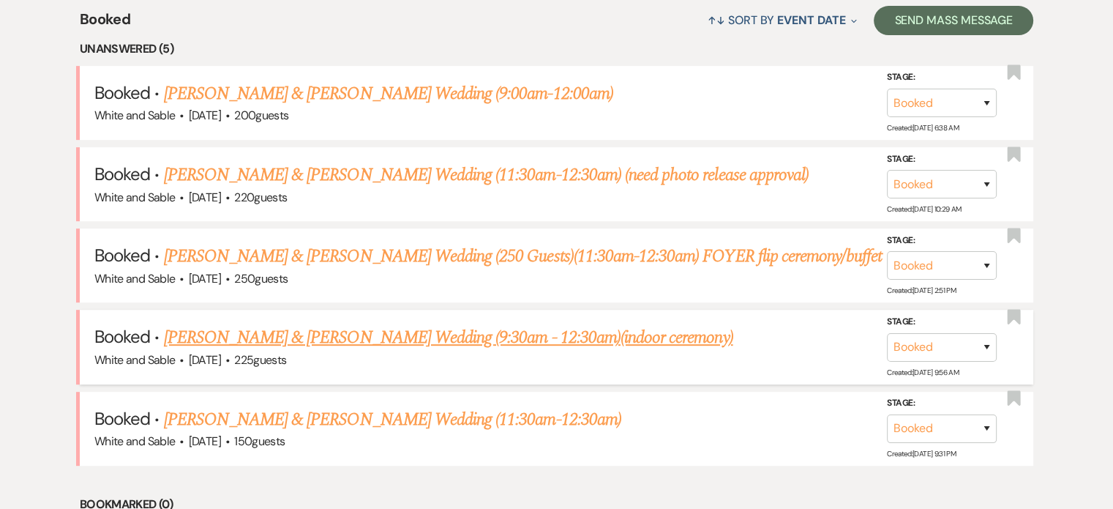
scroll to position [659, 0]
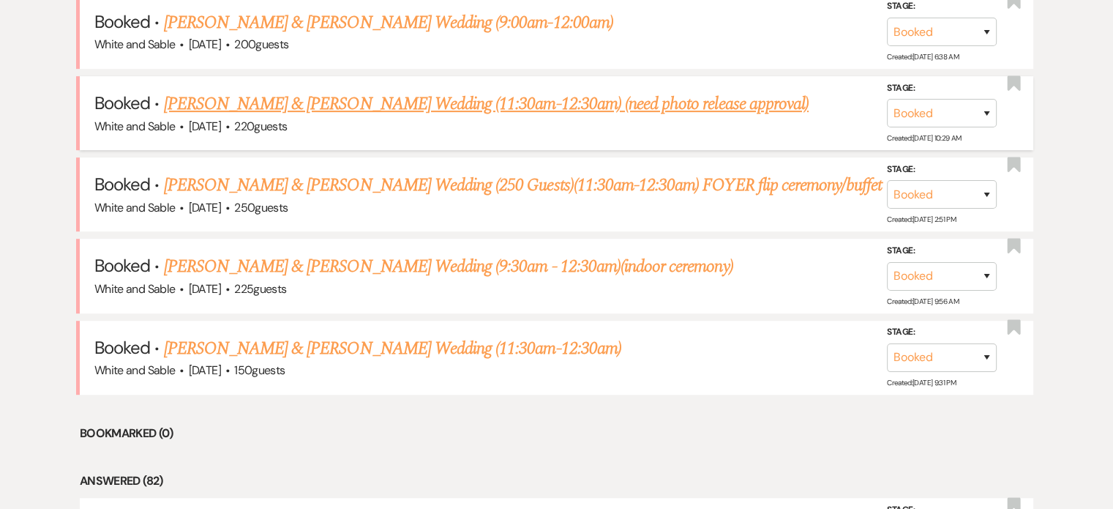
click at [221, 113] on link "Hannah Vessey & Kyle Dahlstrom's Wedding (11:30am-12:30am) (need photo release …" at bounding box center [486, 104] width 645 height 26
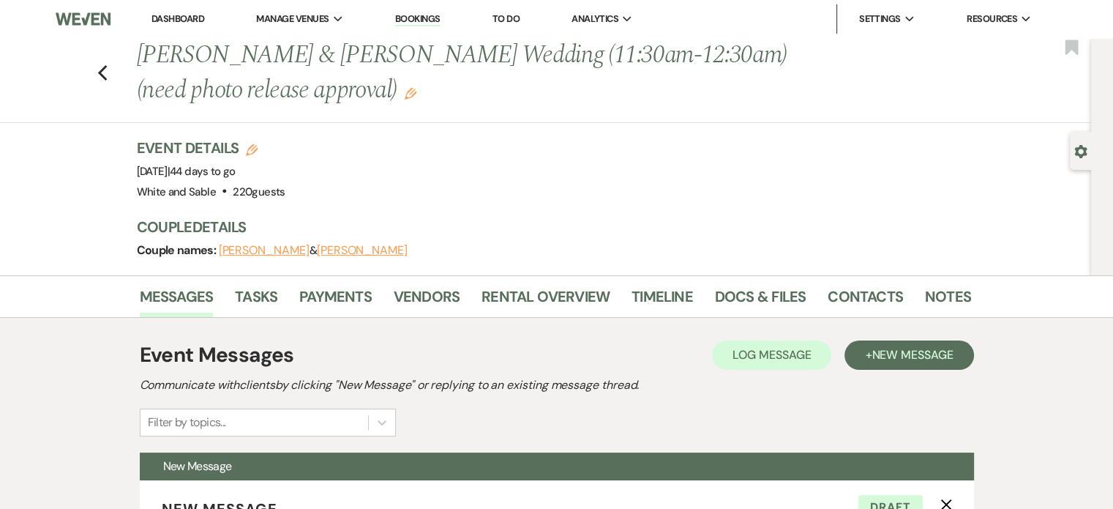
click at [187, 20] on link "Dashboard" at bounding box center [178, 18] width 53 height 12
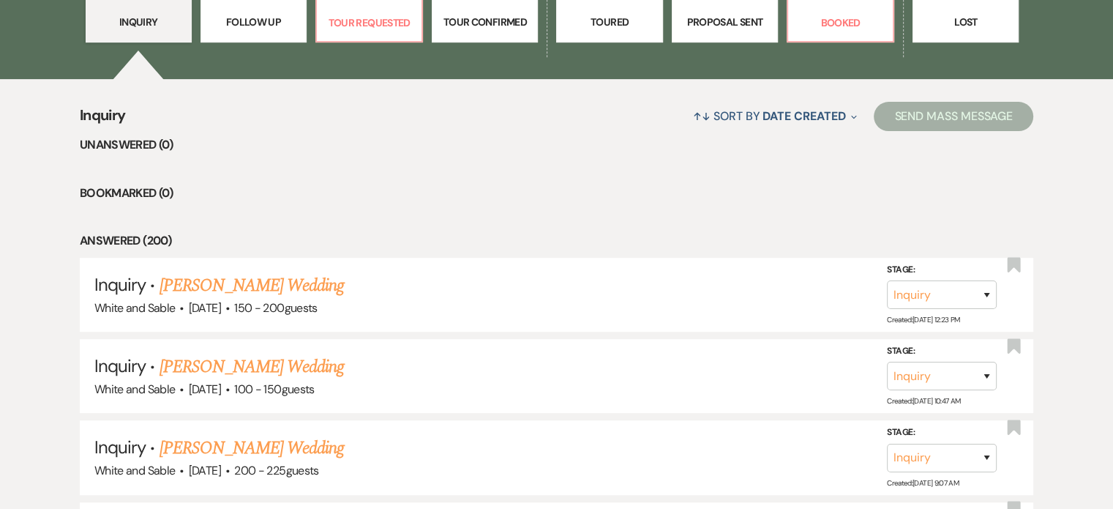
scroll to position [439, 0]
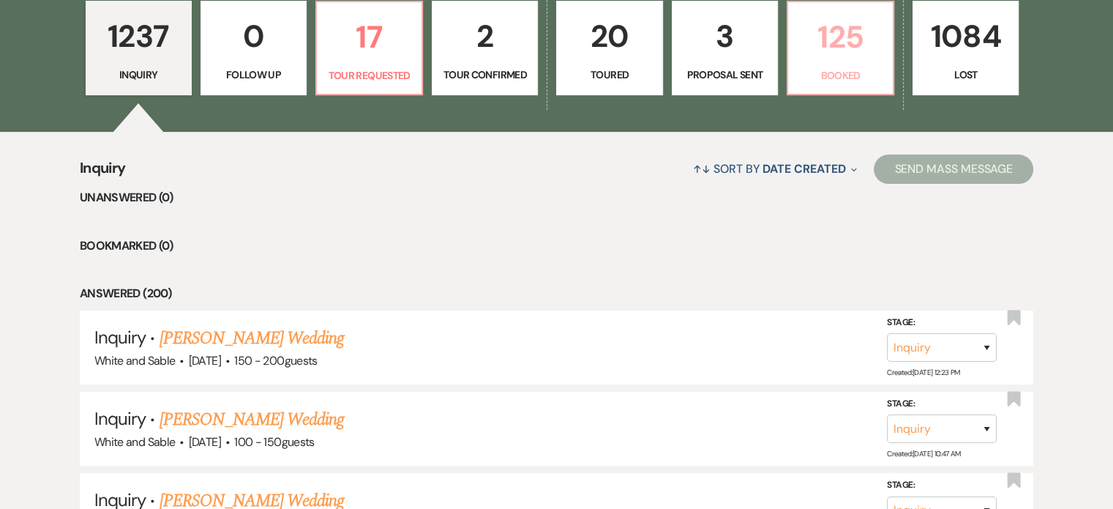
click at [837, 61] on link "125 Booked" at bounding box center [841, 48] width 108 height 95
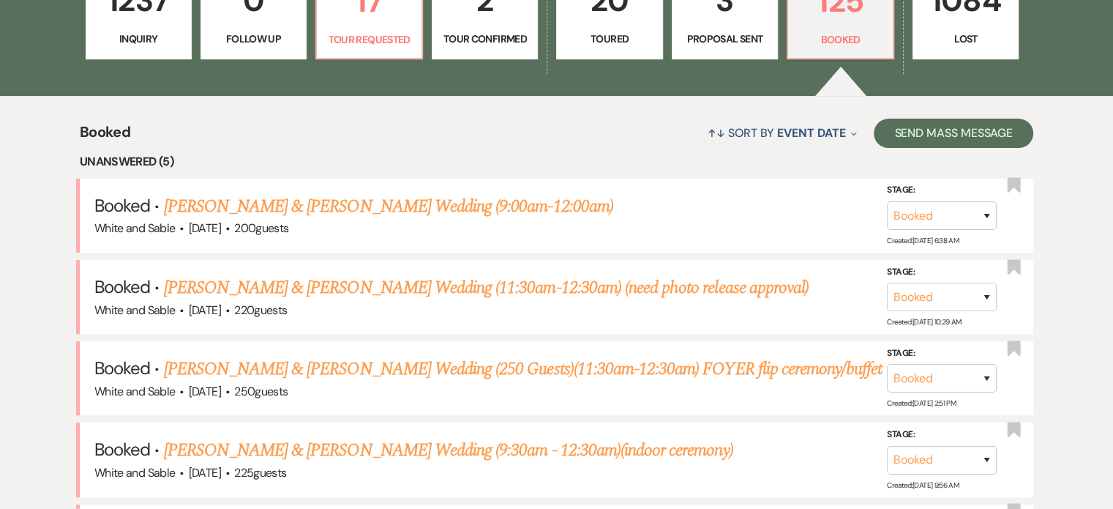
scroll to position [659, 0]
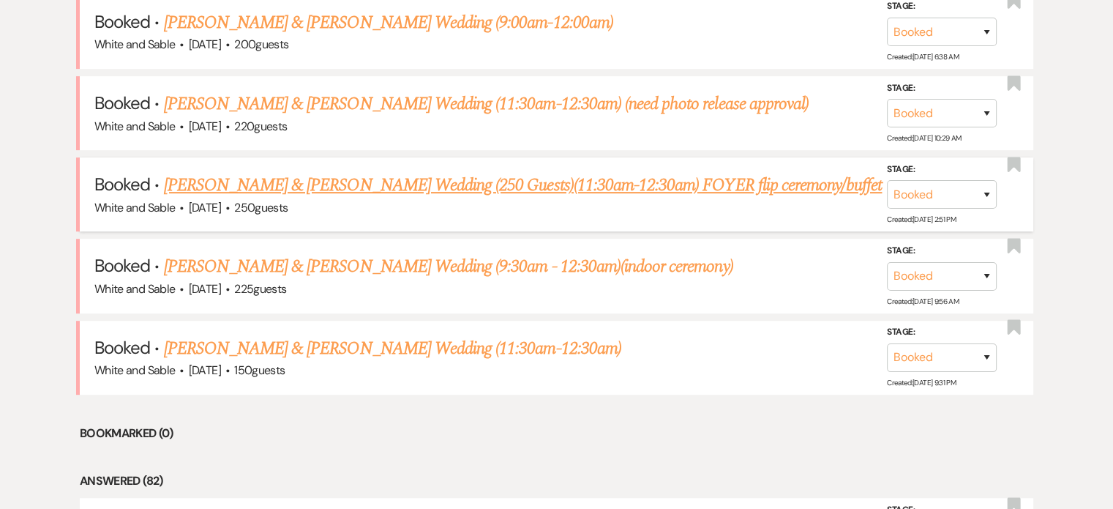
click at [199, 182] on link "Abby Knight & Michael Kaufman's Wedding (250 Guests)(11:30am-12:30am) FOYER fli…" at bounding box center [523, 185] width 719 height 26
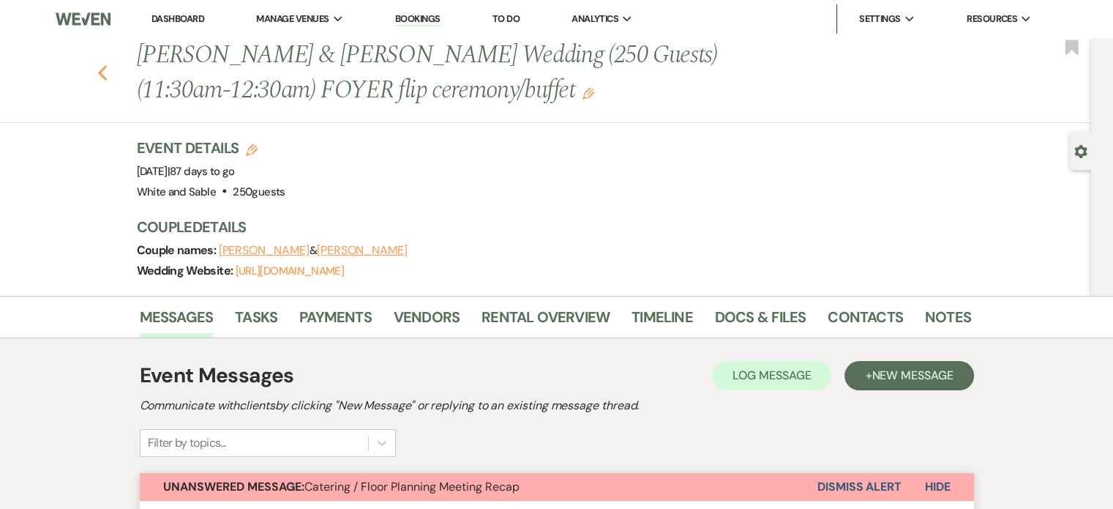
click at [108, 70] on icon "Previous" at bounding box center [102, 73] width 11 height 18
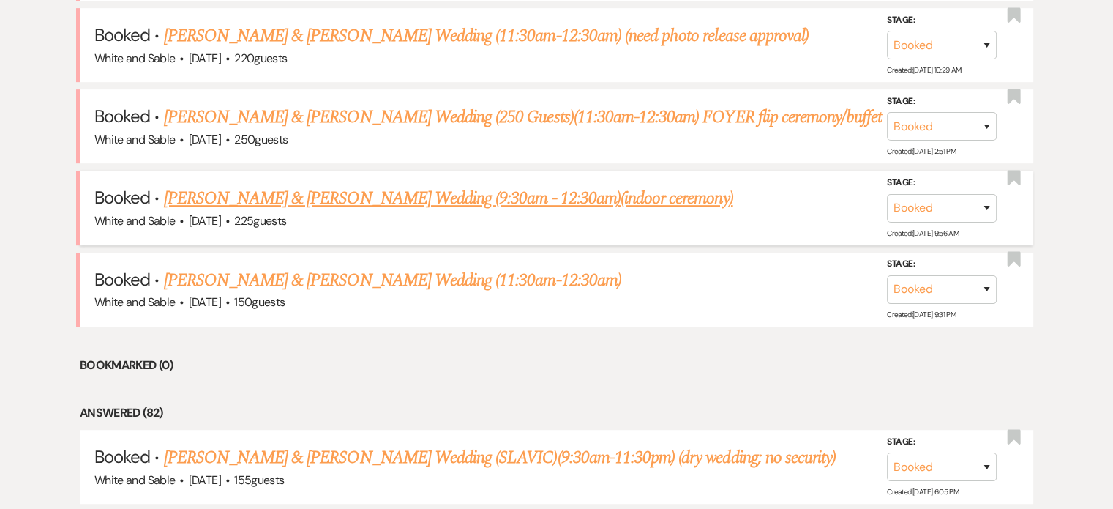
scroll to position [805, 0]
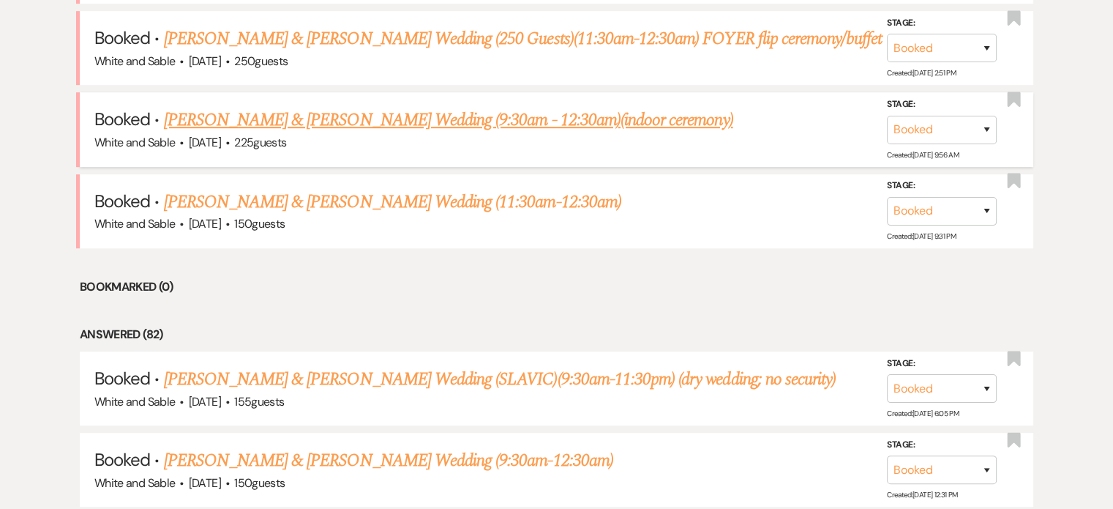
click at [232, 109] on link "Paige Reiners & Brad VanTatenhove's Wedding (9:30am - 12:30am)(indoor ceremony)" at bounding box center [449, 120] width 570 height 26
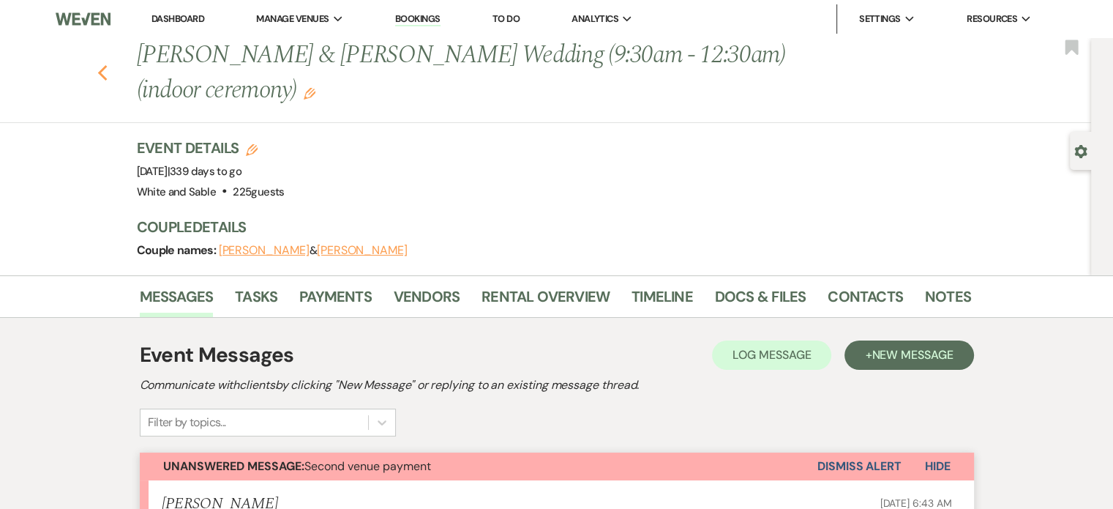
click at [107, 76] on use "button" at bounding box center [102, 73] width 10 height 16
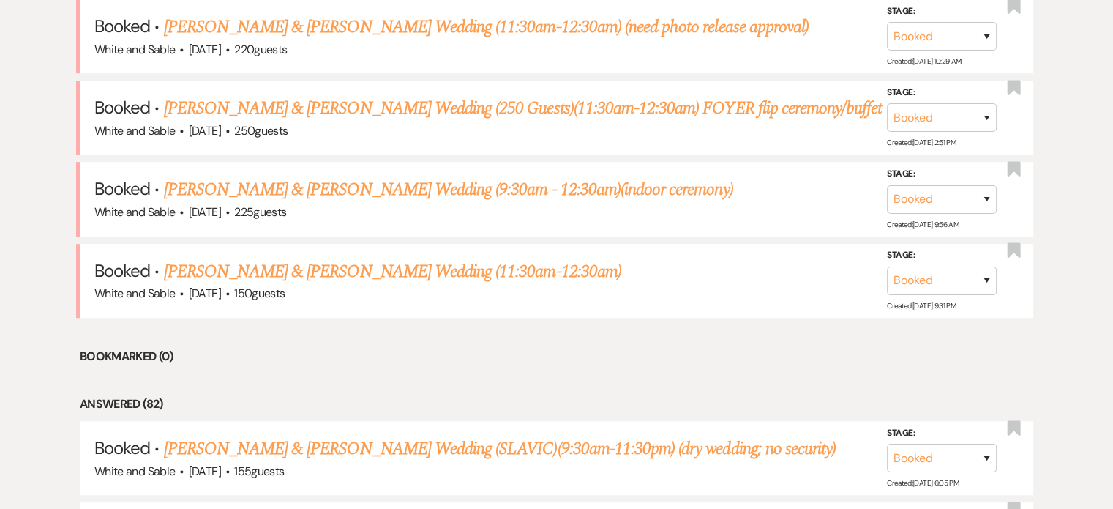
scroll to position [732, 0]
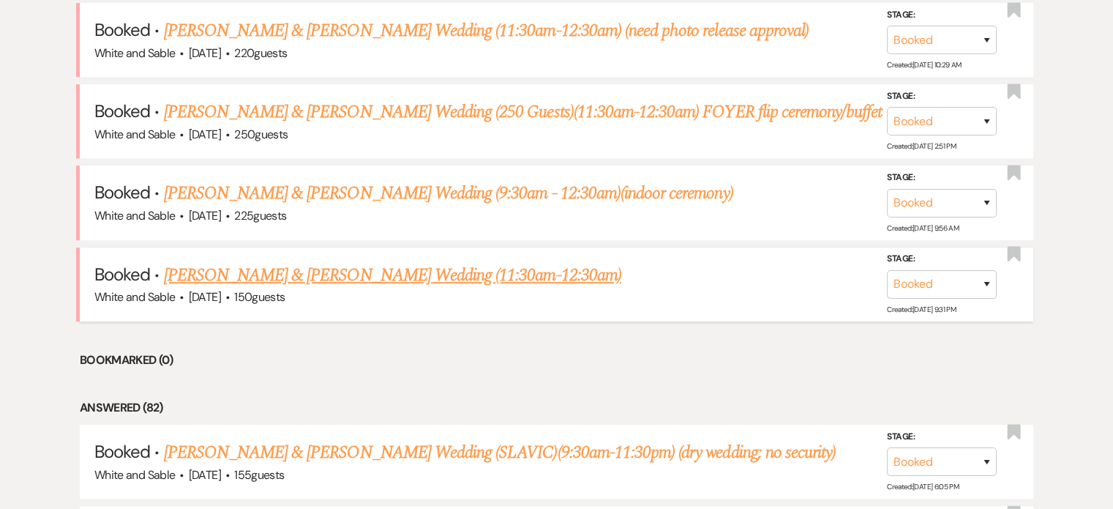
click at [211, 275] on link "Katie Mrozek & Andy Corral's Wedding (11:30am-12:30am)" at bounding box center [393, 275] width 458 height 26
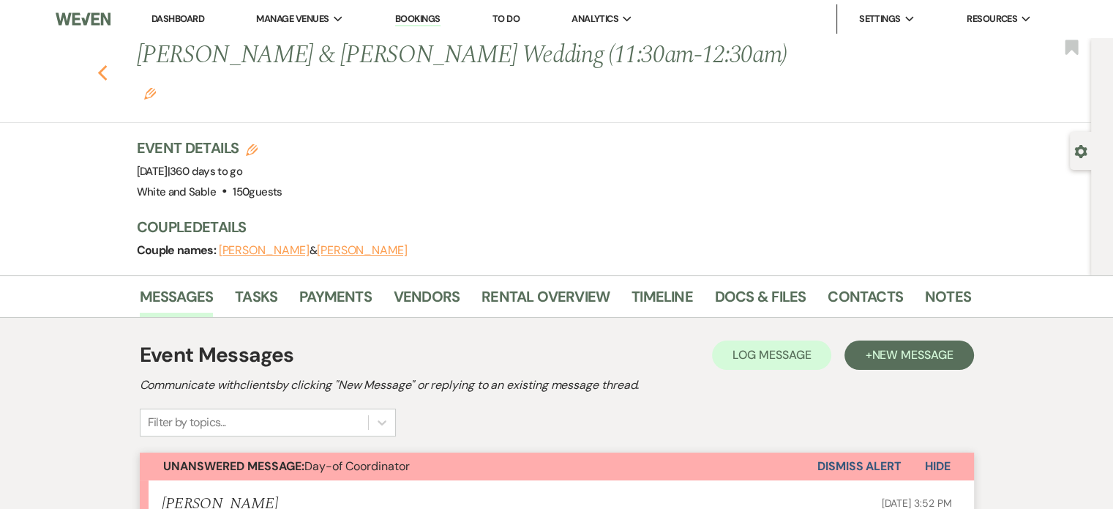
click at [105, 65] on use "button" at bounding box center [102, 73] width 10 height 16
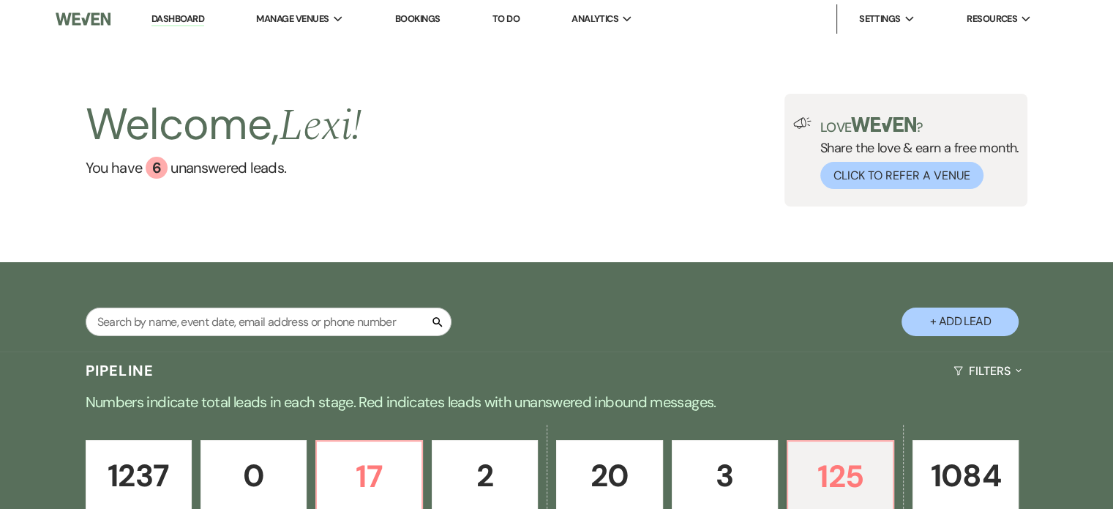
drag, startPoint x: 517, startPoint y: 26, endPoint x: 509, endPoint y: 23, distance: 7.9
click at [513, 26] on li "To Do" at bounding box center [506, 18] width 42 height 29
click at [509, 23] on link "To Do" at bounding box center [506, 18] width 27 height 12
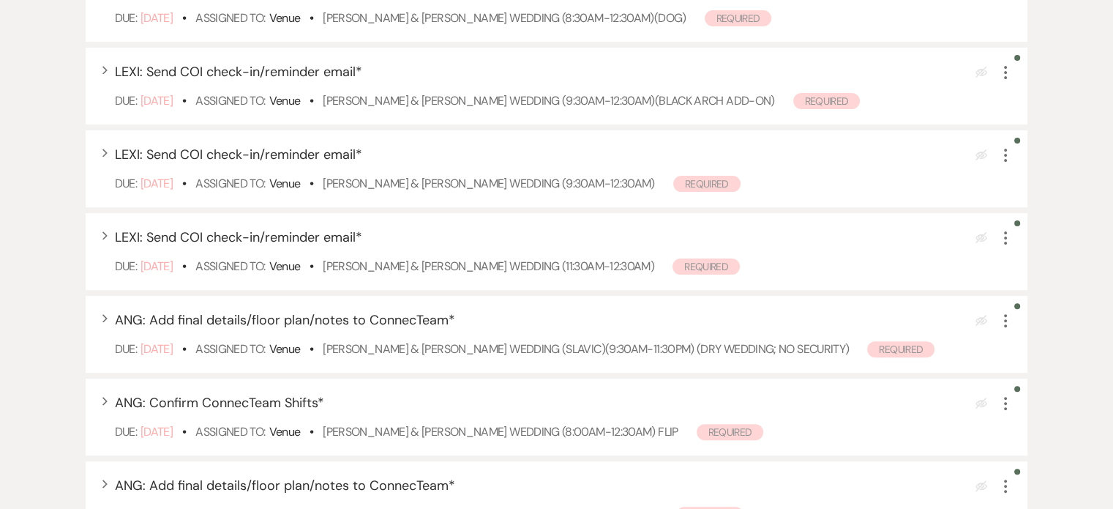
scroll to position [220, 0]
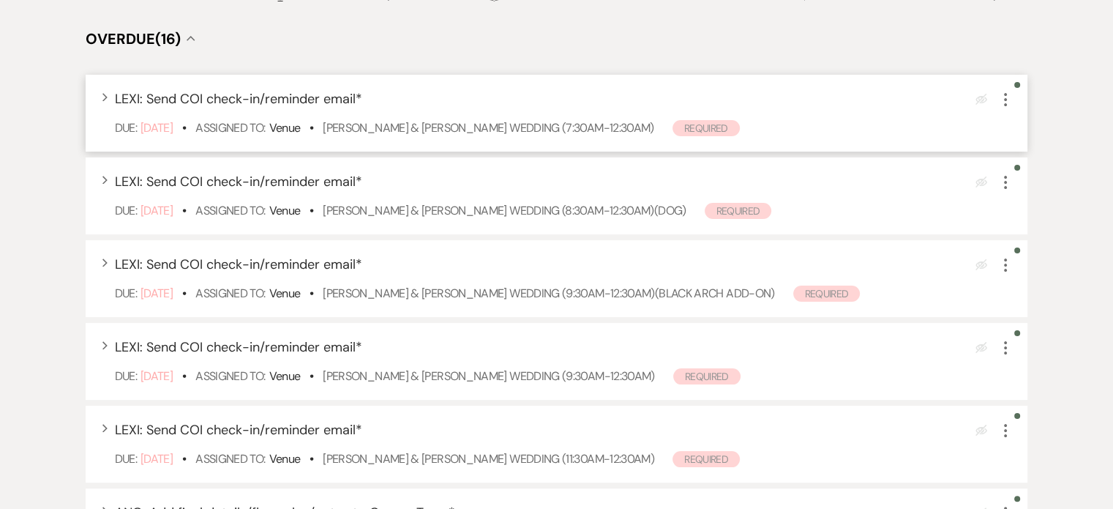
click at [1004, 95] on icon "More" at bounding box center [1006, 100] width 18 height 18
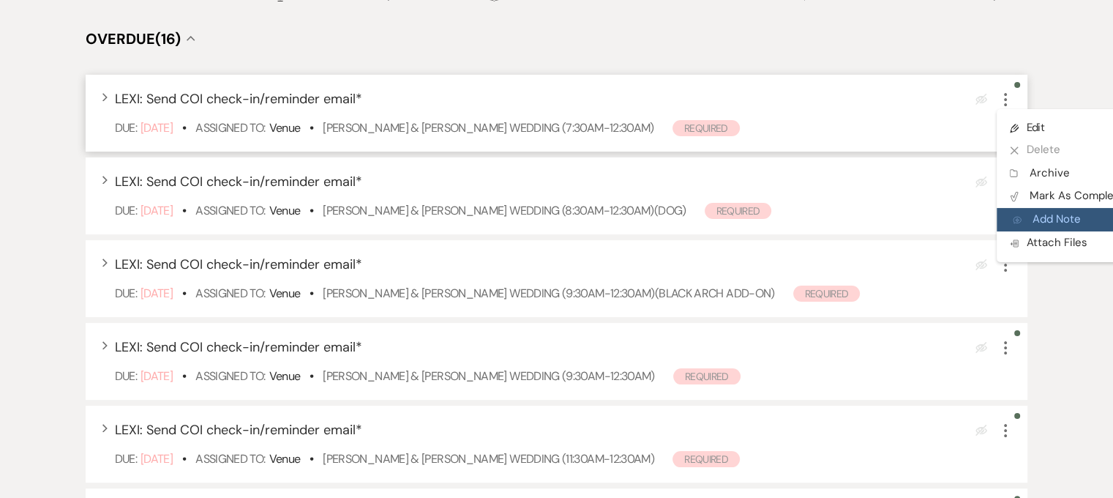
click at [1035, 212] on button "Add Note Add Note" at bounding box center [1067, 219] width 141 height 23
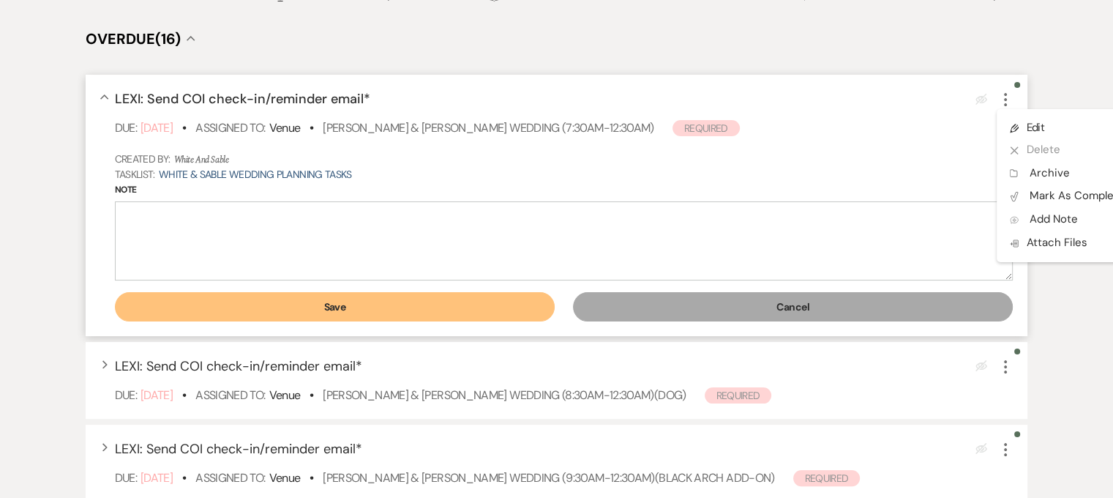
click at [329, 278] on textarea "Note" at bounding box center [564, 240] width 899 height 79
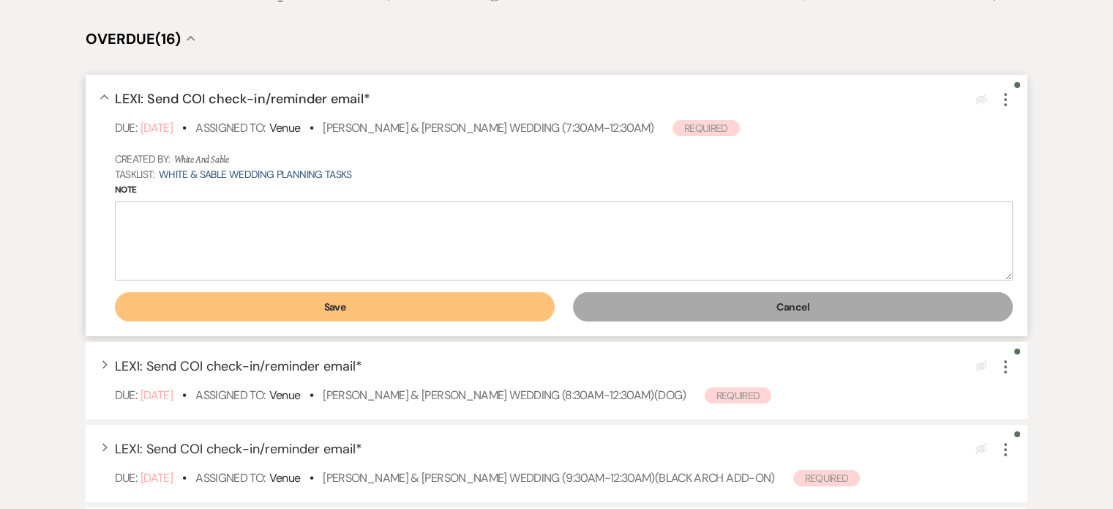
click at [348, 244] on textarea "Note" at bounding box center [564, 240] width 899 height 79
type textarea "Will do this after she makes some floor plan decisions haha"
click at [340, 304] on button "Save" at bounding box center [335, 306] width 441 height 29
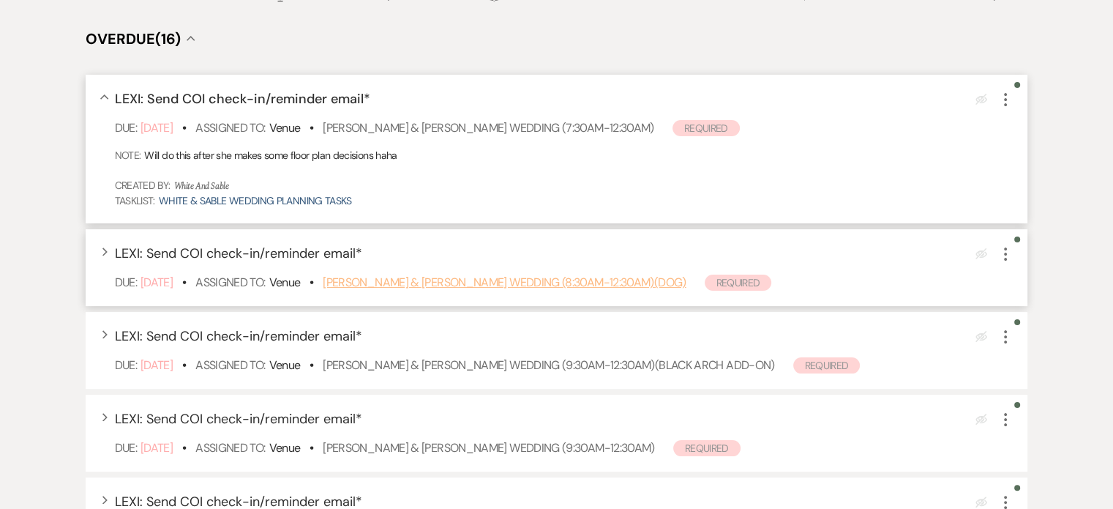
click at [413, 287] on link "Tommy Steffen & Mya Bredemus's Wedding (8:30am-12:30am)(dog)" at bounding box center [504, 282] width 363 height 15
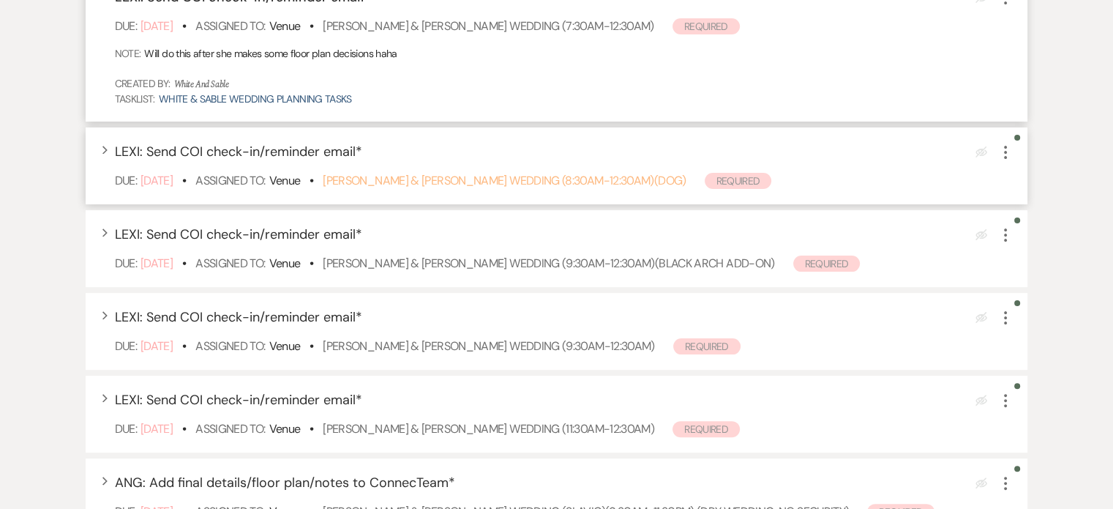
scroll to position [293, 0]
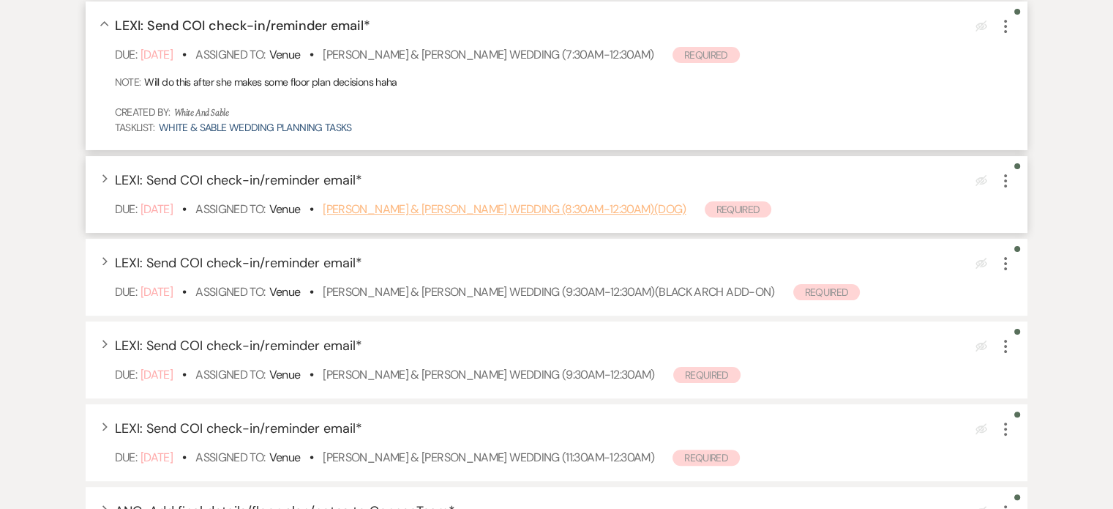
click at [432, 212] on link "Tommy Steffen & Mya Bredemus's Wedding (8:30am-12:30am)(dog)" at bounding box center [504, 208] width 363 height 15
click at [1009, 173] on icon "More" at bounding box center [1006, 181] width 18 height 18
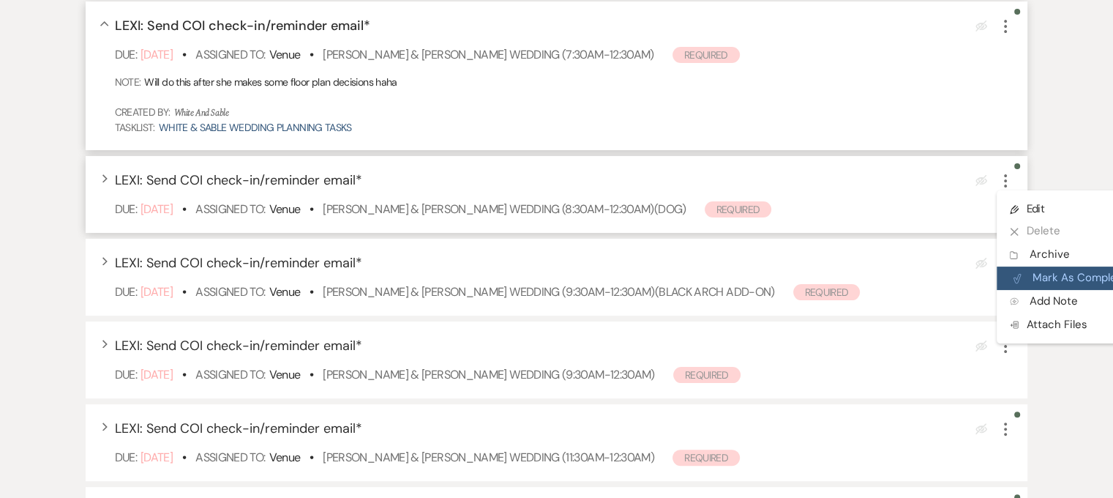
click at [1031, 277] on button "Plan Portal Link Mark As Complete" at bounding box center [1068, 277] width 143 height 23
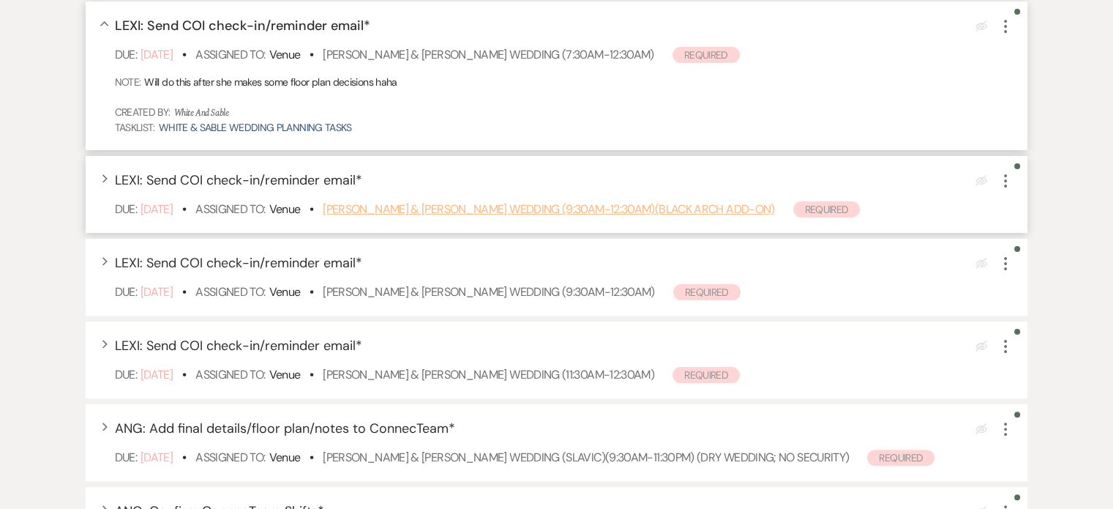
click at [397, 209] on link "[PERSON_NAME] & [PERSON_NAME] Wedding (9:30am-12:30am)(black arch add-on)" at bounding box center [549, 208] width 452 height 15
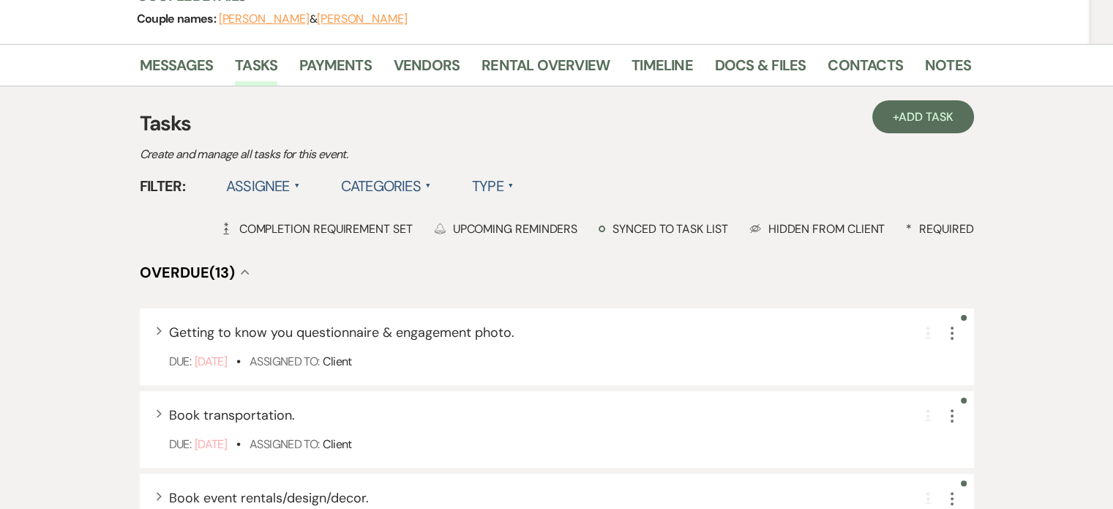
scroll to position [120, 0]
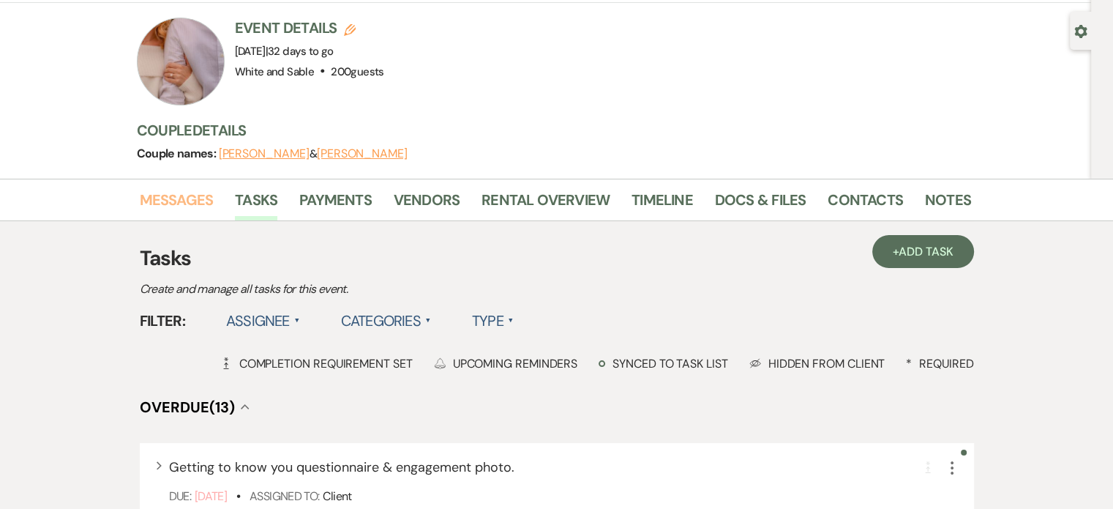
click at [184, 188] on link "Messages" at bounding box center [177, 204] width 74 height 32
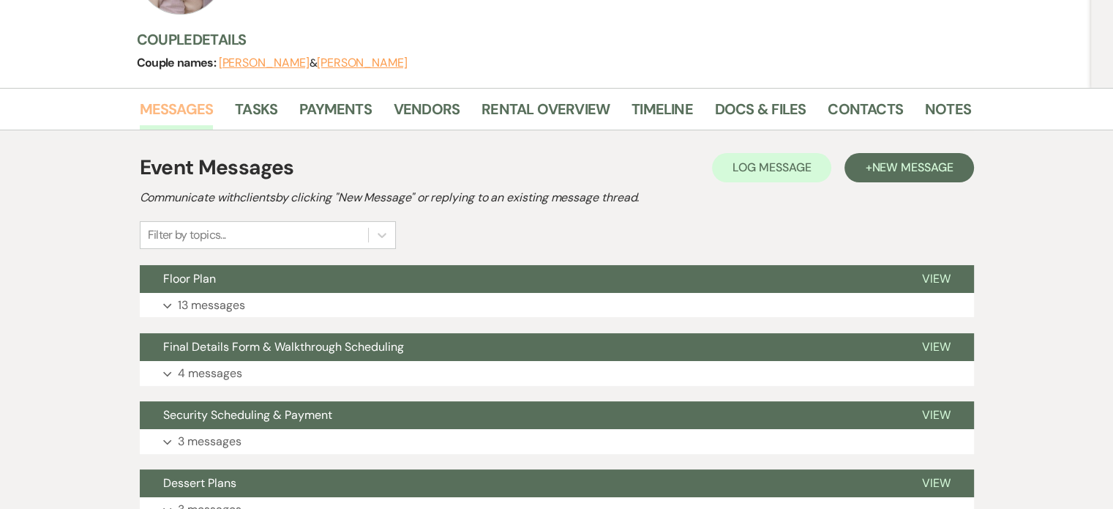
scroll to position [73, 0]
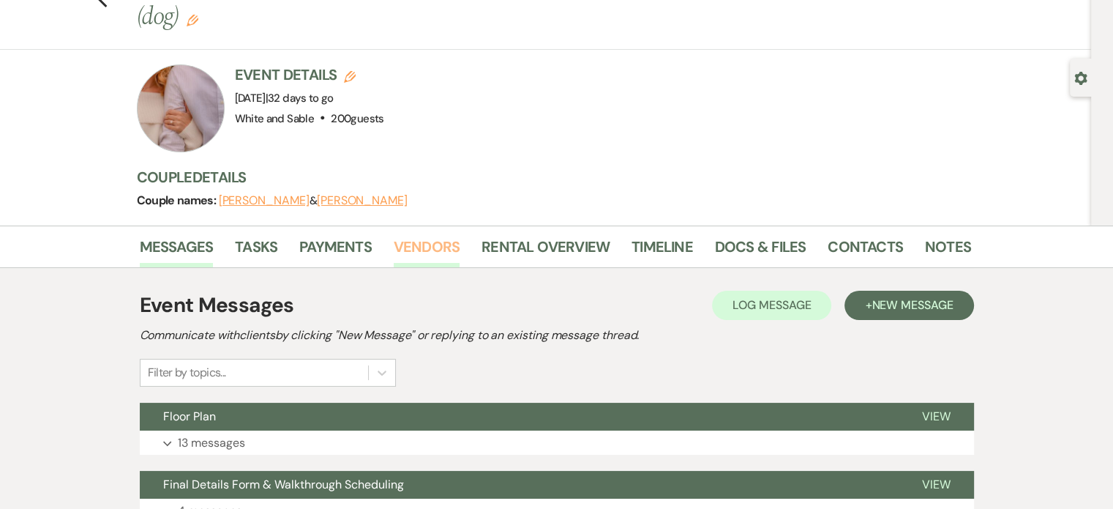
click at [419, 235] on link "Vendors" at bounding box center [427, 251] width 66 height 32
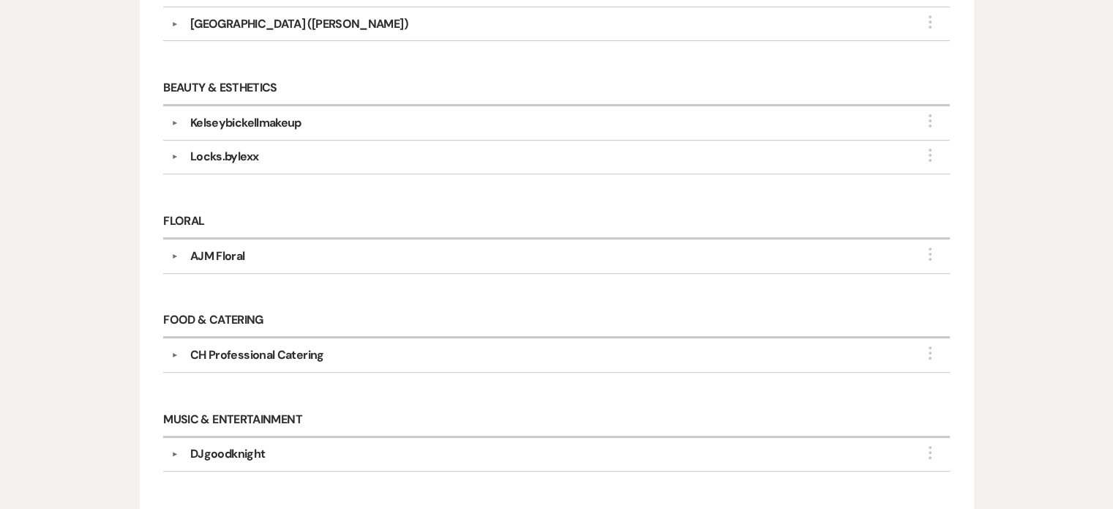
scroll to position [146, 0]
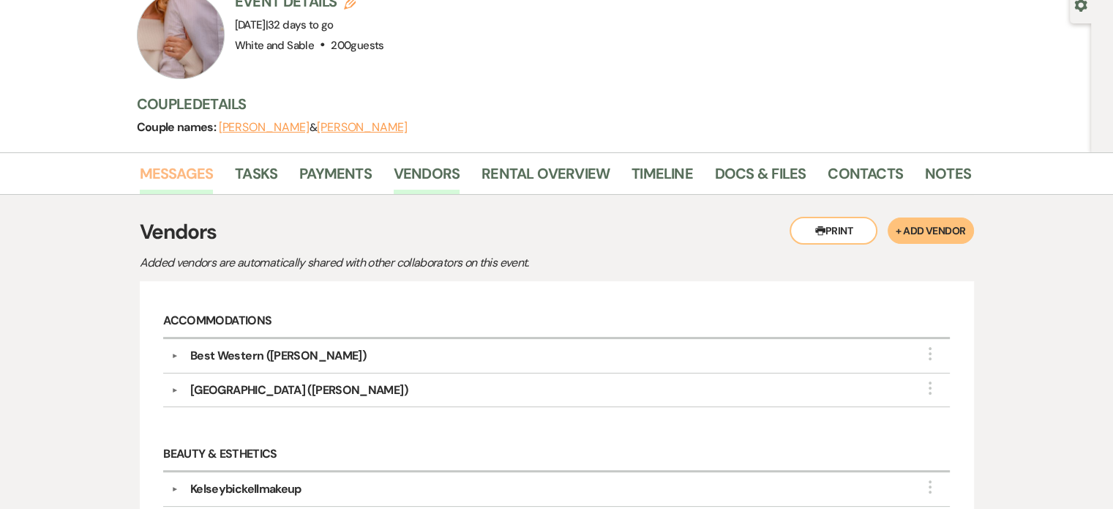
click at [177, 162] on link "Messages" at bounding box center [177, 178] width 74 height 32
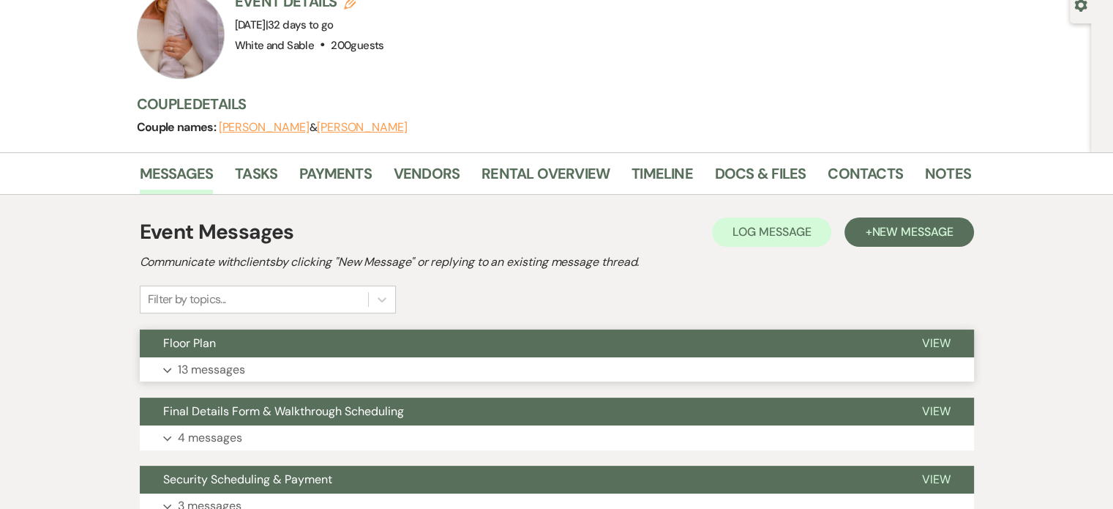
click at [192, 357] on button "Expand 13 messages" at bounding box center [557, 369] width 834 height 25
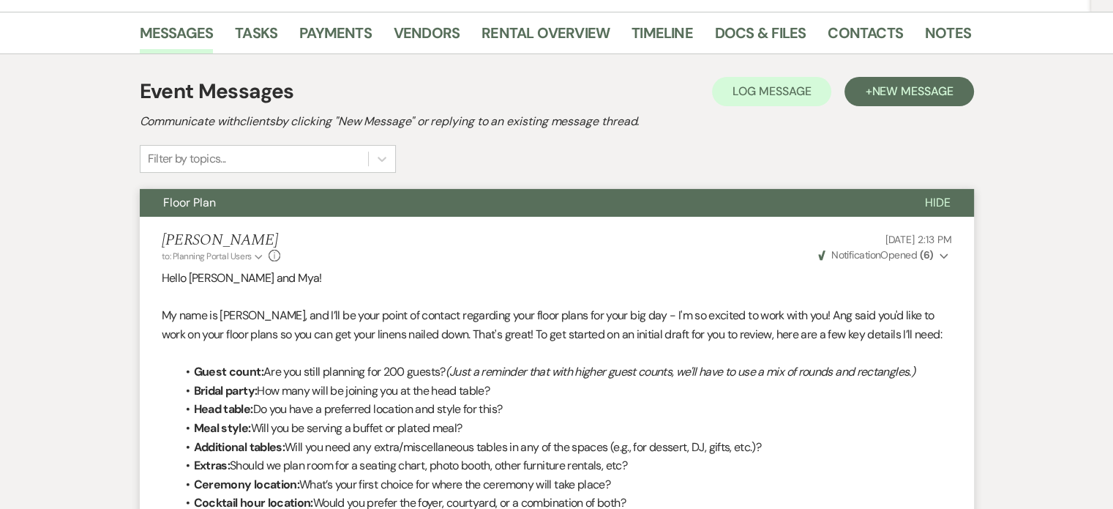
scroll to position [146, 0]
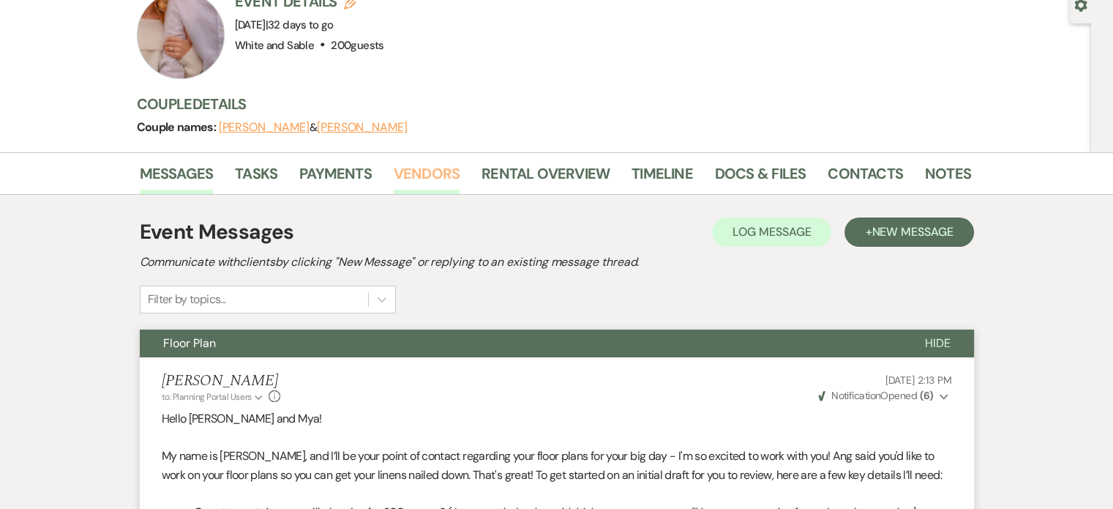
click at [425, 162] on link "Vendors" at bounding box center [427, 178] width 66 height 32
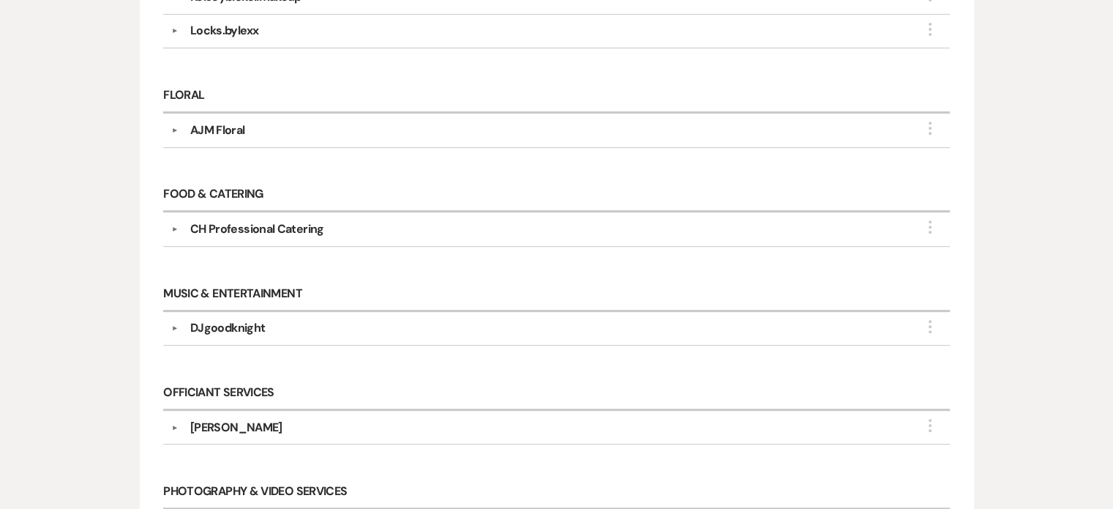
scroll to position [805, 0]
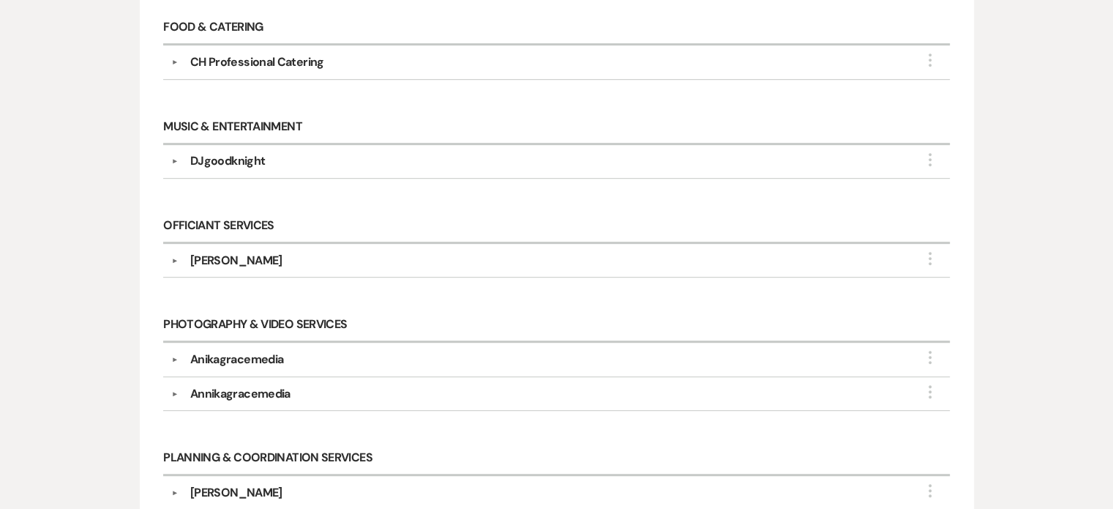
click at [263, 351] on div "Anikagracemedia" at bounding box center [236, 360] width 93 height 18
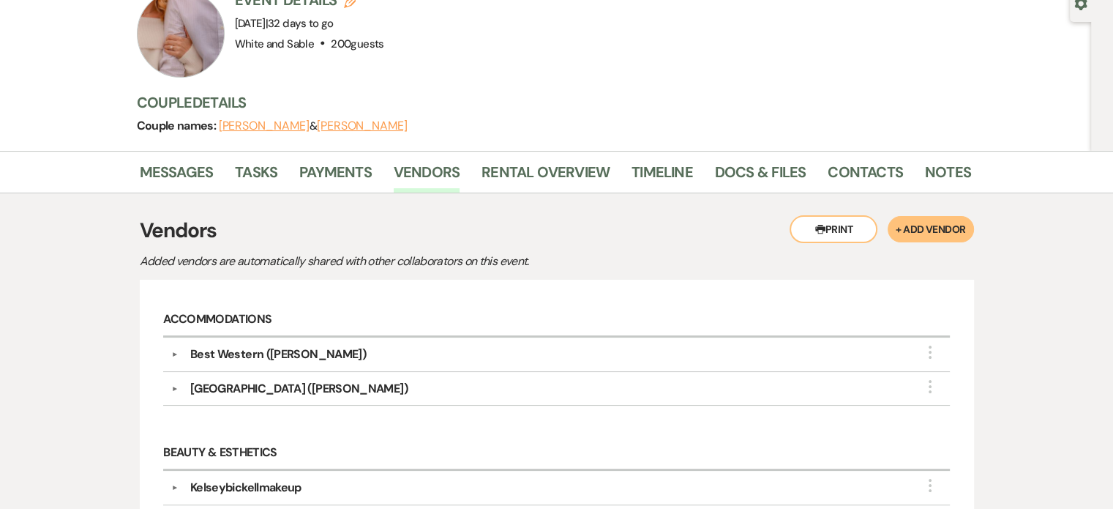
scroll to position [0, 0]
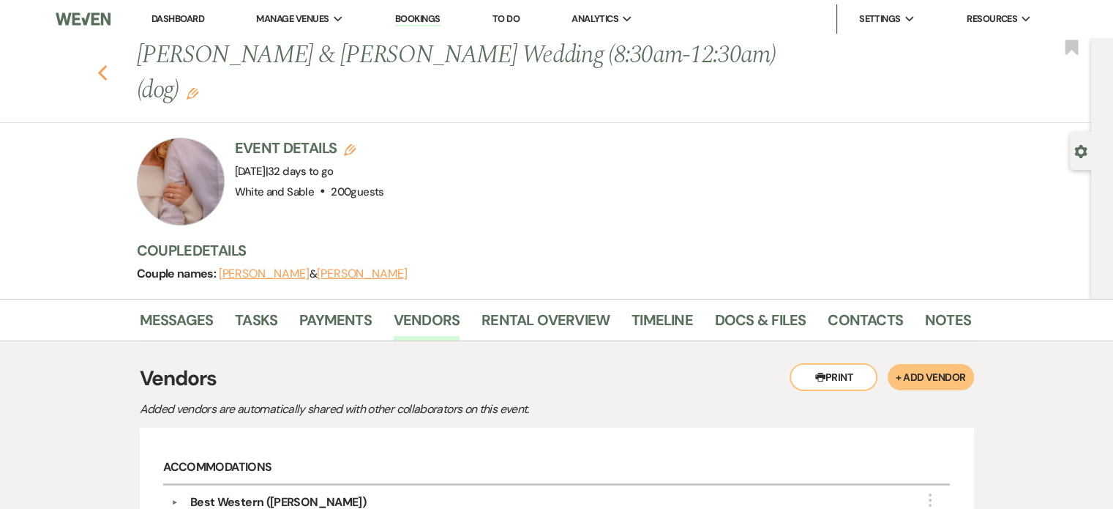
click at [107, 64] on icon "Previous" at bounding box center [102, 73] width 11 height 18
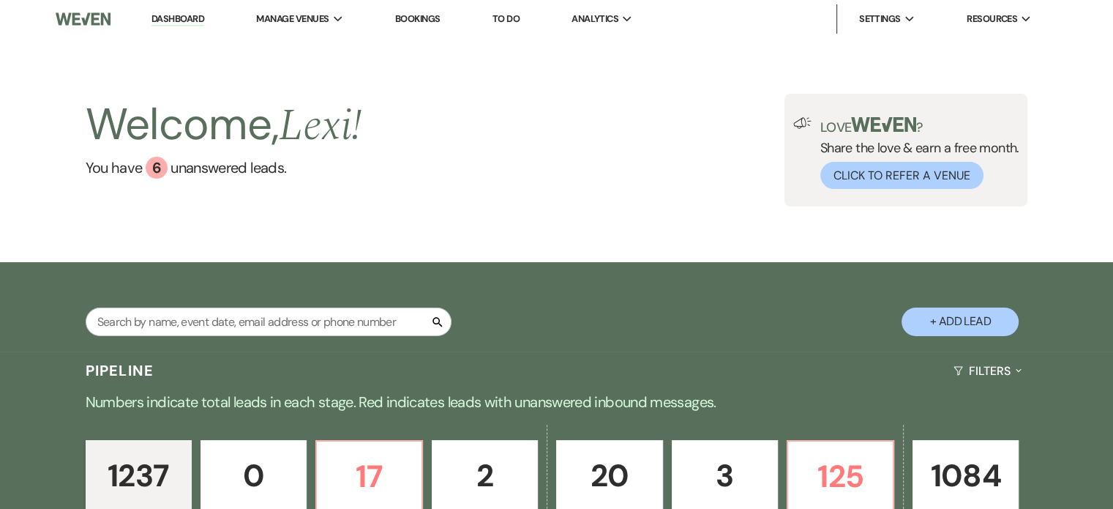
click at [515, 351] on div "Pipeline Filters Expand" at bounding box center [557, 370] width 1054 height 39
click at [507, 351] on div "Pipeline Filters Expand" at bounding box center [557, 370] width 1054 height 39
click at [821, 422] on div "1237 Inquiry 0 Follow Up 17 Tour Requested 2 Tour Confirmed 20 Toured 3 Proposa…" at bounding box center [557, 496] width 1054 height 149
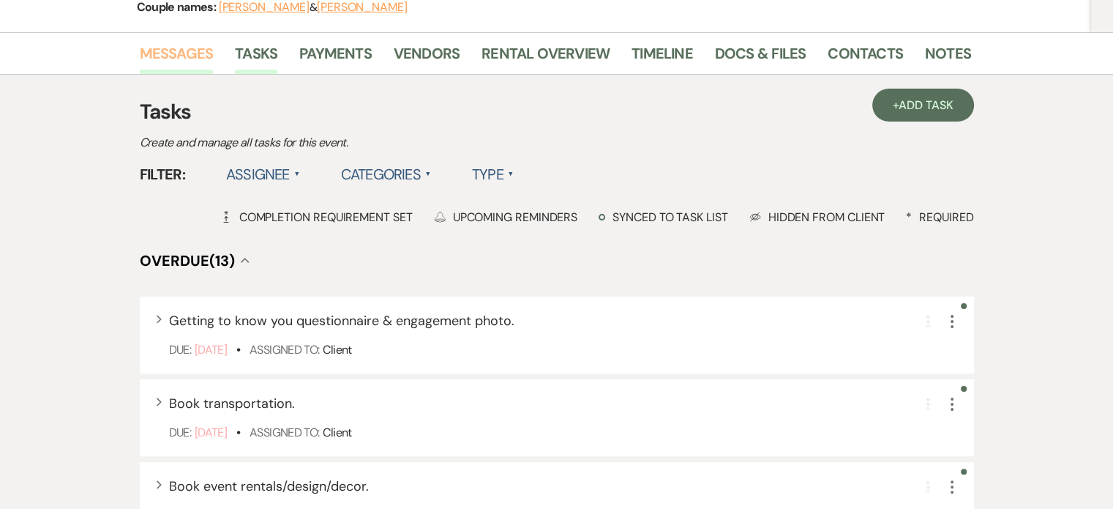
scroll to position [73, 0]
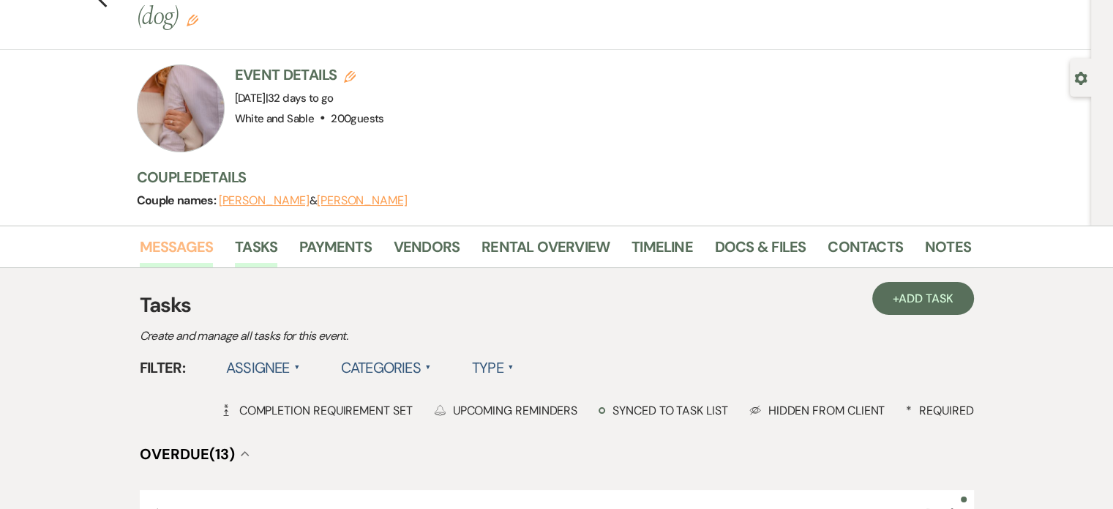
click at [187, 235] on link "Messages" at bounding box center [177, 251] width 74 height 32
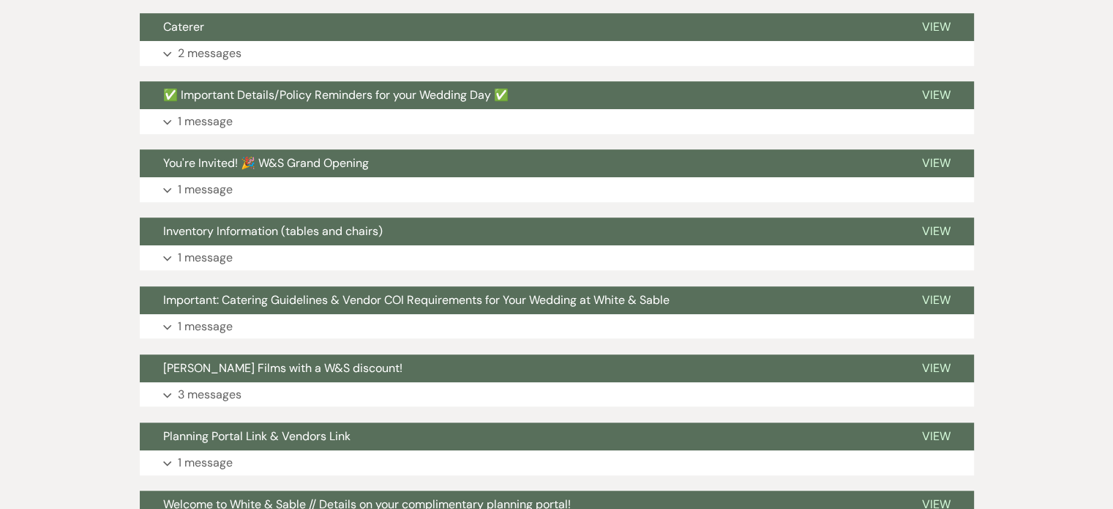
scroll to position [952, 0]
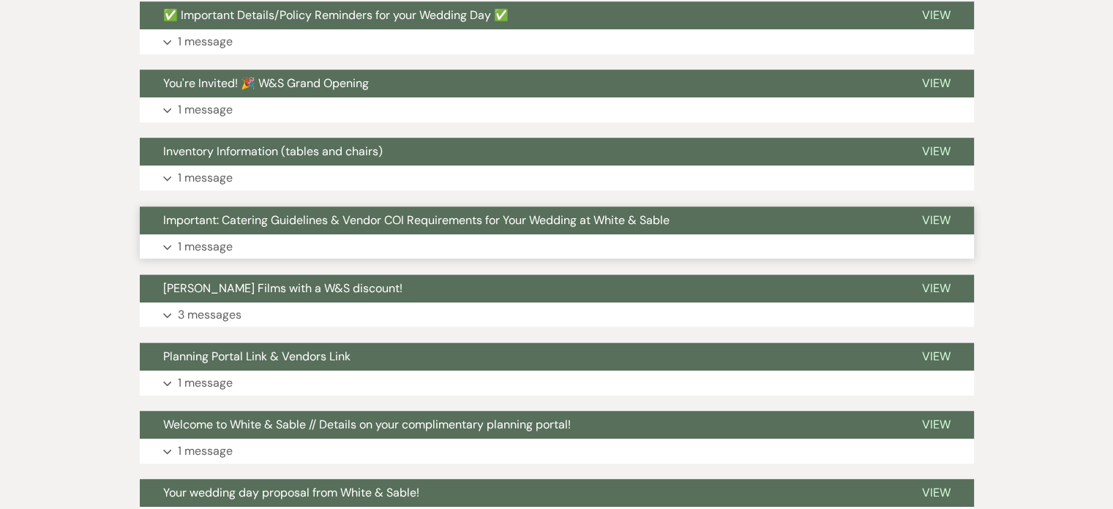
click at [223, 237] on p "1 message" at bounding box center [205, 246] width 55 height 19
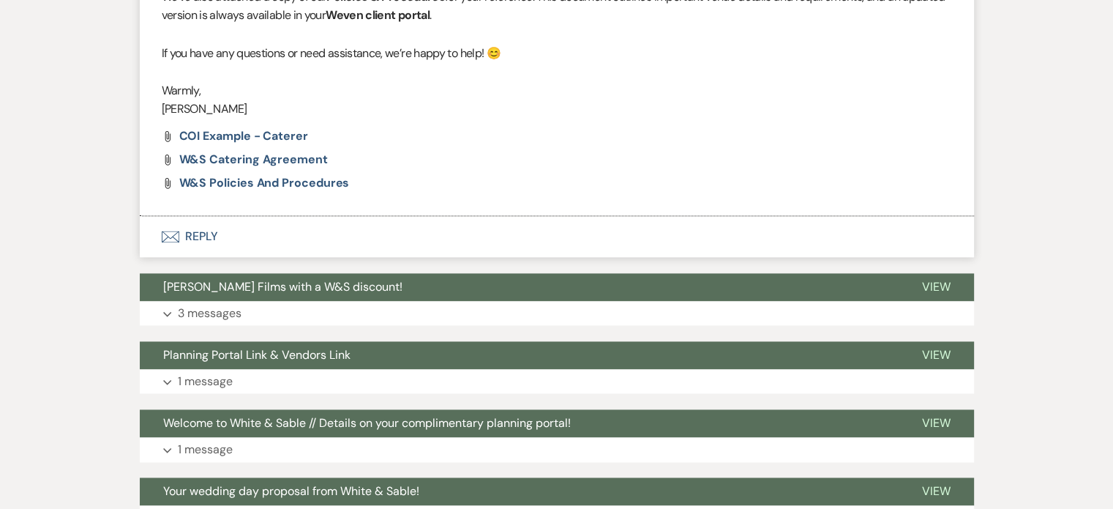
click at [193, 216] on button "Envelope Reply" at bounding box center [557, 236] width 834 height 41
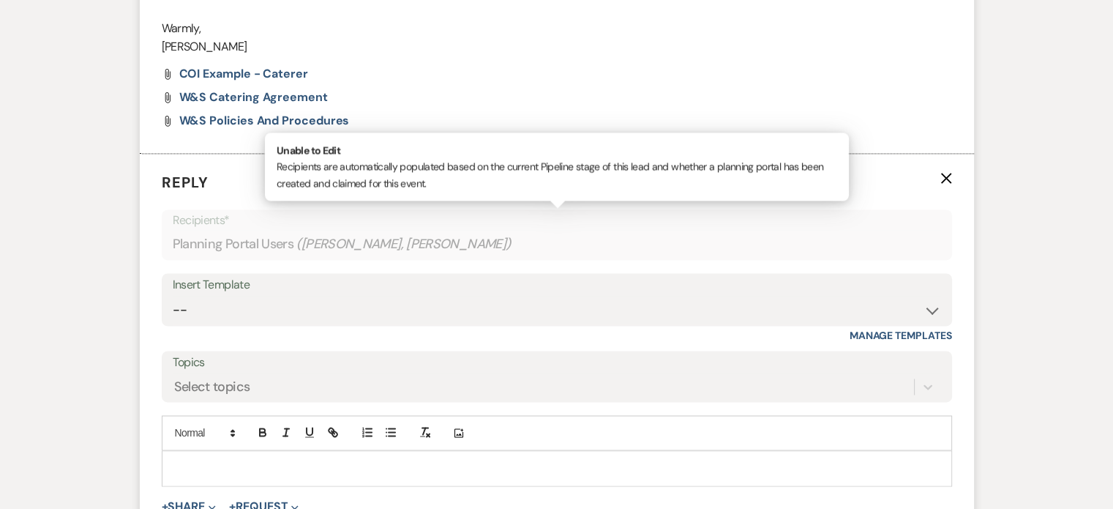
scroll to position [2200, 0]
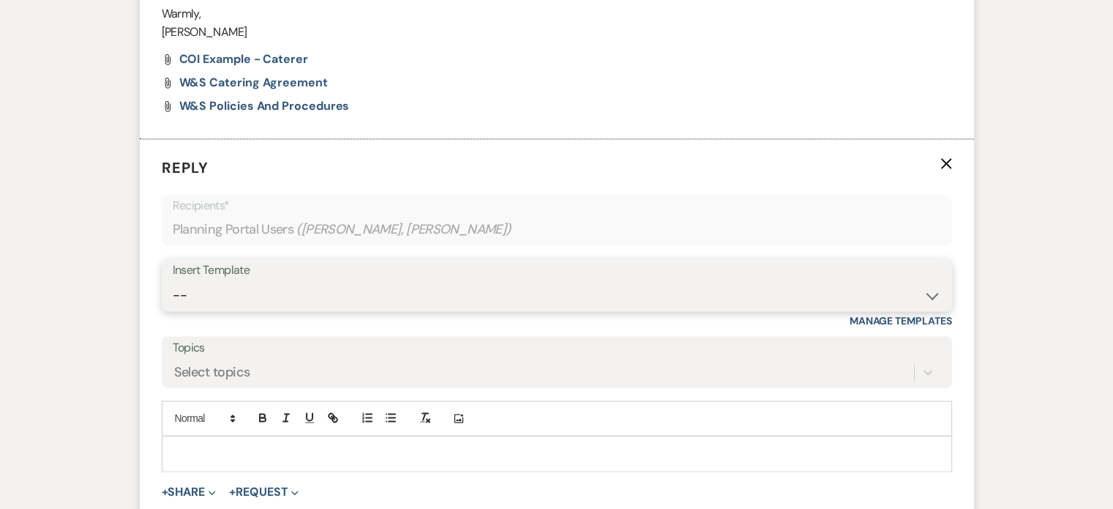
click at [680, 281] on select "-- Inquiry Response (Venue Guide) Schedule - Venue Tour Appt Confirmation Sched…" at bounding box center [557, 295] width 769 height 29
select select "6091"
click at [173, 281] on select "-- Inquiry Response (Venue Guide) Schedule - Venue Tour Appt Confirmation Sched…" at bounding box center [557, 295] width 769 height 29
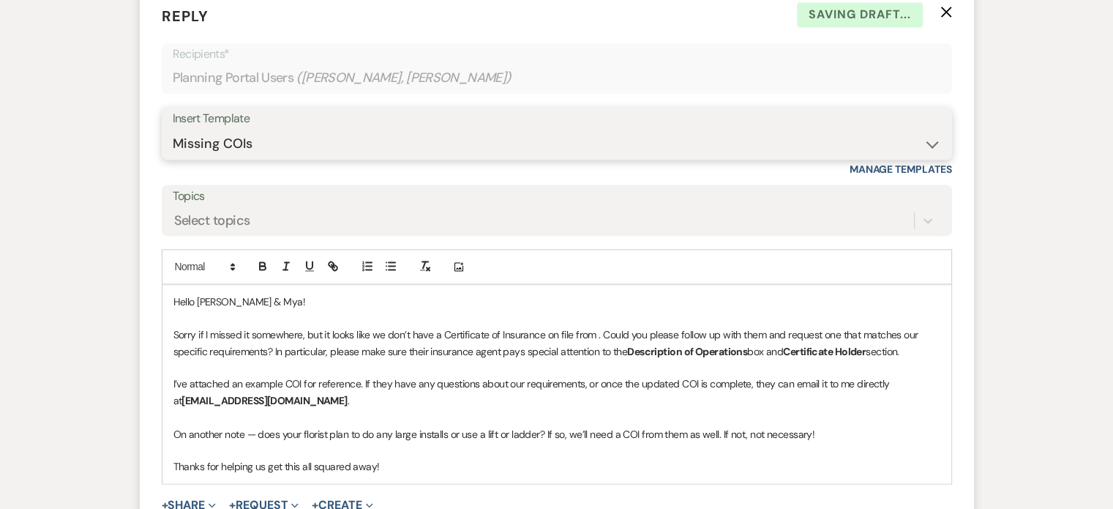
scroll to position [2419, 0]
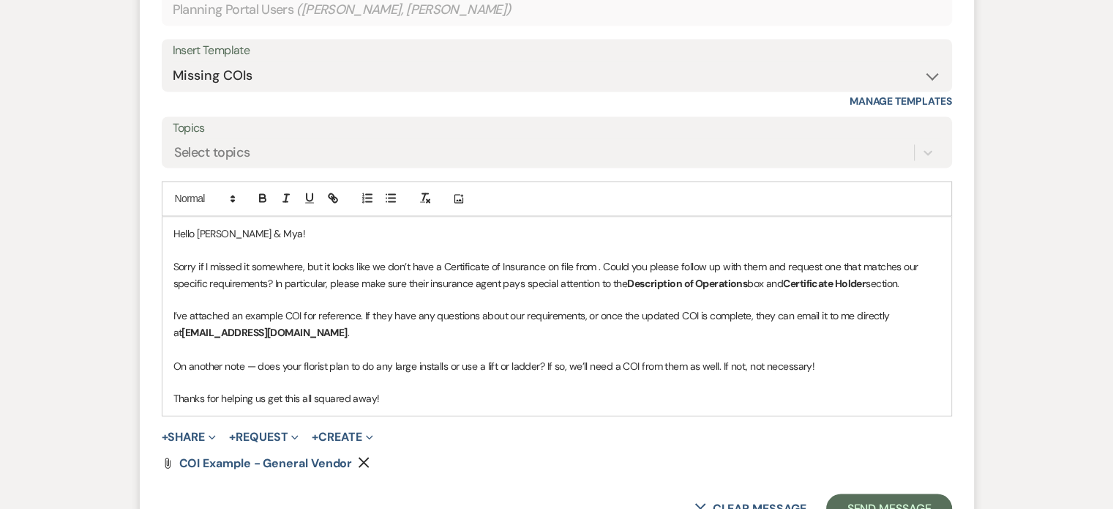
click at [241, 242] on p at bounding box center [556, 250] width 767 height 16
drag, startPoint x: 266, startPoint y: 203, endPoint x: 166, endPoint y: 193, distance: 100.0
click at [166, 217] on div "Hello [PERSON_NAME] & Mya! Sorry if I missed it somewhere, but it looks like we…" at bounding box center [557, 316] width 789 height 198
click at [443, 242] on p at bounding box center [556, 250] width 767 height 16
click at [501, 258] on p "Sorry if I missed it somewhere, but it looks like we don’t have a Certificate o…" at bounding box center [556, 274] width 767 height 33
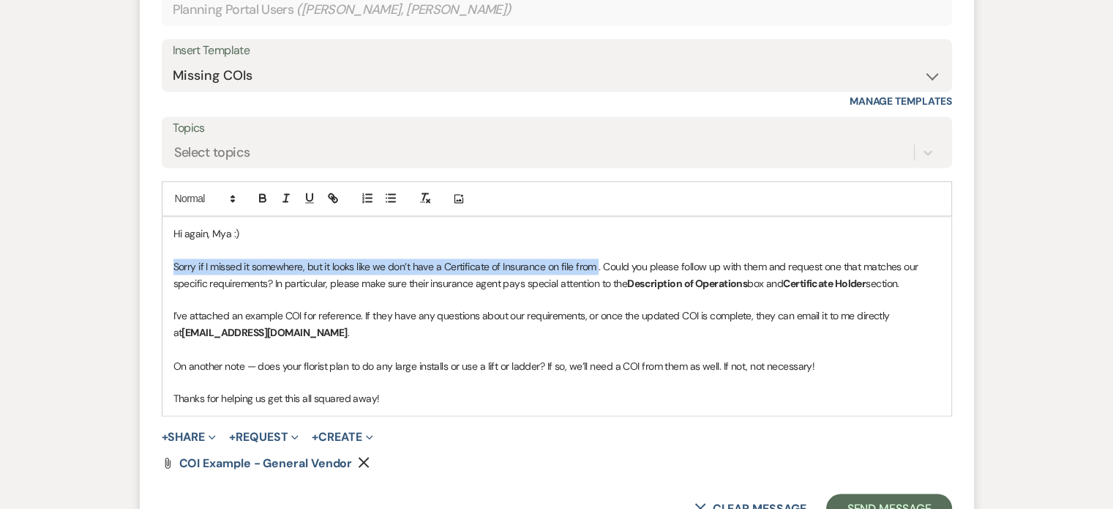
drag, startPoint x: 599, startPoint y: 228, endPoint x: 165, endPoint y: 228, distance: 433.4
click at [165, 228] on div "Hi again, Mya :) Sorry if I missed it somewhere, but it looks like we don’t hav…" at bounding box center [557, 316] width 789 height 198
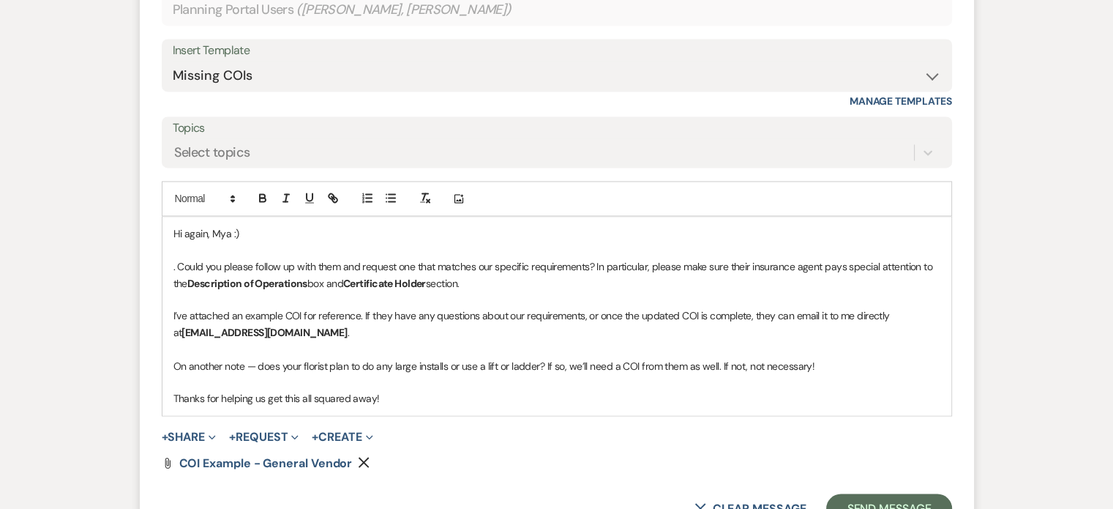
click at [266, 357] on p "On another note — does your florist plan to do any large installs or use a lift…" at bounding box center [556, 365] width 767 height 16
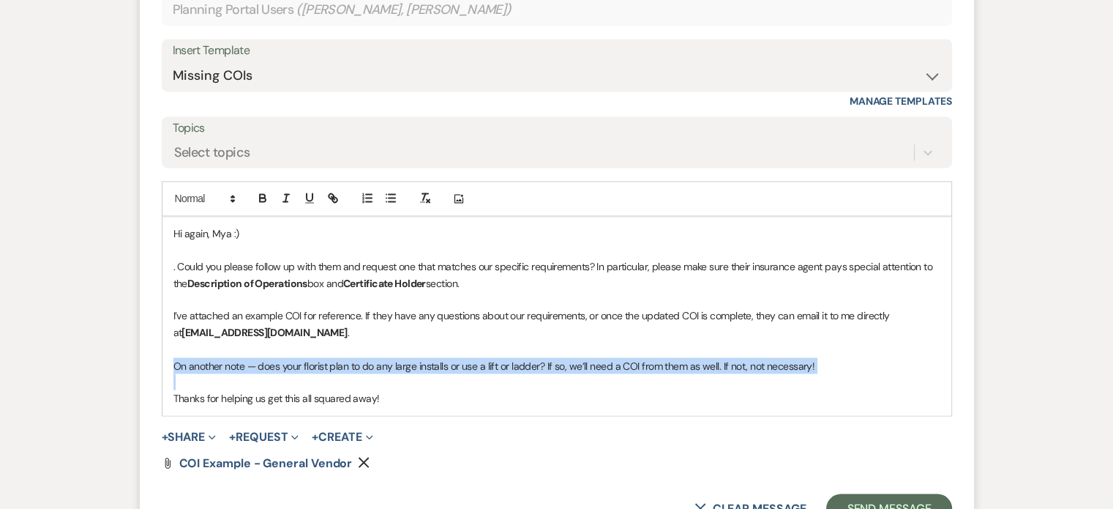
click at [266, 357] on p "On another note — does your florist plan to do any large installs or use a lift…" at bounding box center [556, 365] width 767 height 16
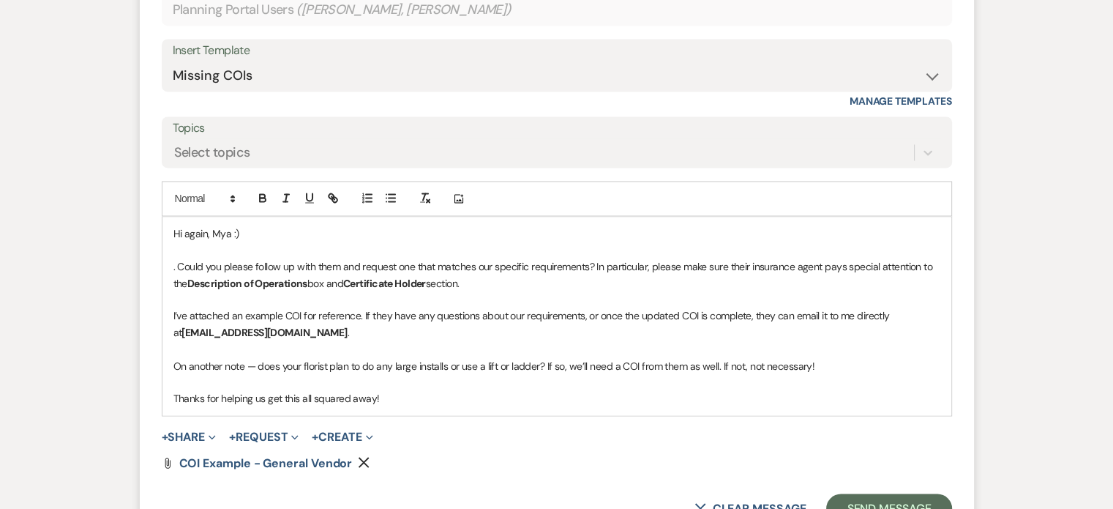
click at [428, 340] on p at bounding box center [556, 348] width 767 height 16
click at [190, 258] on p ". Could you please follow up with them and request one that matches our specifi…" at bounding box center [556, 274] width 767 height 33
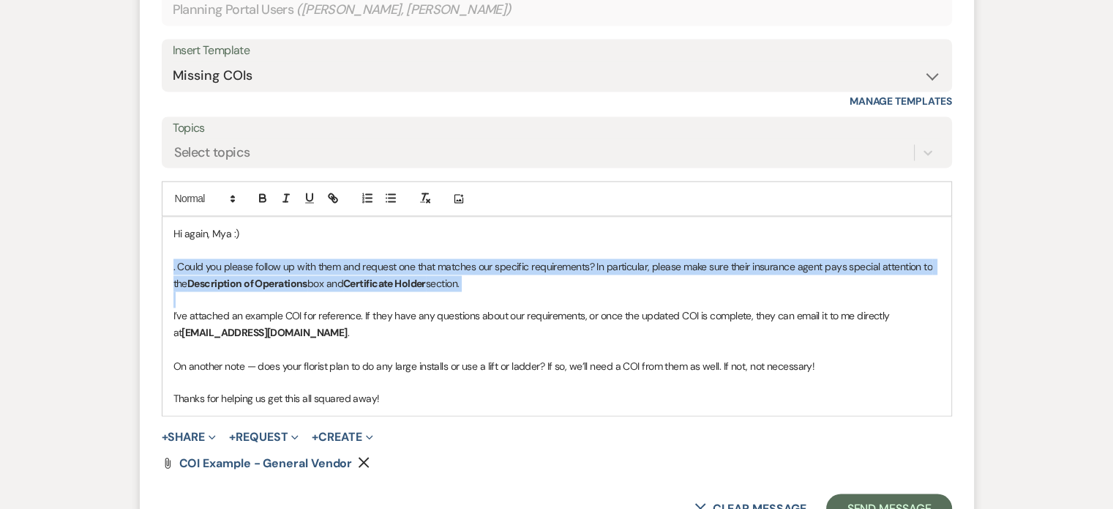
click at [190, 258] on p ". Could you please follow up with them and request one that matches our specifi…" at bounding box center [556, 274] width 767 height 33
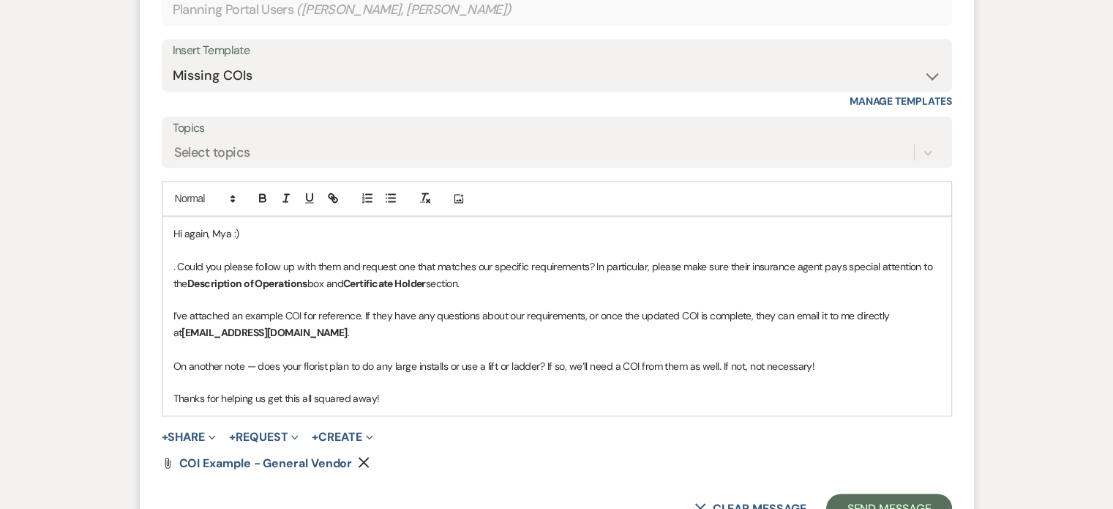
click at [411, 277] on strong "Certificate Holder" at bounding box center [384, 283] width 83 height 13
click at [179, 258] on p ". Could you please follow up with them and request one that matches our specifi…" at bounding box center [556, 274] width 767 height 33
click at [368, 307] on p "I’ve attached an example COI for reference. If they have any questions about ou…" at bounding box center [556, 323] width 767 height 33
click at [392, 389] on p "Thanks for helping us get this all squared away!" at bounding box center [556, 397] width 767 height 16
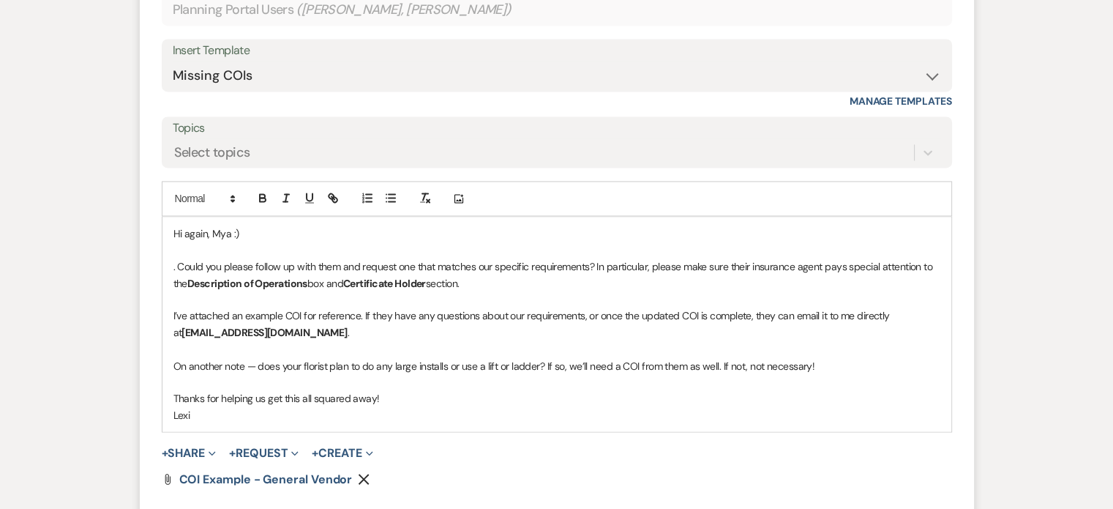
click at [180, 258] on p ". Could you please follow up with them and request one that matches our specifi…" at bounding box center [556, 274] width 767 height 33
click at [407, 258] on p "Looks like we are in great shape for COIs from your vatCould you please follow …" at bounding box center [556, 274] width 767 height 33
click at [613, 258] on p "Looks like we are in great shape for COIs from your caterer and DJ. Is Could yo…" at bounding box center [556, 274] width 767 height 33
click at [632, 258] on p "Looks like we are in great shape for COIs from your caterer and DJ. Is Could yo…" at bounding box center [556, 274] width 767 height 33
click at [477, 258] on p "Looks like we are in great shape for COIs from your caterer and DJ. Is Could yo…" at bounding box center [556, 274] width 767 height 33
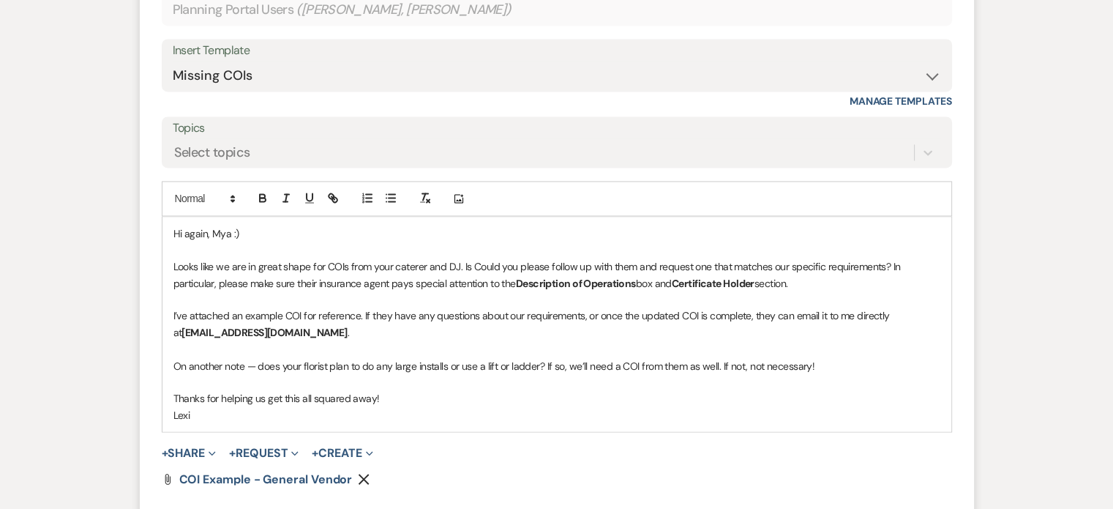
click at [468, 258] on p "Looks like we are in great shape for COIs from your caterer and DJ. Is Could yo…" at bounding box center [556, 274] width 767 height 33
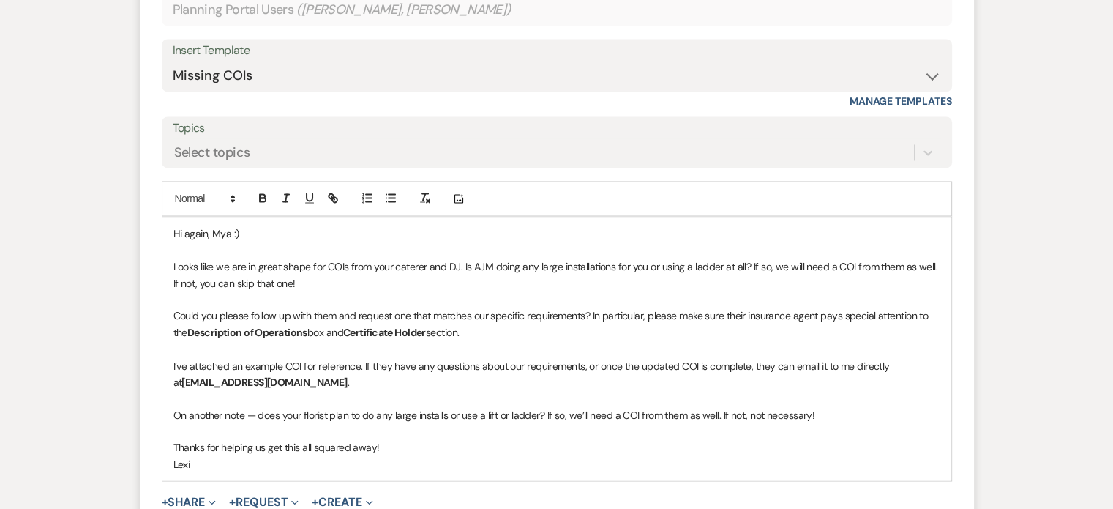
click at [591, 307] on p "Could you please follow up with them and request one that matches our specific …" at bounding box center [556, 323] width 767 height 33
click at [392, 307] on p "Could you please follow up with them and request one that matches our specific …" at bounding box center [556, 323] width 767 height 33
drag, startPoint x: 171, startPoint y: 277, endPoint x: 356, endPoint y: 285, distance: 185.4
click at [356, 285] on div "Hi again, Mya :) Looks like we are in great shape for COIs from your caterer an…" at bounding box center [557, 349] width 789 height 264
click at [611, 307] on p "If you do request one, can you please make sure that it matches our specific re…" at bounding box center [556, 323] width 767 height 33
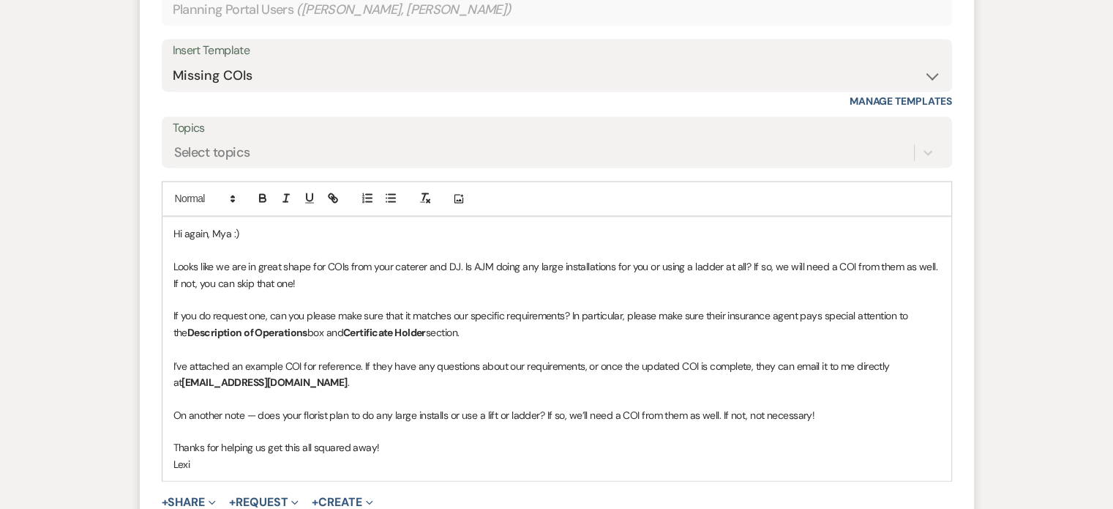
click at [460, 258] on p "Looks like we are in great shape for COIs from your caterer and DJ. Is AJM doin…" at bounding box center [556, 274] width 767 height 33
click at [500, 258] on p "Looks like we are in great shape for COIs from your caterer and DJ. Is AJM doin…" at bounding box center [556, 274] width 767 height 33
drag, startPoint x: 466, startPoint y: 231, endPoint x: 447, endPoint y: 260, distance: 34.3
click at [459, 258] on p "Looks like we are in great shape for COIs from your caterer and DJ. Is AJM doin…" at bounding box center [556, 274] width 767 height 33
click at [444, 253] on div "Hi again, Mya :) Looks like we are in great shape for COIs from your caterer an…" at bounding box center [557, 349] width 789 height 264
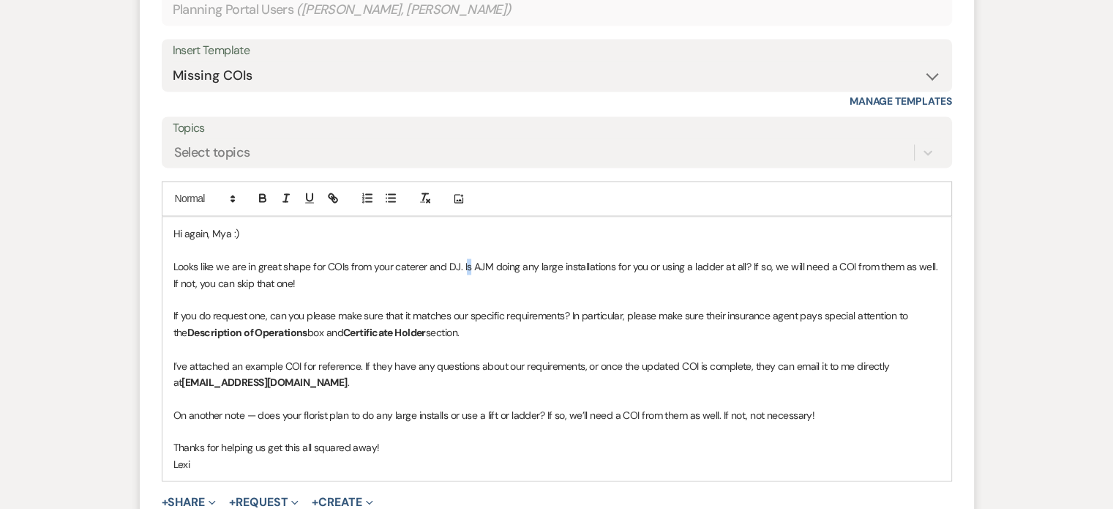
click at [444, 258] on p "Looks like we are in great shape for COIs from your caterer and DJ. Is AJM doin…" at bounding box center [556, 274] width 767 height 33
click at [499, 258] on p "Looks like we are in great shape for COIs from your caterer and DJ. Is AJM doin…" at bounding box center [556, 274] width 767 height 33
click at [315, 357] on p "I’ve attached an example COI for reference. If they have any questions about ou…" at bounding box center [556, 373] width 767 height 33
click at [396, 357] on p "I’ve attached an example COI for reference. If they have any questions about ou…" at bounding box center [556, 373] width 767 height 33
click at [406, 406] on p "On another note — does your florist plan to do any large installs or use a lift…" at bounding box center [556, 414] width 767 height 16
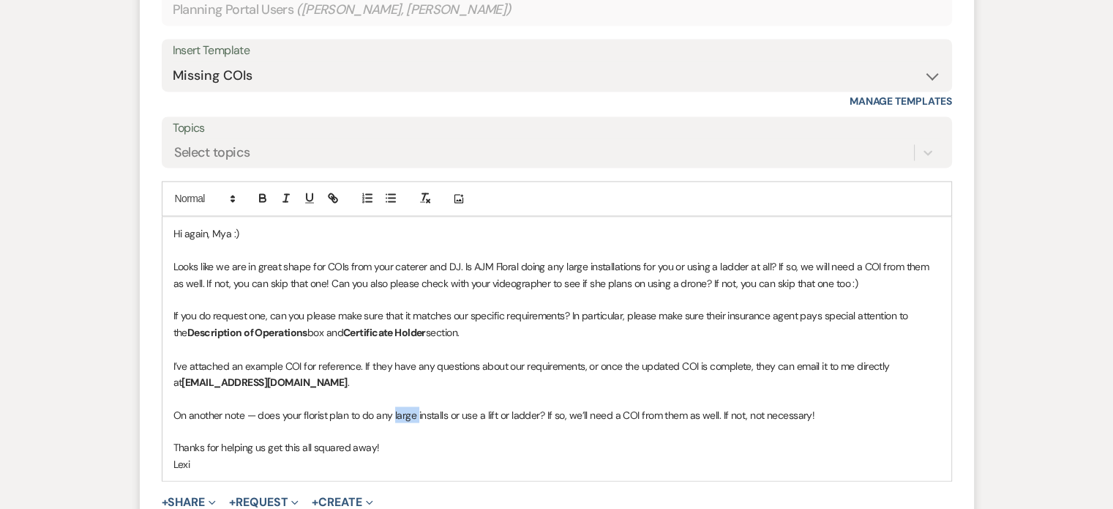
click at [406, 406] on p "On another note — does your florist plan to do any large installs or use a lift…" at bounding box center [556, 414] width 767 height 16
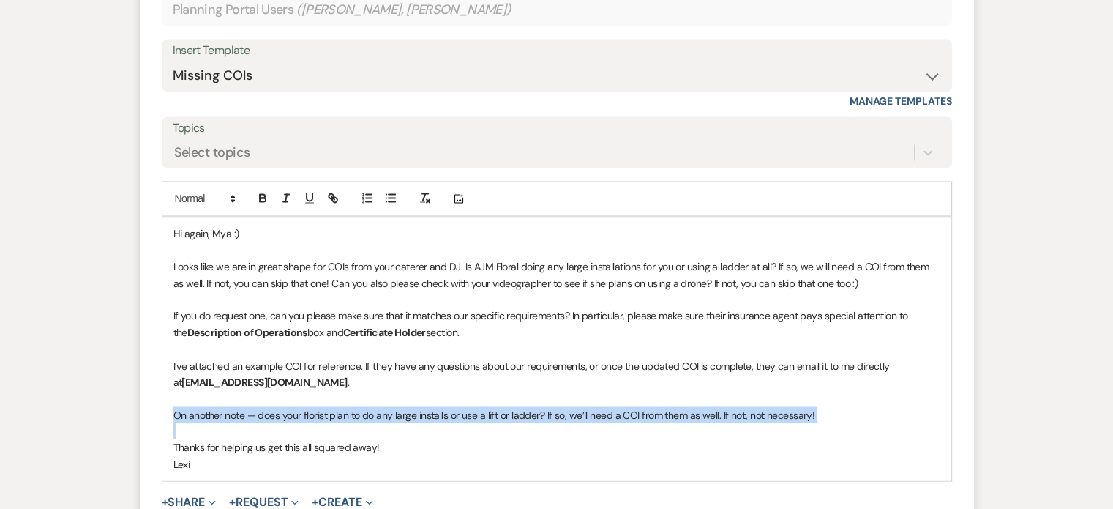
click at [406, 406] on p "On another note — does your florist plan to do any large installs or use a lift…" at bounding box center [556, 414] width 767 height 16
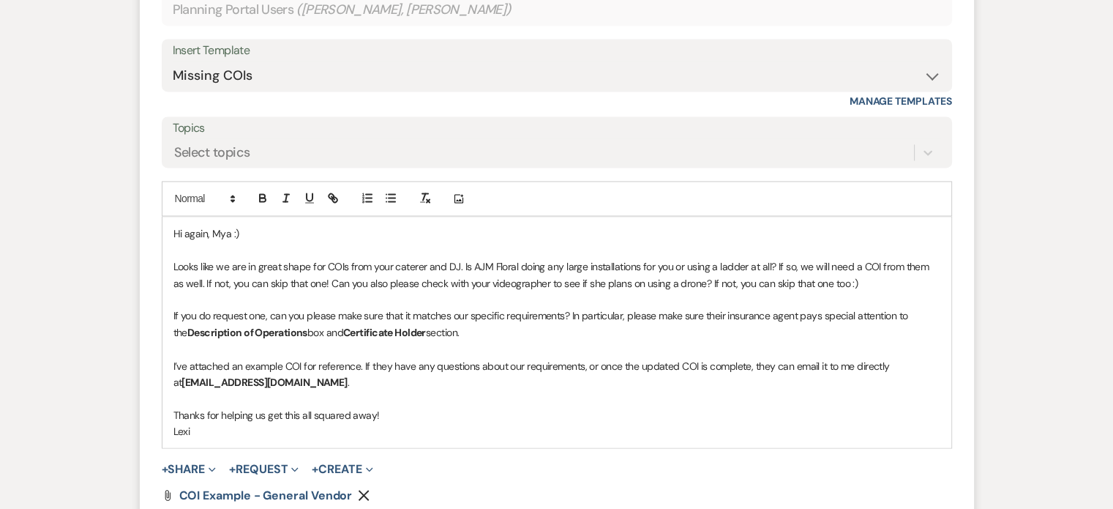
click at [386, 422] on p "Lexi" at bounding box center [556, 430] width 767 height 16
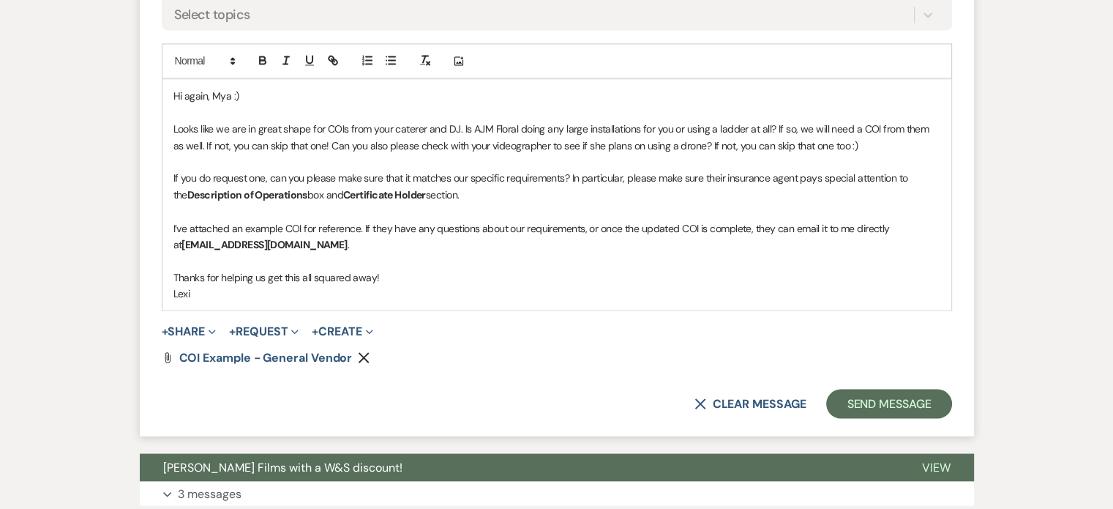
scroll to position [2566, 0]
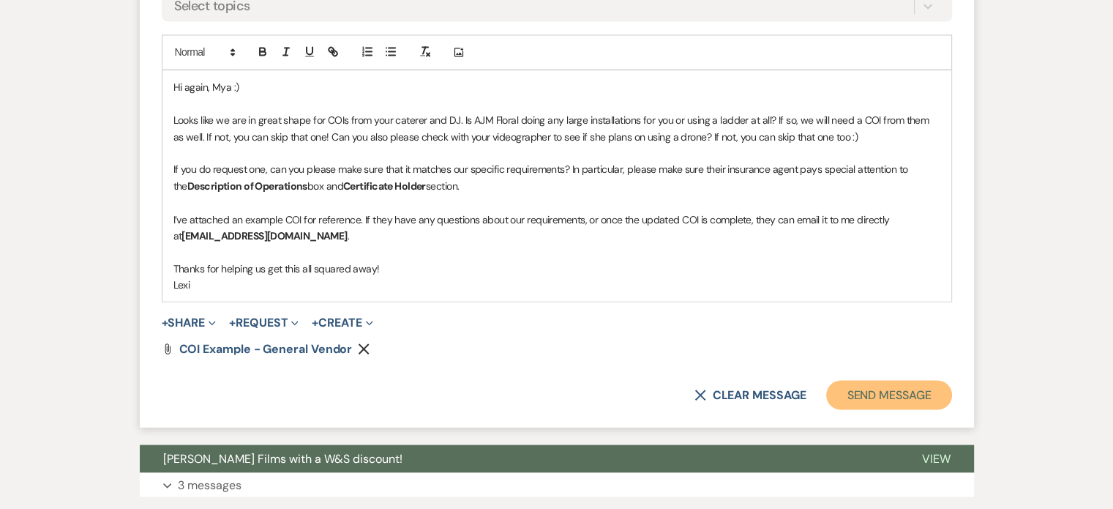
click at [872, 380] on button "Send Message" at bounding box center [888, 394] width 125 height 29
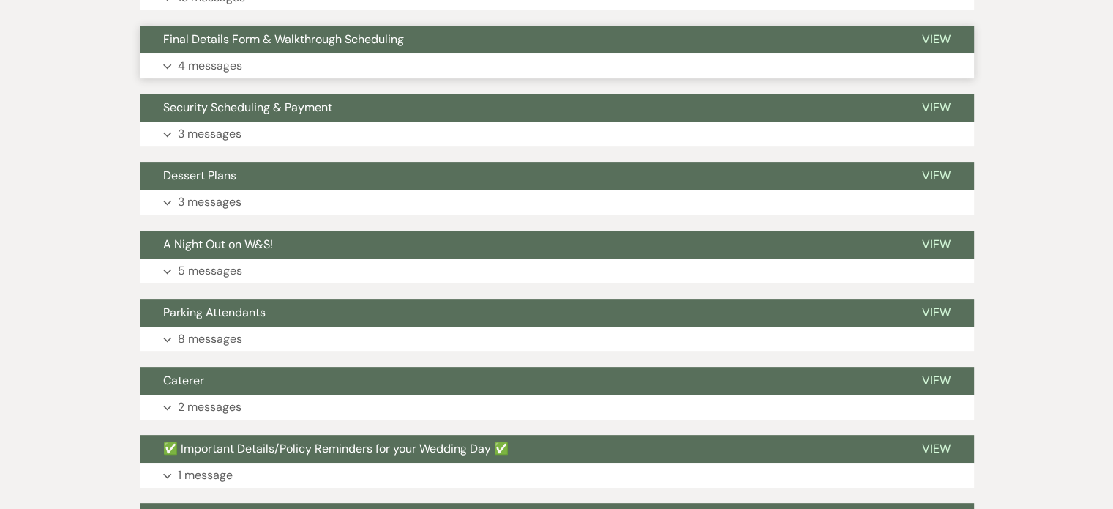
scroll to position [460, 0]
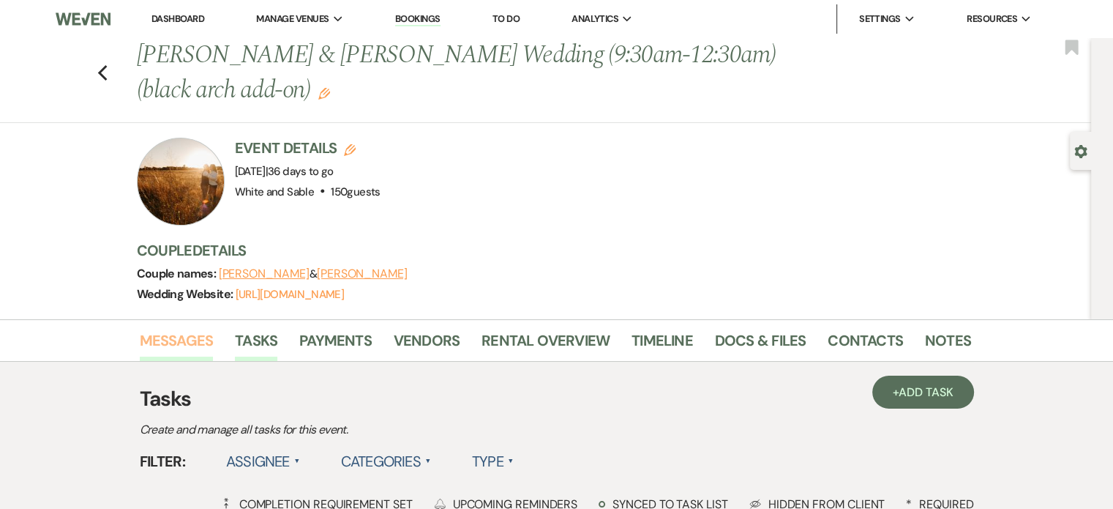
click at [186, 341] on link "Messages" at bounding box center [177, 345] width 74 height 32
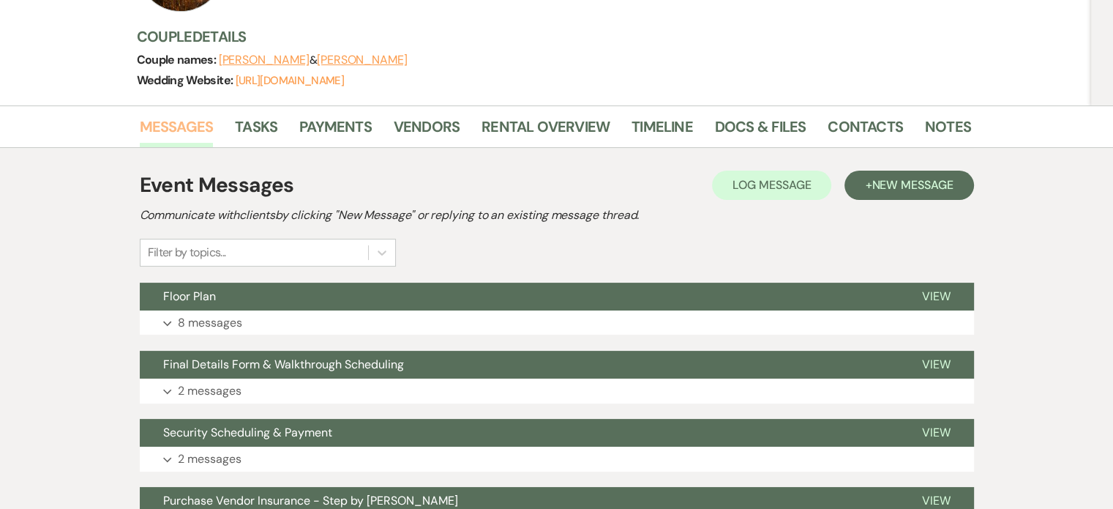
scroll to position [439, 0]
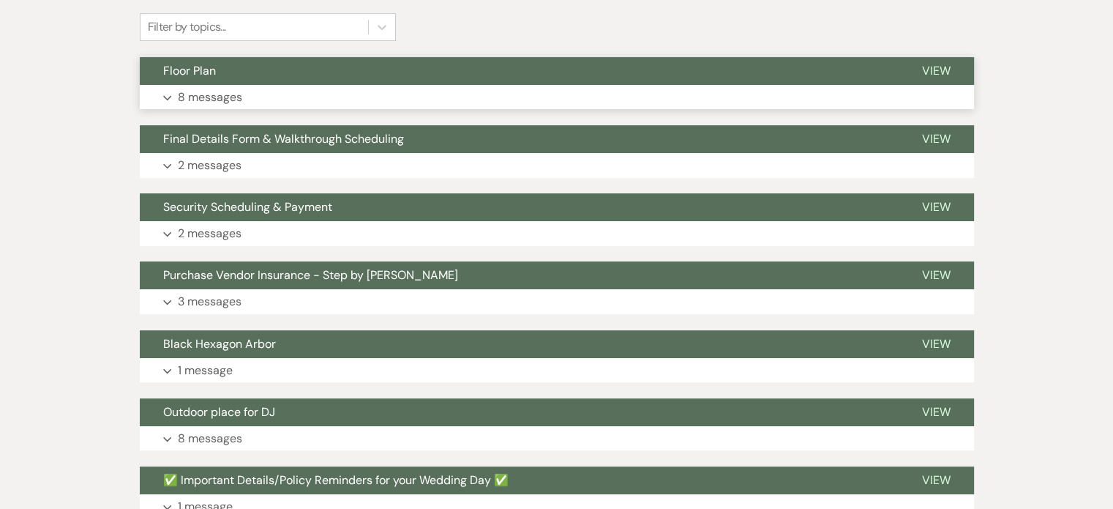
click at [184, 99] on p "8 messages" at bounding box center [210, 97] width 64 height 19
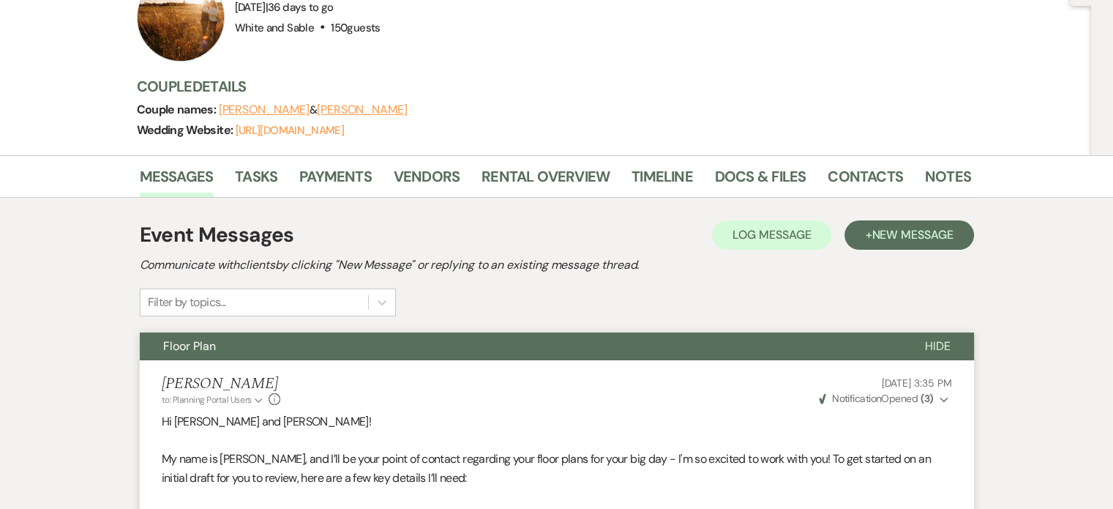
scroll to position [73, 0]
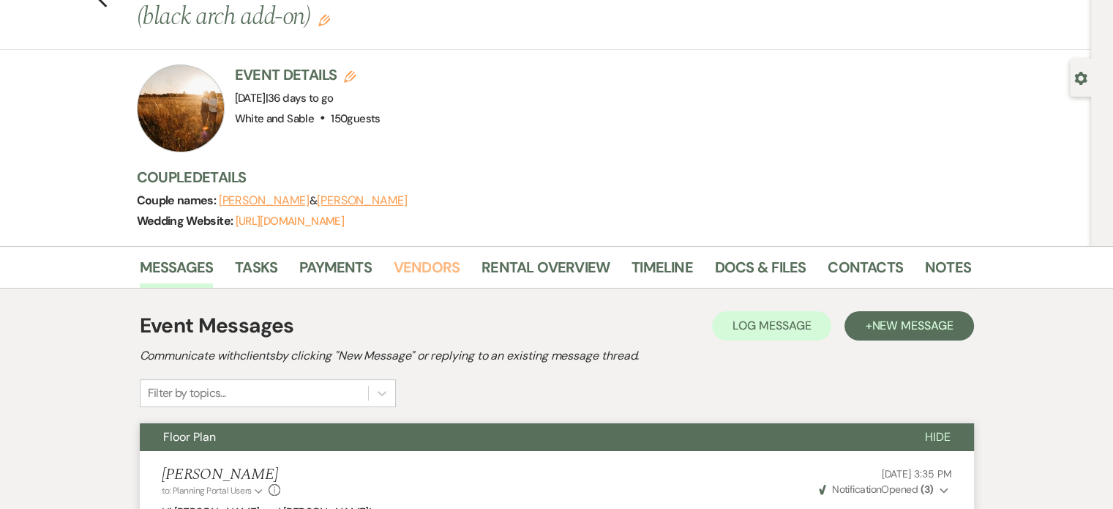
click at [397, 264] on link "Vendors" at bounding box center [427, 271] width 66 height 32
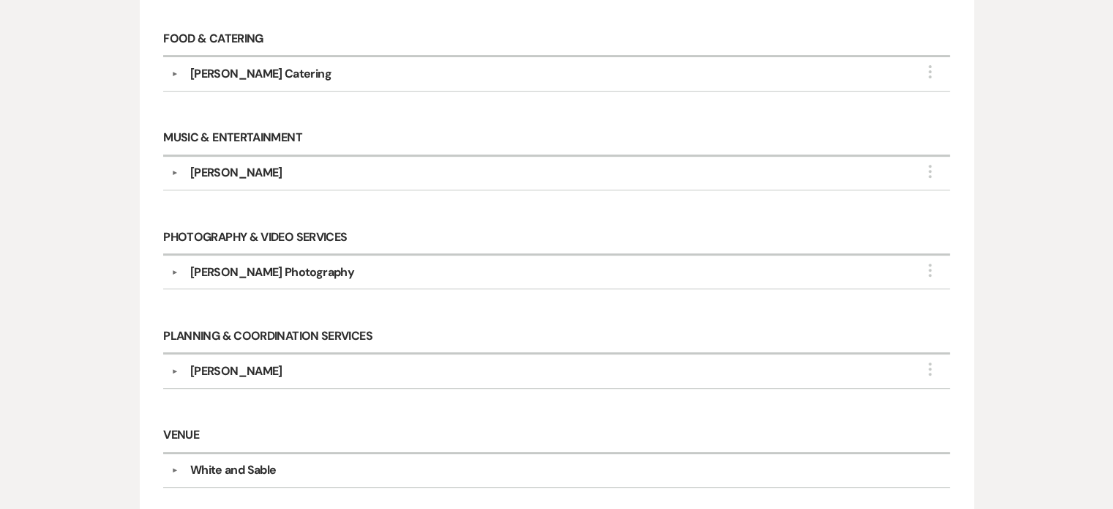
scroll to position [580, 0]
click at [271, 269] on div "[PERSON_NAME] Photography" at bounding box center [272, 274] width 164 height 18
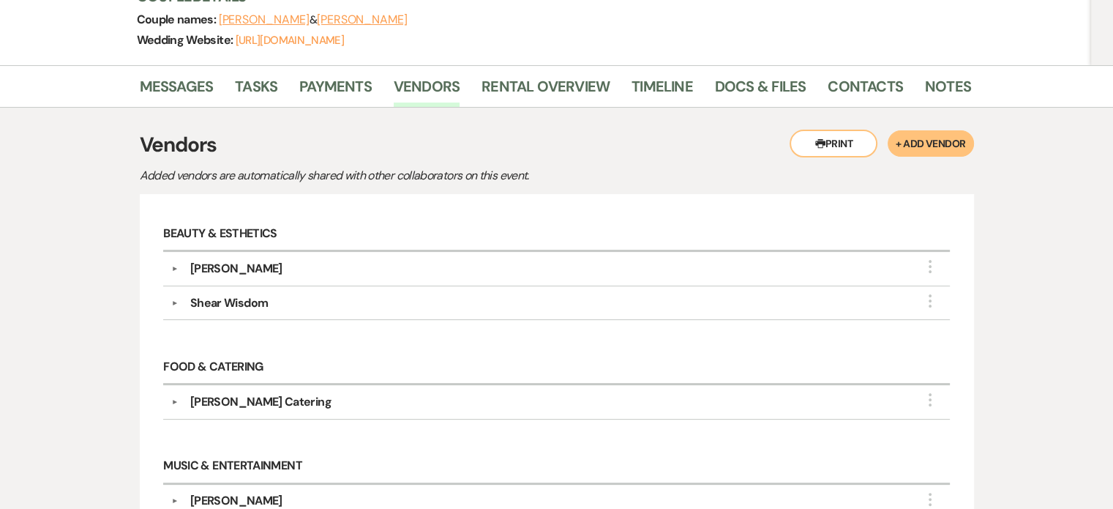
scroll to position [0, 0]
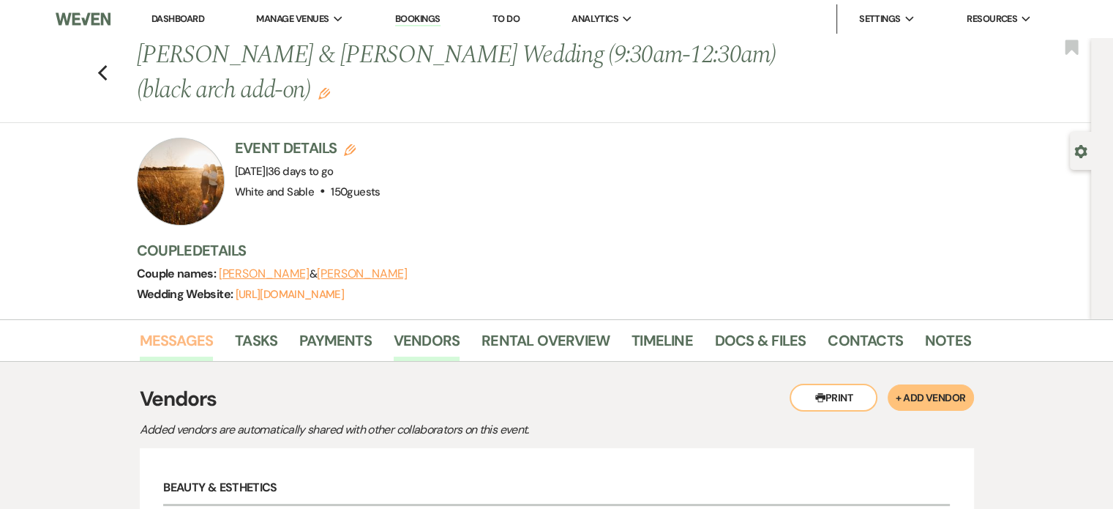
click at [202, 339] on link "Messages" at bounding box center [177, 345] width 74 height 32
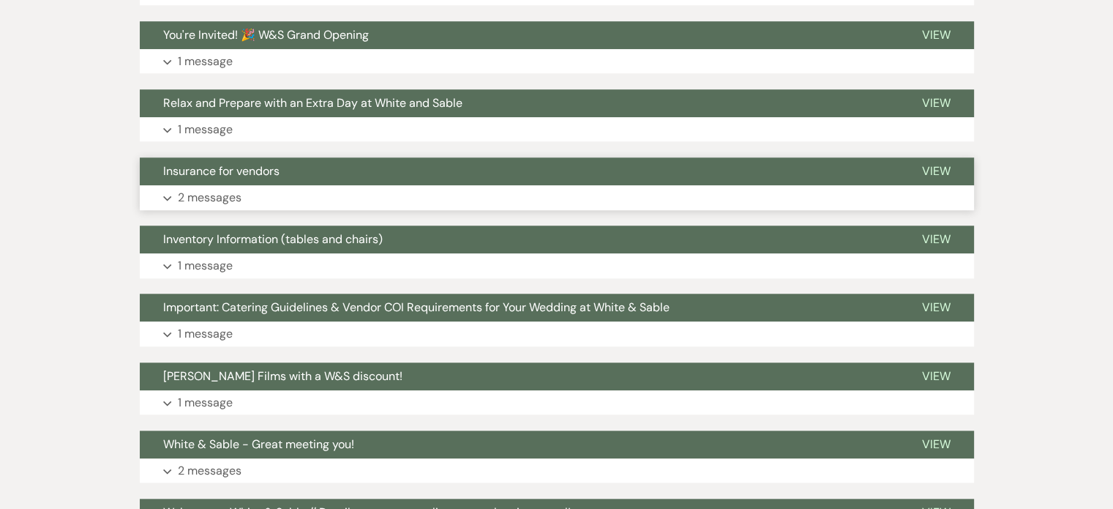
scroll to position [1244, 0]
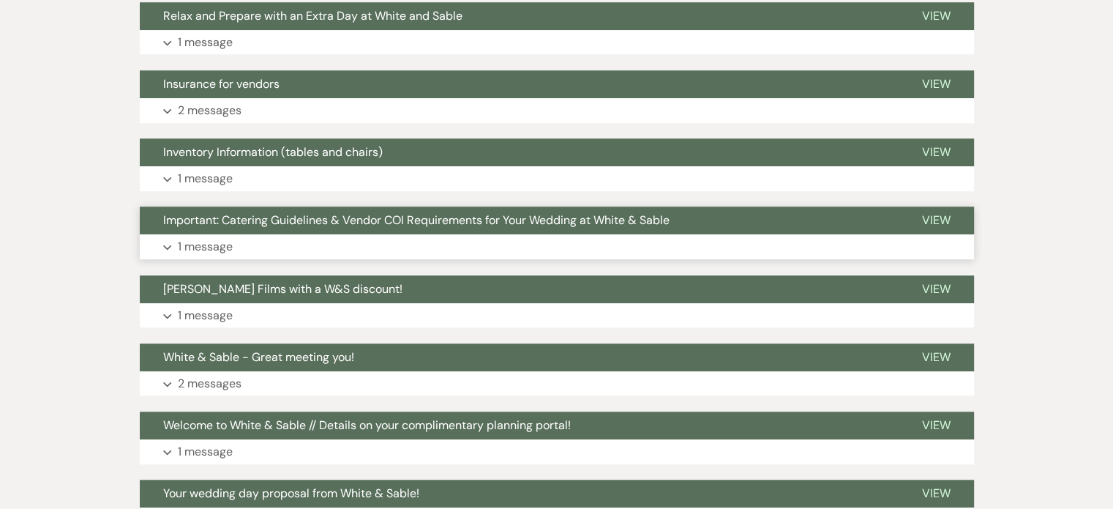
click at [216, 236] on button "Expand 1 message" at bounding box center [557, 246] width 834 height 25
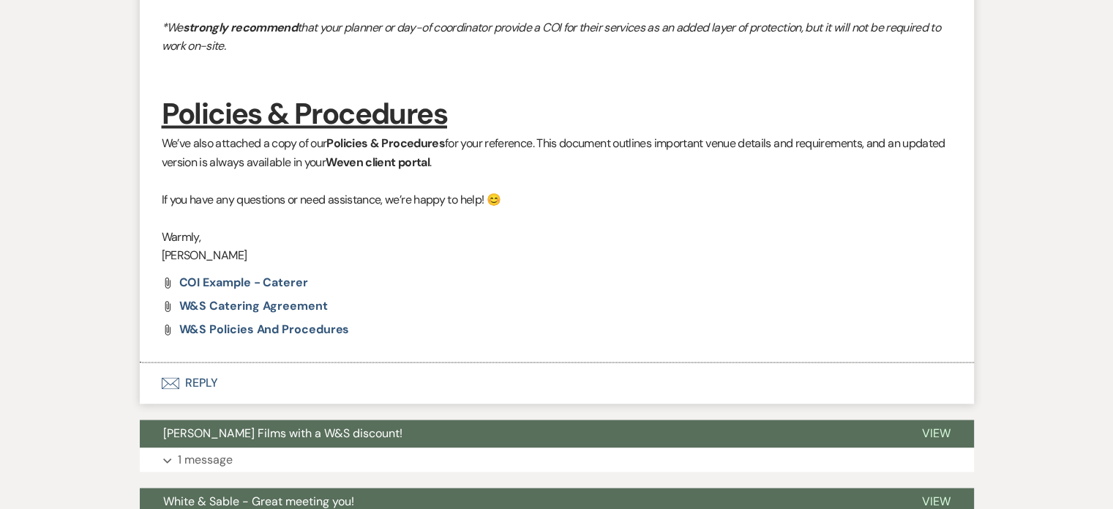
click at [205, 383] on button "Envelope Reply" at bounding box center [557, 382] width 834 height 41
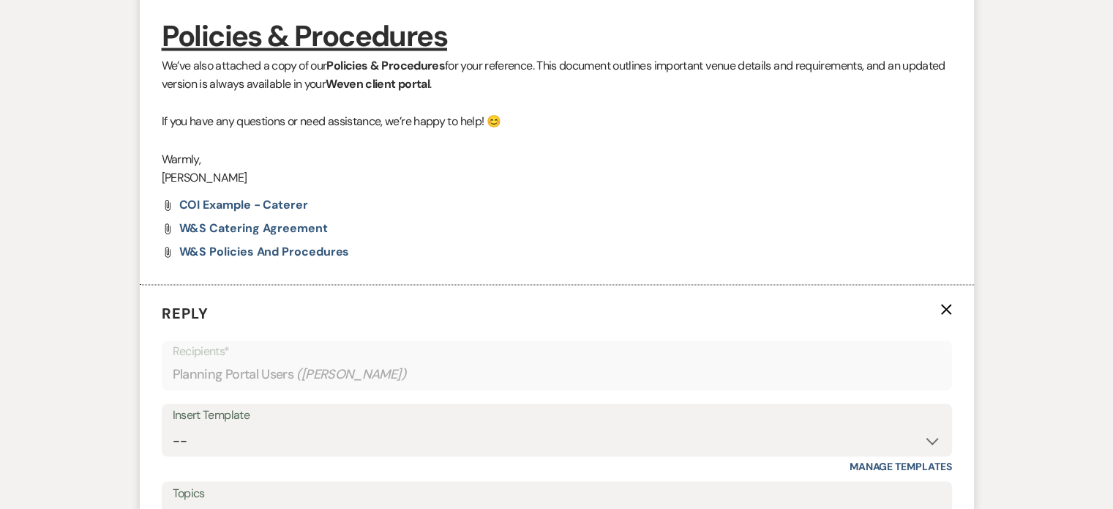
scroll to position [2528, 0]
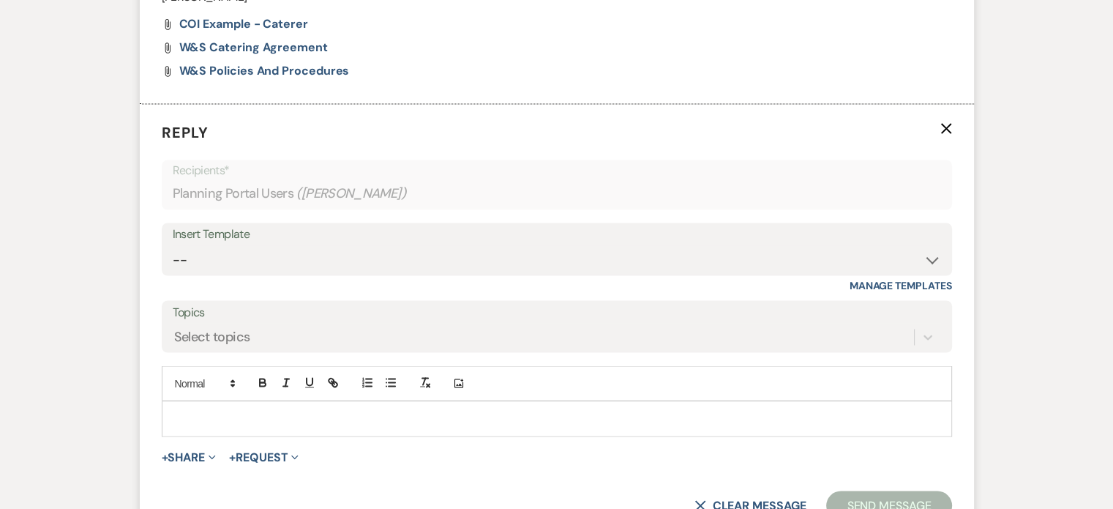
click at [255, 421] on p at bounding box center [556, 418] width 767 height 16
click at [250, 265] on select "-- Inquiry Response (Venue Guide) Schedule - Venue Tour Appt Confirmation Sched…" at bounding box center [557, 259] width 769 height 29
select select "6091"
click at [173, 245] on select "-- Inquiry Response (Venue Guide) Schedule - Venue Tour Appt Confirmation Sched…" at bounding box center [557, 259] width 769 height 29
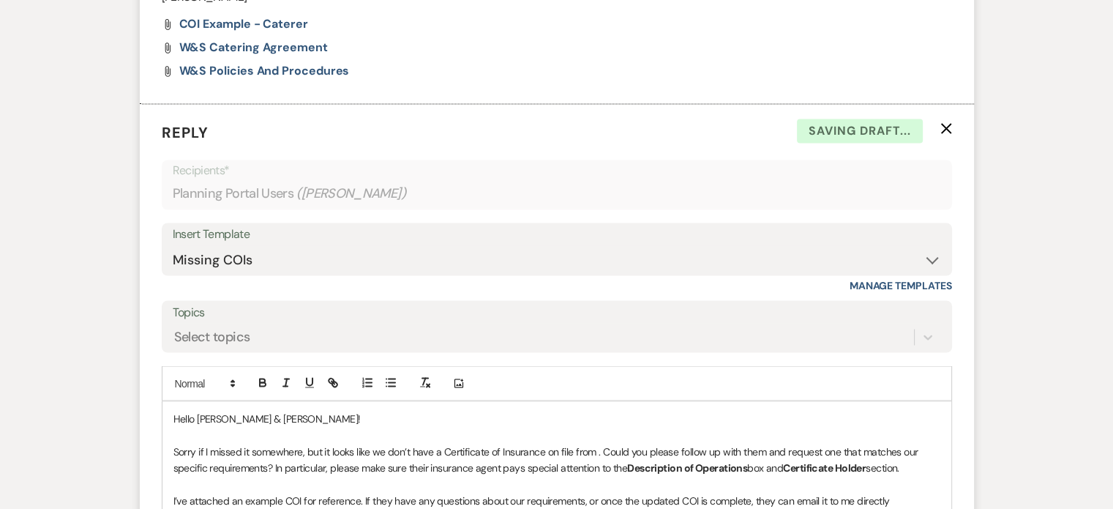
click at [277, 422] on p "Hello [PERSON_NAME] & [PERSON_NAME]!" at bounding box center [556, 418] width 767 height 16
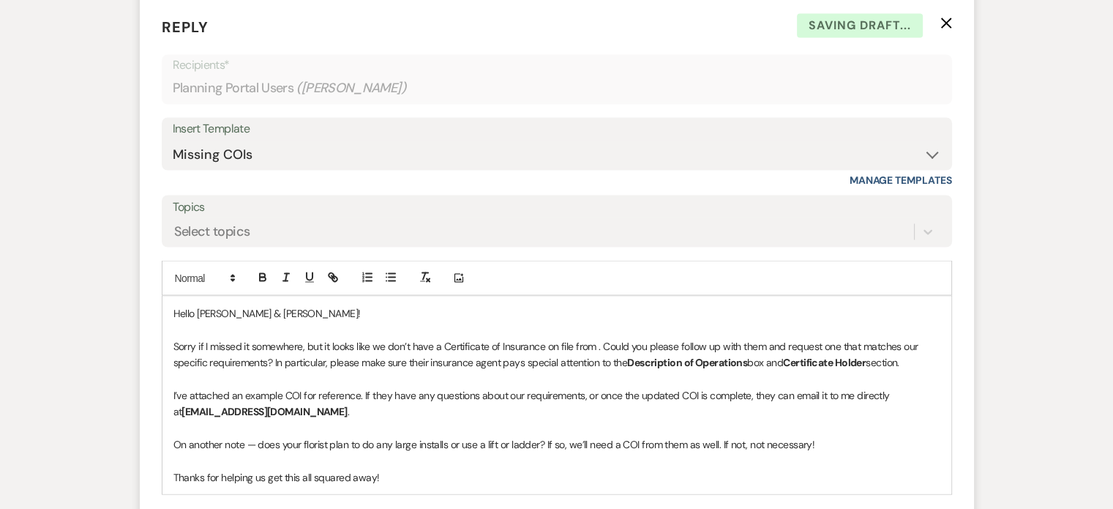
scroll to position [2748, 0]
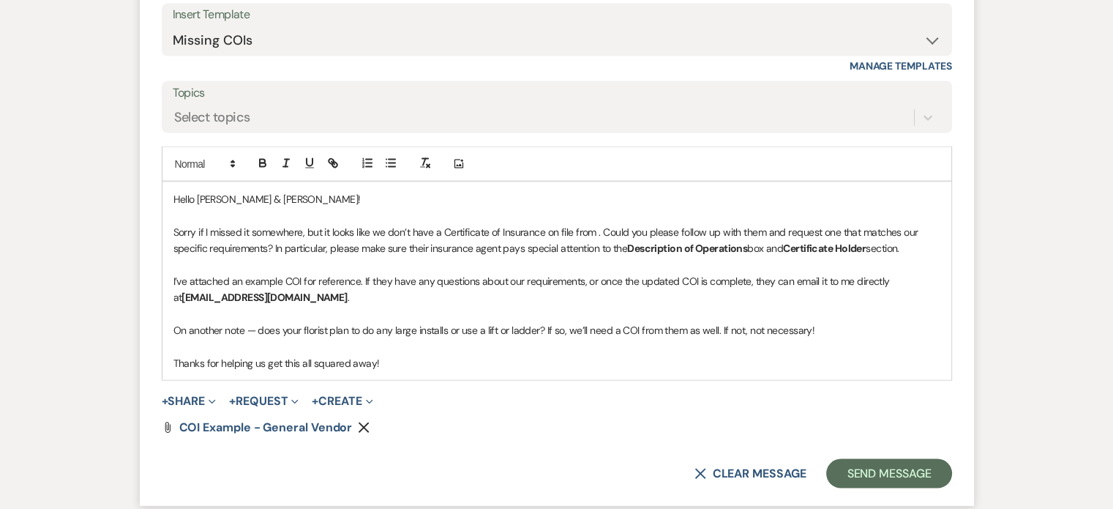
click at [243, 218] on p at bounding box center [556, 215] width 767 height 16
click at [482, 231] on p "Sorry if I missed it somewhere, but it looks like we don’t have a Certificate o…" at bounding box center [556, 239] width 767 height 33
drag, startPoint x: 324, startPoint y: 229, endPoint x: 97, endPoint y: 228, distance: 227.7
